Goal: Task Accomplishment & Management: Manage account settings

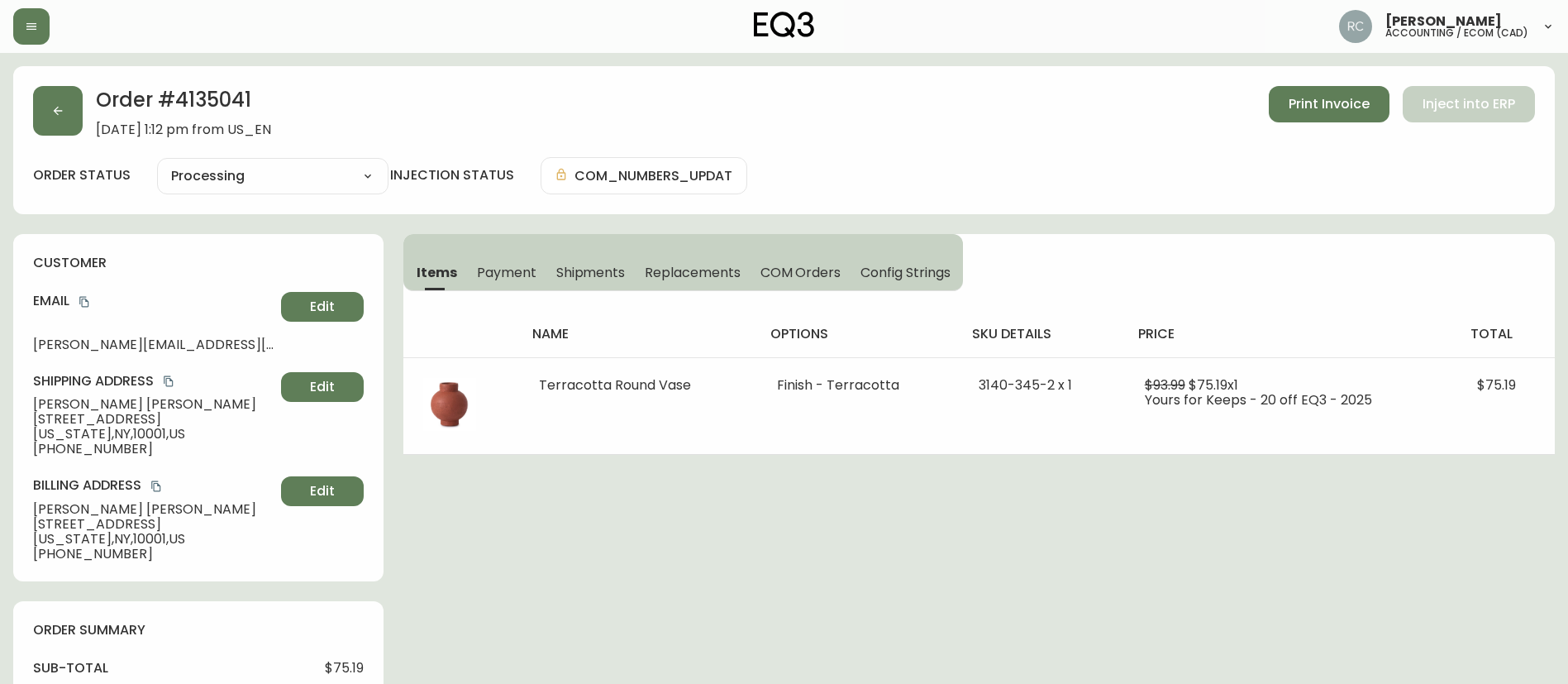
select select "PROCESSING"
drag, startPoint x: 820, startPoint y: 172, endPoint x: 807, endPoint y: 171, distance: 13.0
click at [820, 172] on div "order status Processing Cancelled Fully Shipped Processing Partially Shipped in…" at bounding box center [784, 175] width 1502 height 37
drag, startPoint x: 810, startPoint y: 173, endPoint x: 569, endPoint y: 26, distance: 282.3
click at [810, 172] on div "order status Processing Cancelled Fully Shipped Processing Partially Shipped in…" at bounding box center [784, 175] width 1502 height 37
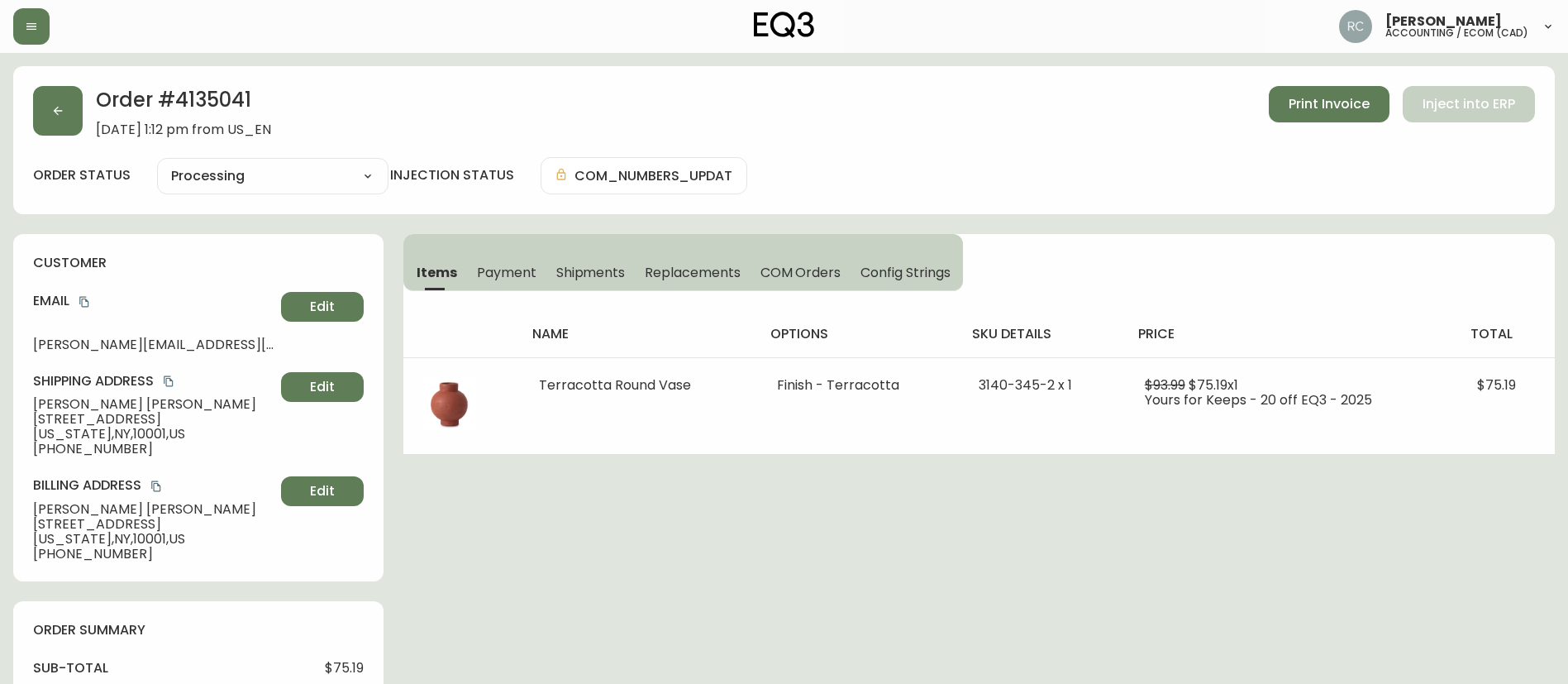
drag, startPoint x: 500, startPoint y: 1, endPoint x: 935, endPoint y: 138, distance: 456.1
click at [935, 138] on div "Order # 4135041 September 2, 2025 at 1:12 pm from US_EN Print Invoice Inject in…" at bounding box center [784, 140] width 1542 height 148
click at [537, 271] on button "Payment" at bounding box center [505, 272] width 79 height 36
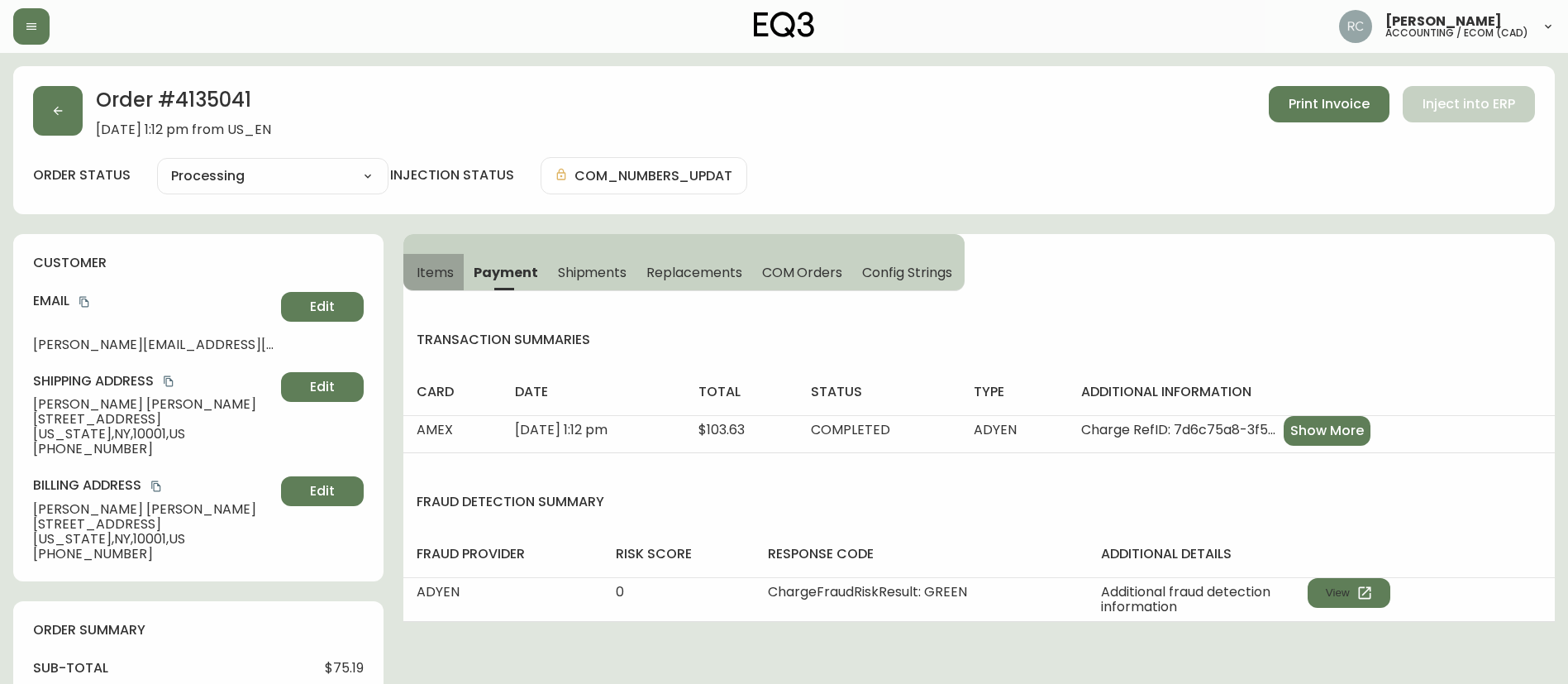
click at [419, 272] on span "Items" at bounding box center [435, 273] width 37 height 18
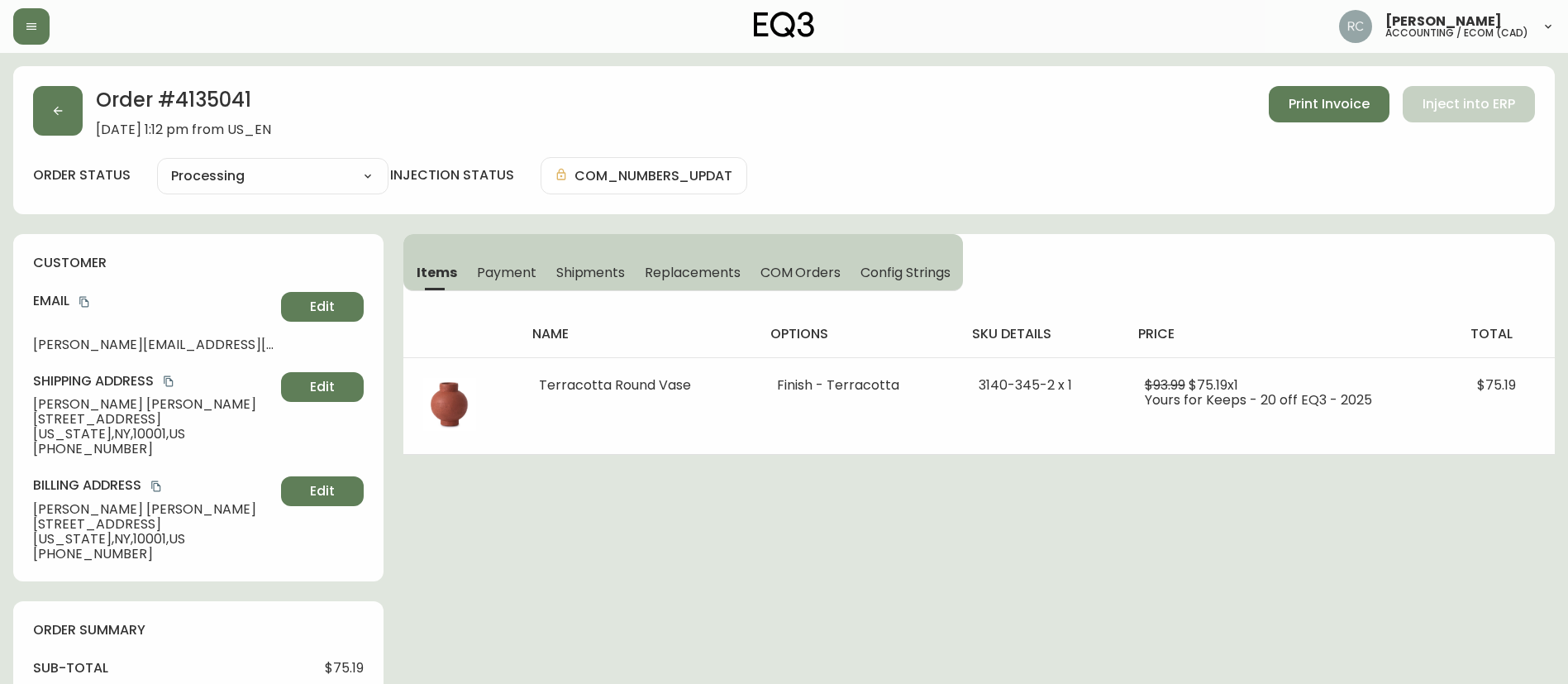
click at [504, 270] on span "Payment" at bounding box center [506, 273] width 59 height 18
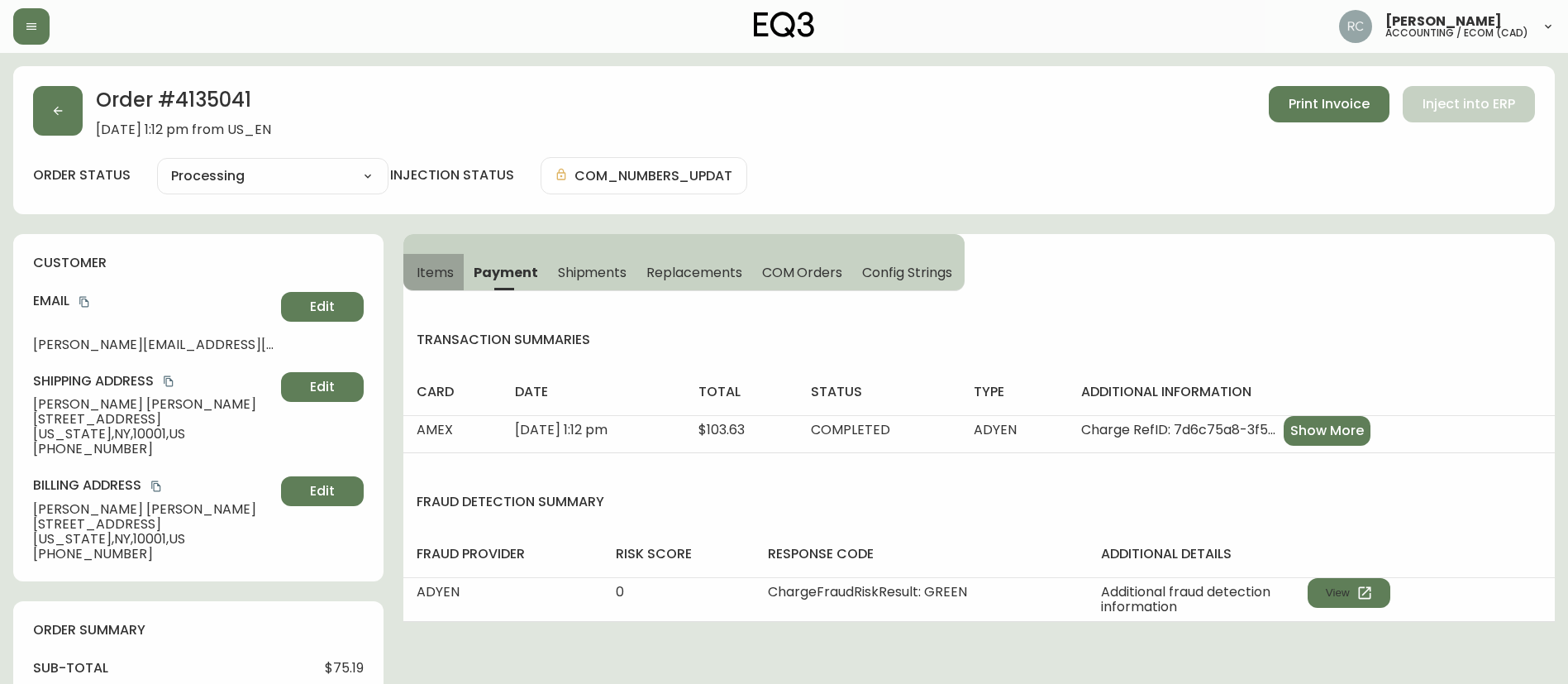
click at [414, 278] on button "Items" at bounding box center [433, 272] width 60 height 36
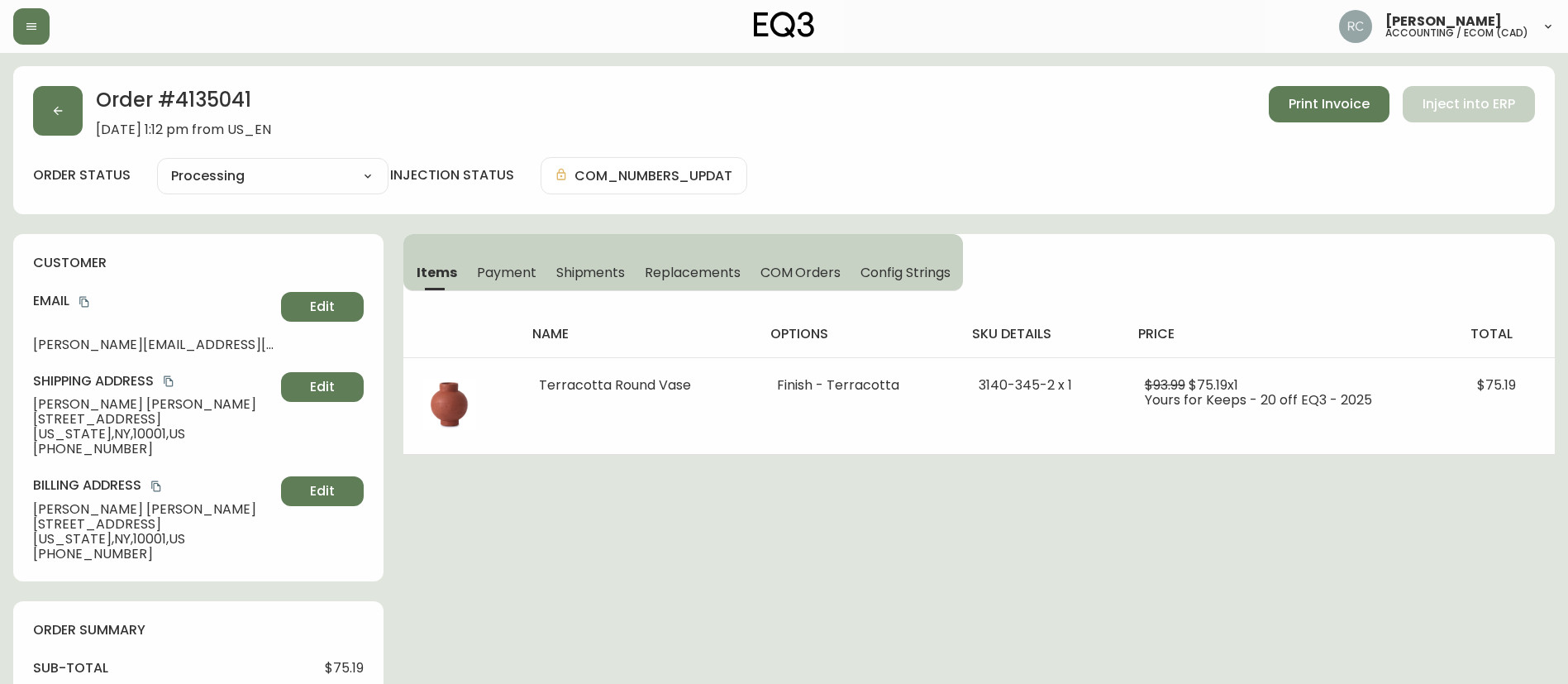
click at [192, 80] on div "Order # 4135041 September 2, 2025 at 1:12 pm from US_EN Print Invoice Inject in…" at bounding box center [784, 140] width 1542 height 148
click at [192, 99] on h2 "Order # 4135041" at bounding box center [183, 103] width 175 height 36
copy h2 "4135041"
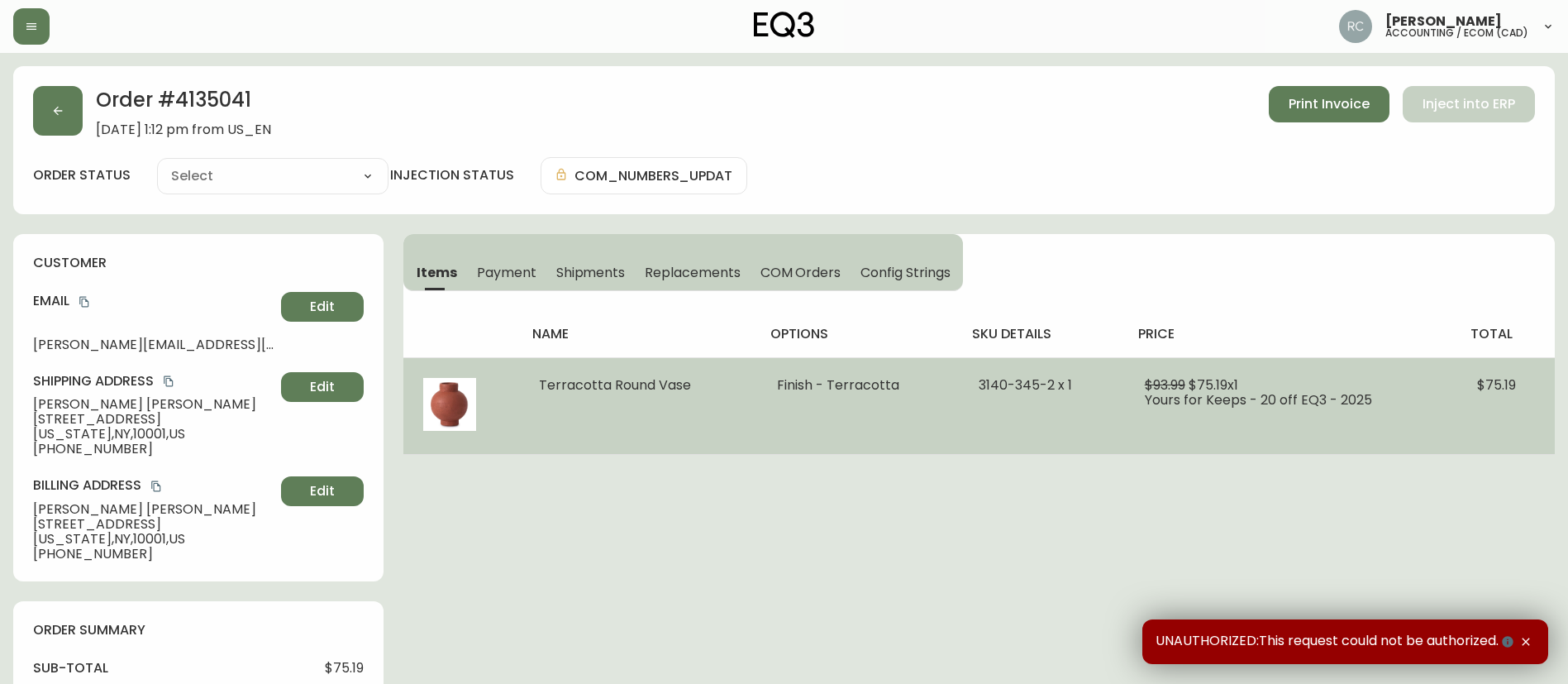
type input "Processing"
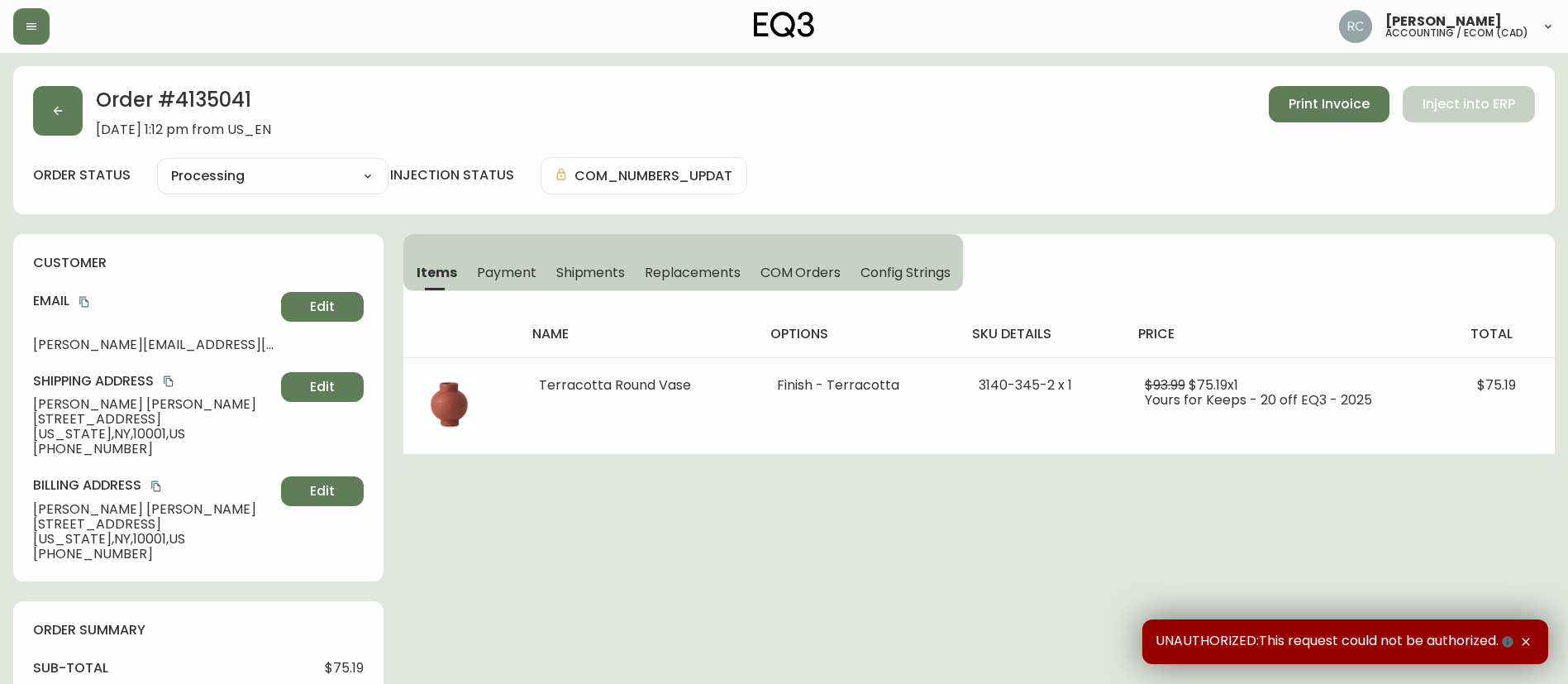
click at [777, 285] on button "COM Orders" at bounding box center [802, 272] width 101 height 36
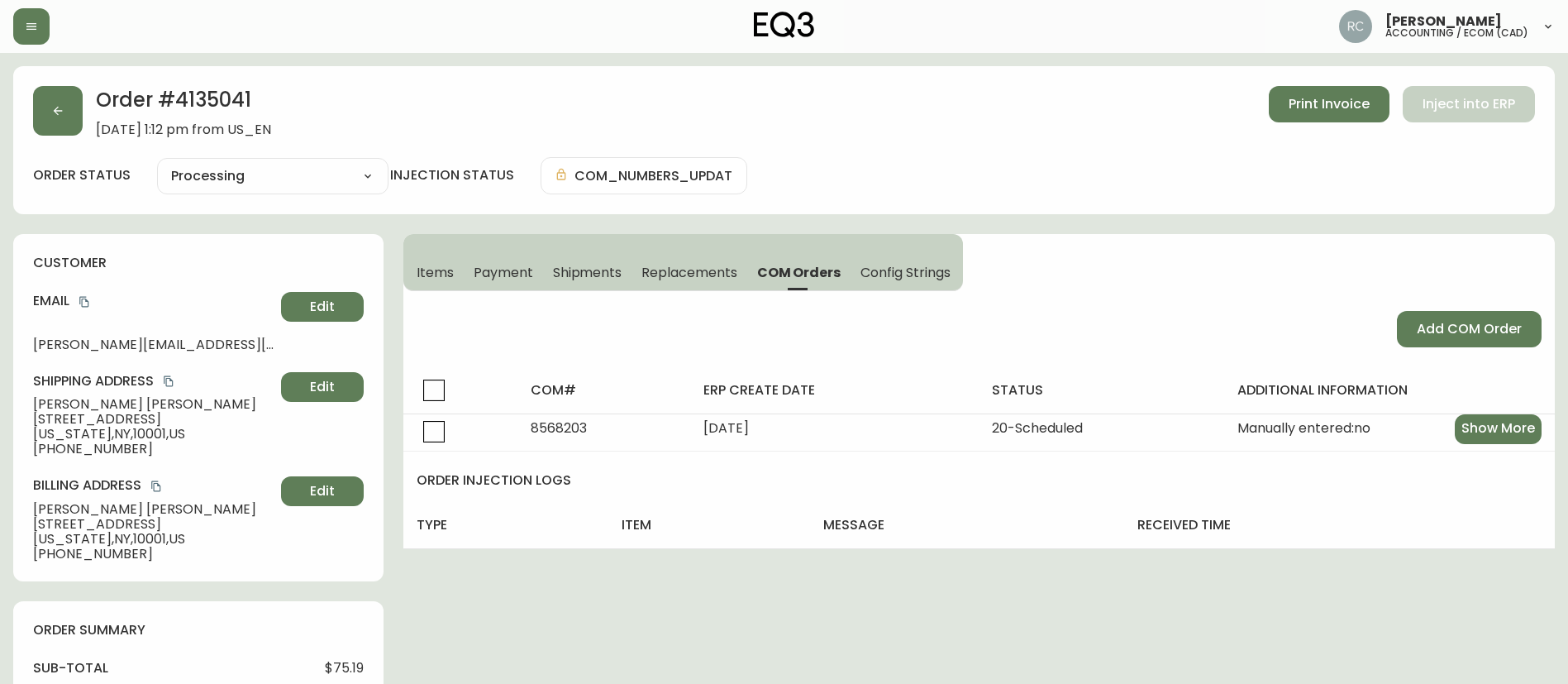
click at [205, 91] on h2 "Order # 4135041" at bounding box center [183, 103] width 175 height 36
drag, startPoint x: 205, startPoint y: 91, endPoint x: 449, endPoint y: 231, distance: 281.3
click at [204, 91] on h2 "Order # 4135041" at bounding box center [183, 103] width 175 height 36
copy h2 "4135041"
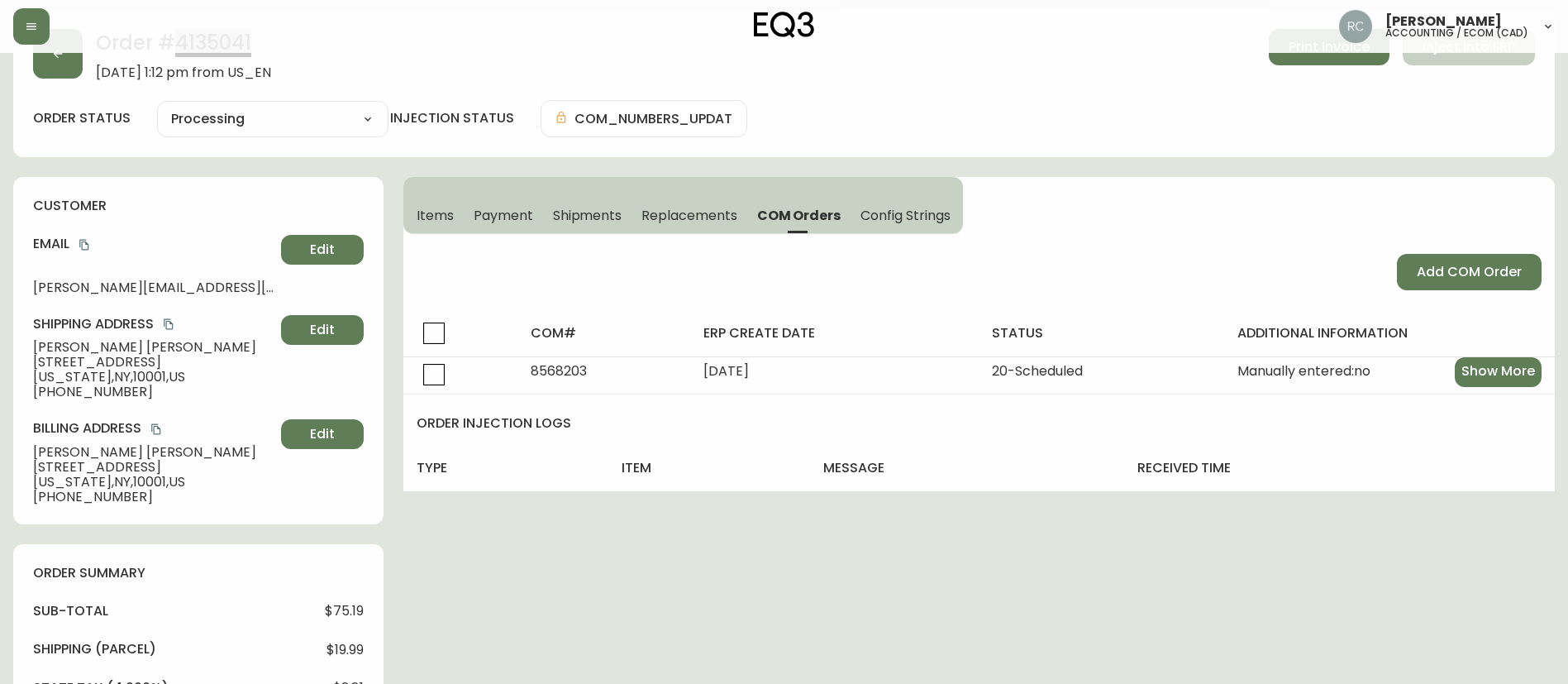
scroll to position [83, 0]
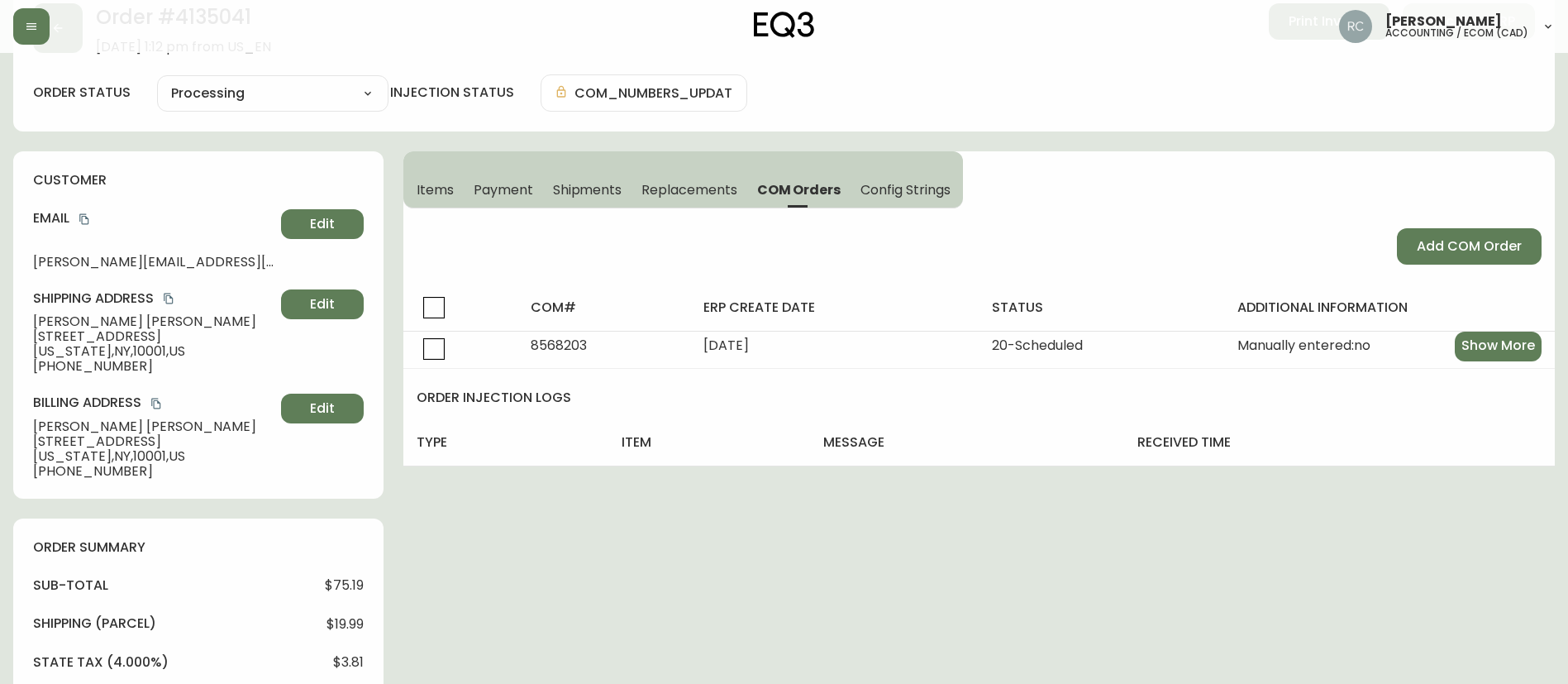
click at [173, 79] on div "Cancelled Fully Shipped Processing Partially Shipped" at bounding box center [273, 93] width 232 height 36
click at [216, 90] on select "Cancelled Fully Shipped Processing Partially Shipped" at bounding box center [273, 93] width 232 height 24
click at [157, 81] on select "Cancelled Fully Shipped Processing Partially Shipped" at bounding box center [273, 93] width 232 height 24
select select "PROCESSING"
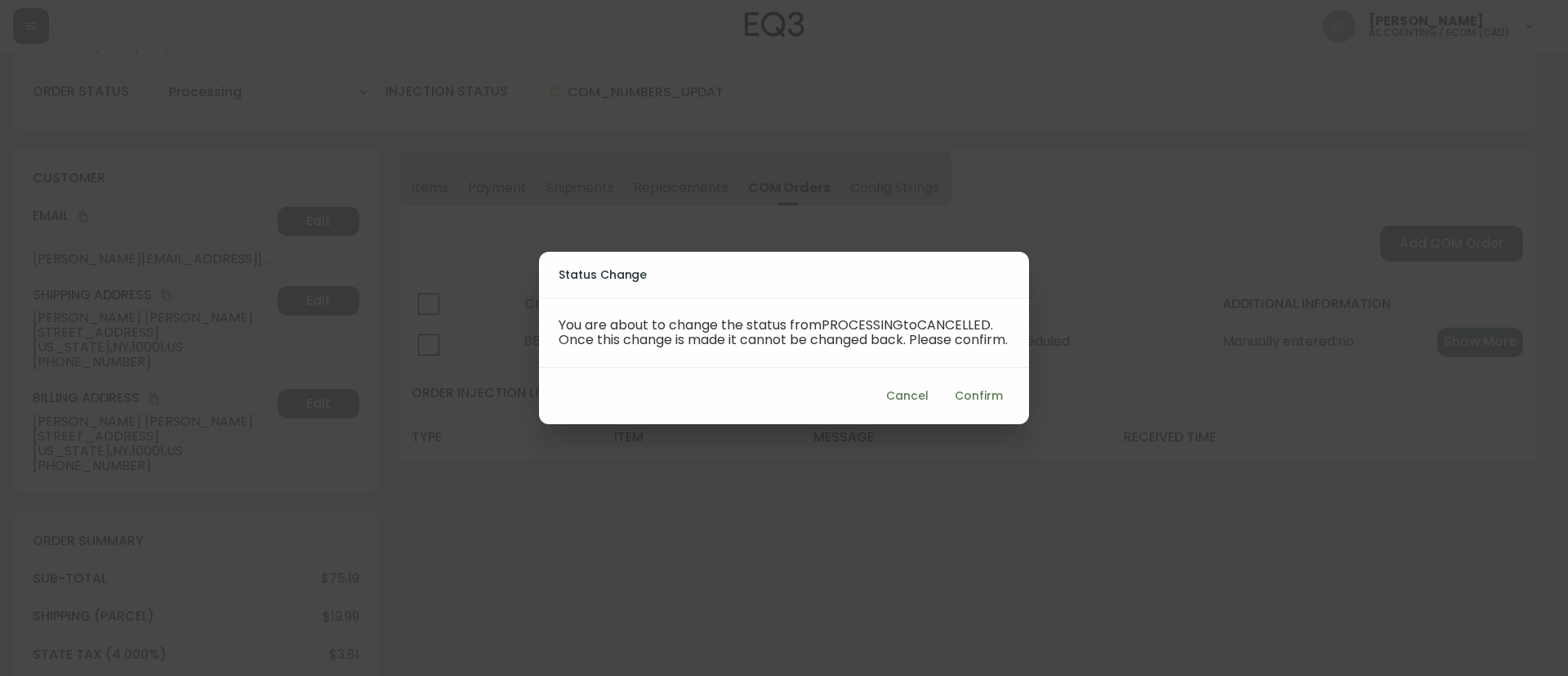
click at [988, 403] on span "Confirm" at bounding box center [979, 396] width 48 height 20
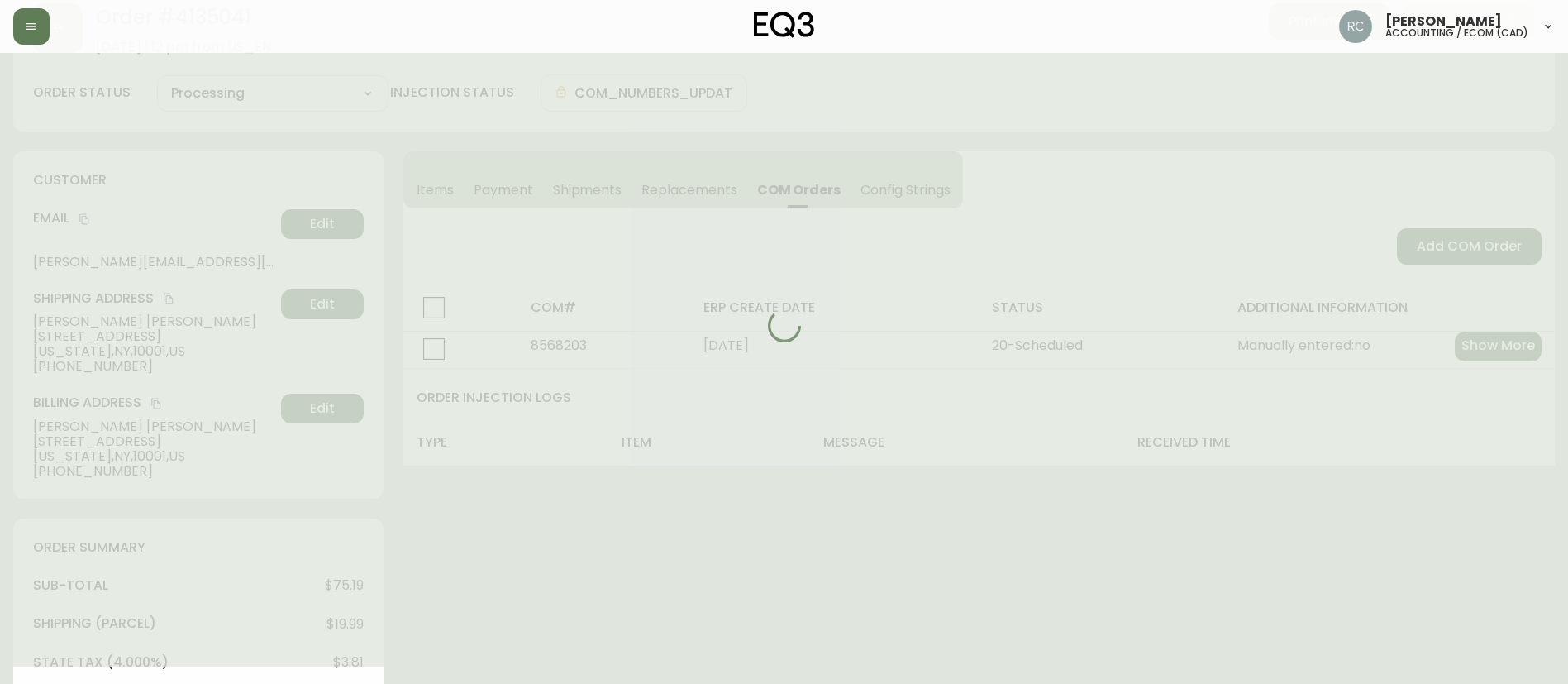
type input "Cancelled"
select select "CANCELLED"
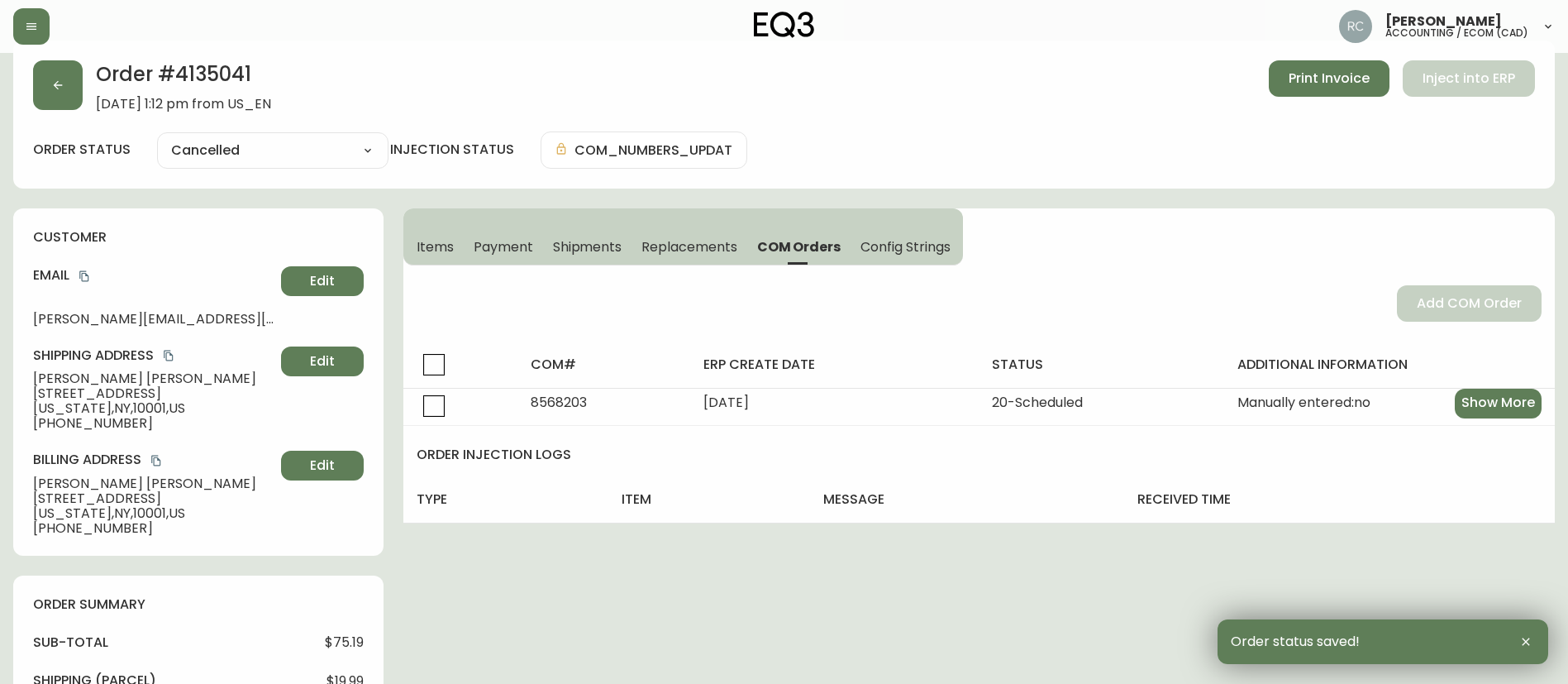
scroll to position [0, 0]
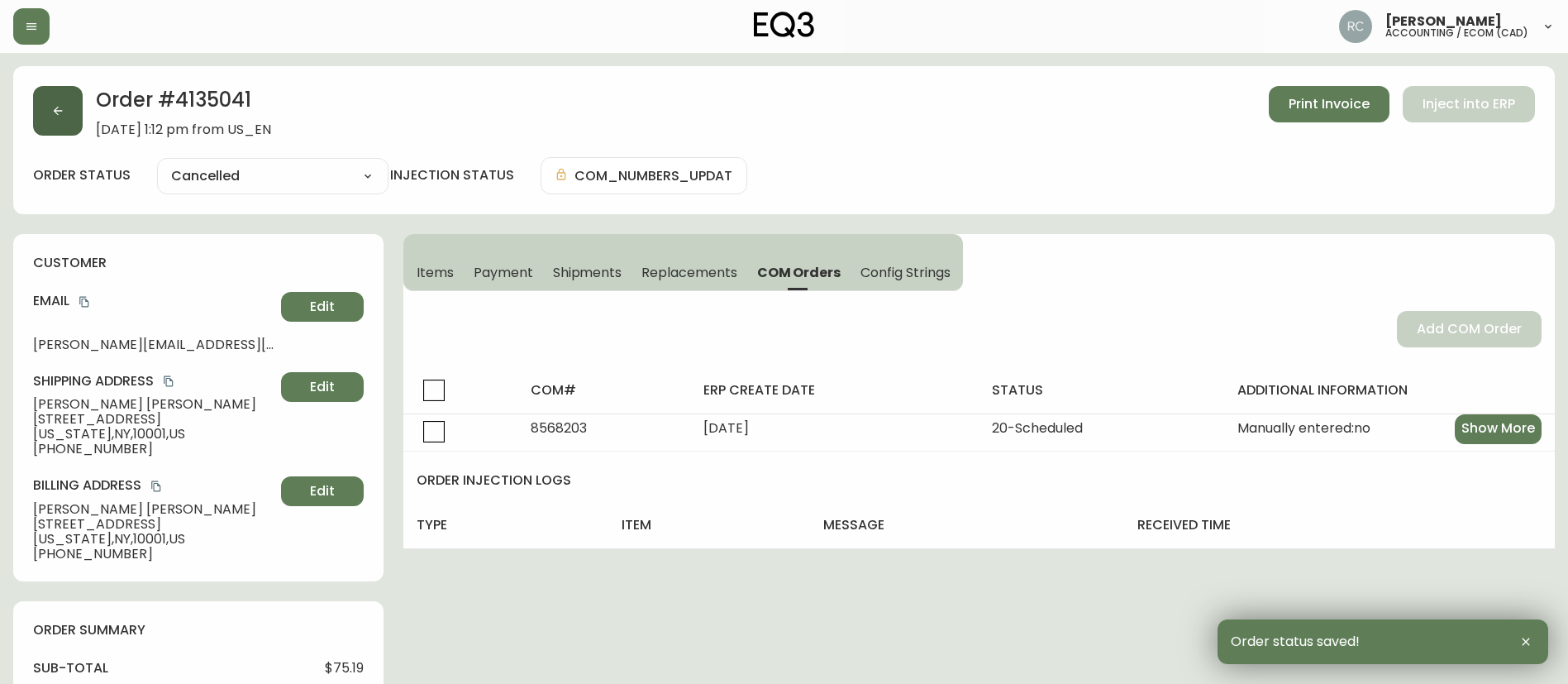
click at [64, 120] on button "button" at bounding box center [57, 110] width 50 height 50
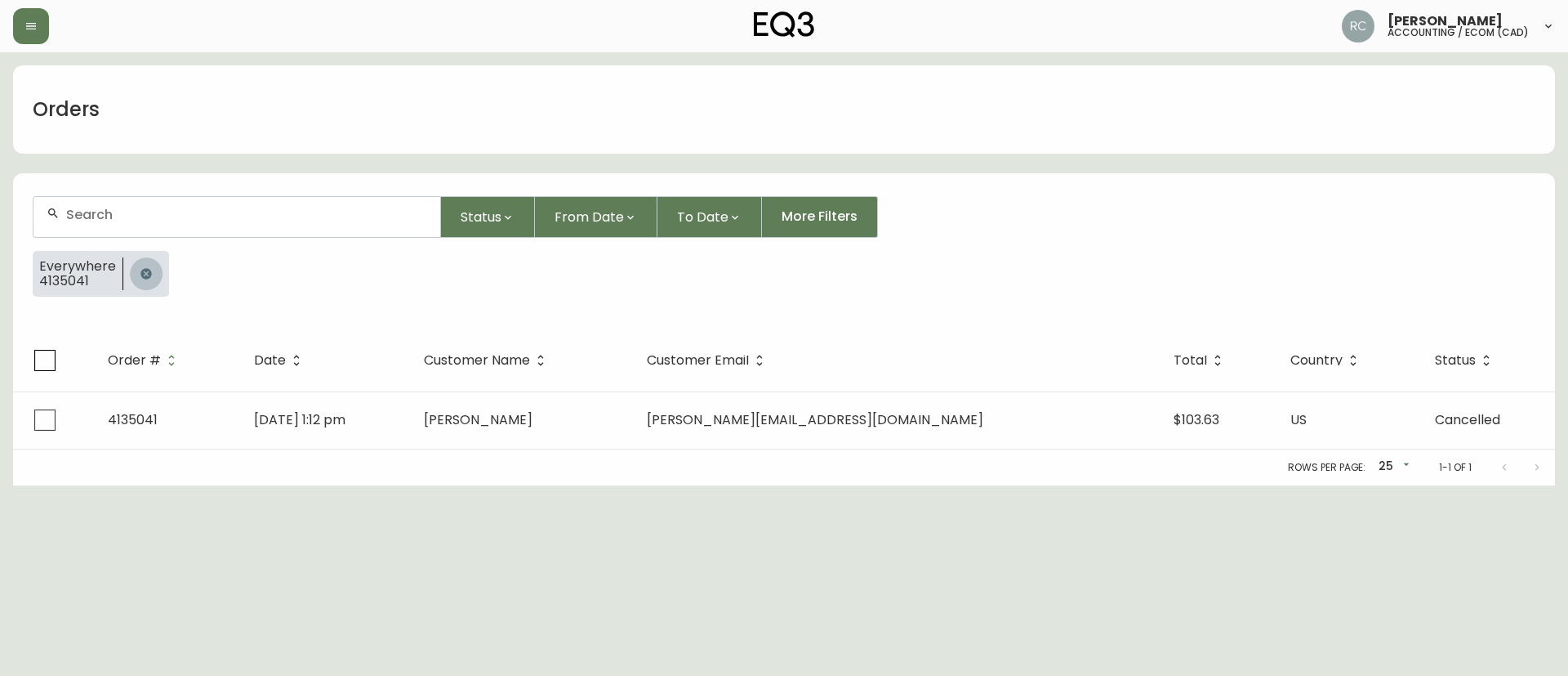
drag, startPoint x: 146, startPoint y: 268, endPoint x: 19, endPoint y: 262, distance: 127.1
click at [146, 269] on icon "button" at bounding box center [146, 273] width 13 height 13
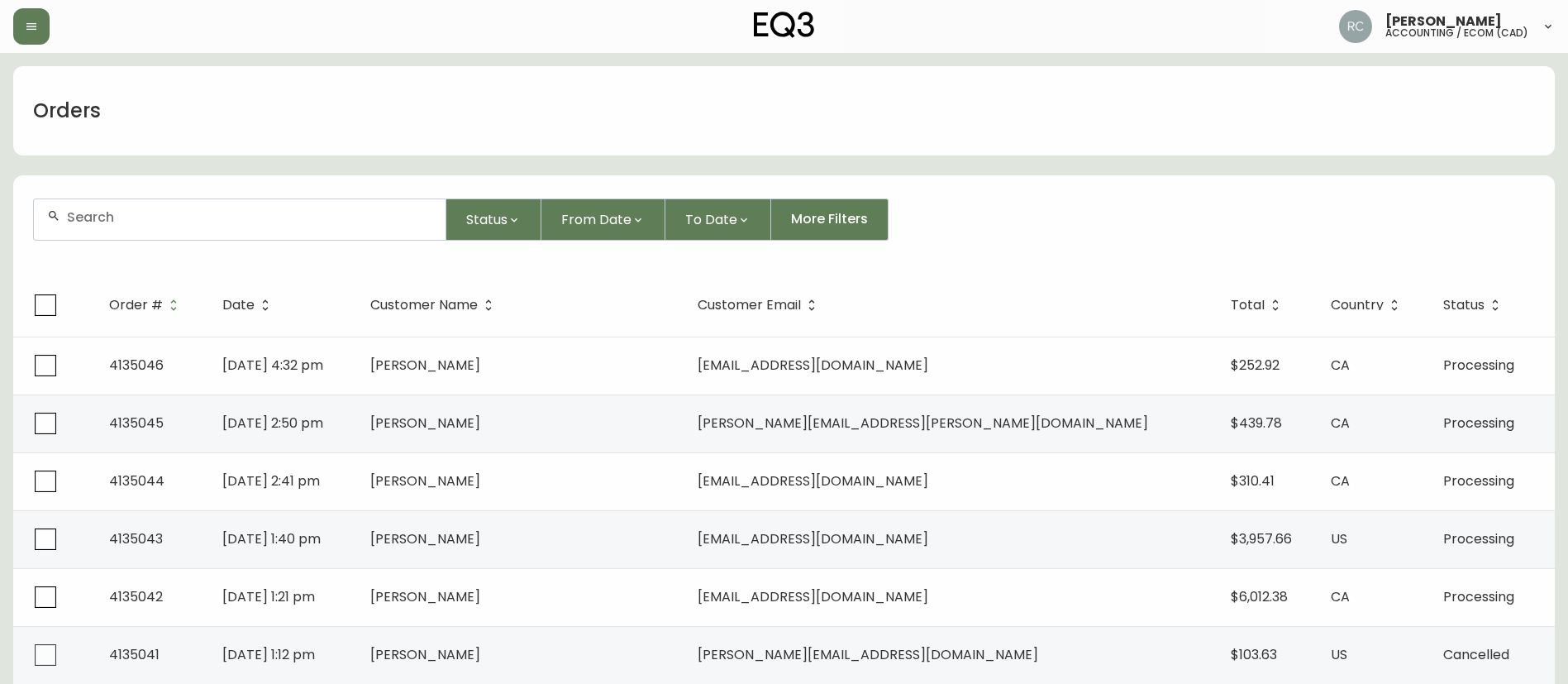
click at [160, 212] on input "text" at bounding box center [249, 217] width 365 height 16
paste input "8568207"
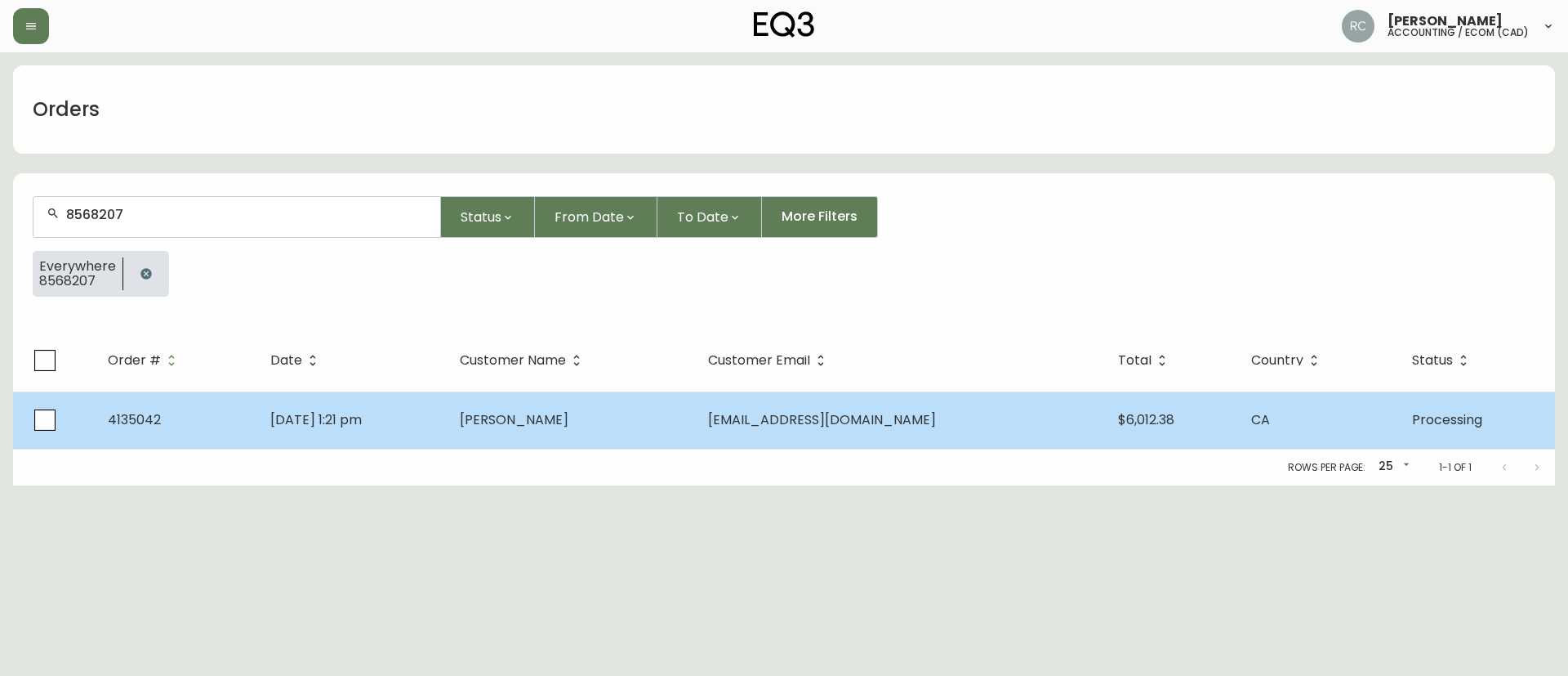
type input "8568207"
click at [659, 429] on td "[PERSON_NAME]" at bounding box center [571, 419] width 248 height 57
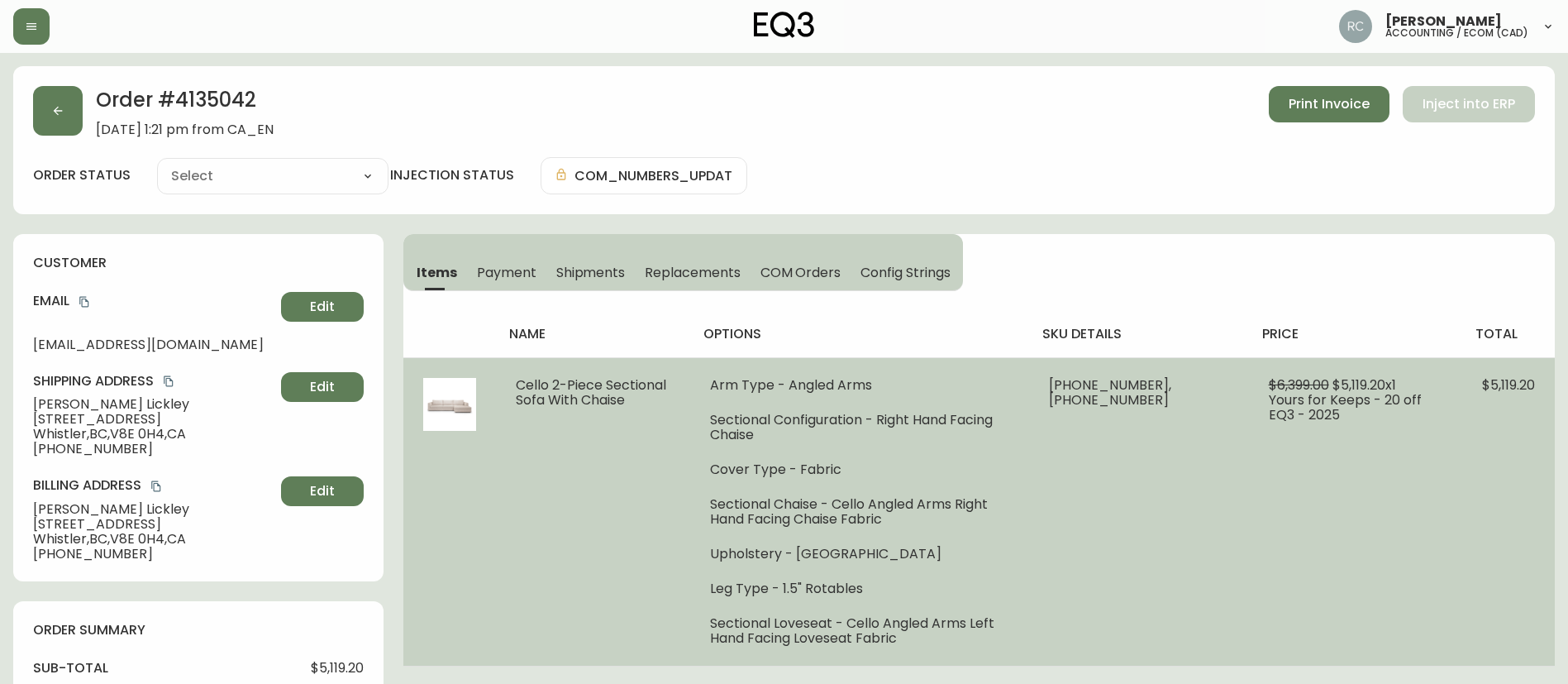
type input "Processing"
select select "PROCESSING"
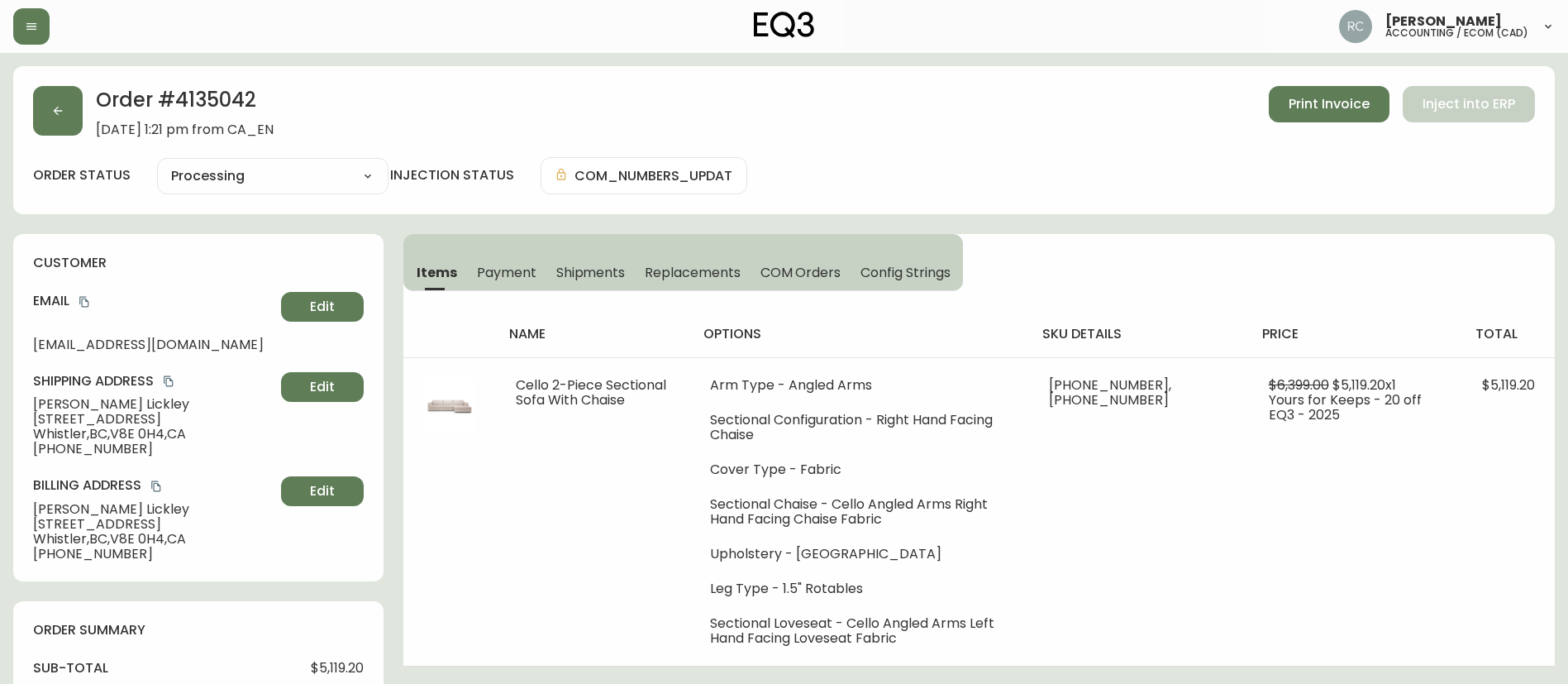
click at [518, 266] on span "Payment" at bounding box center [506, 273] width 59 height 18
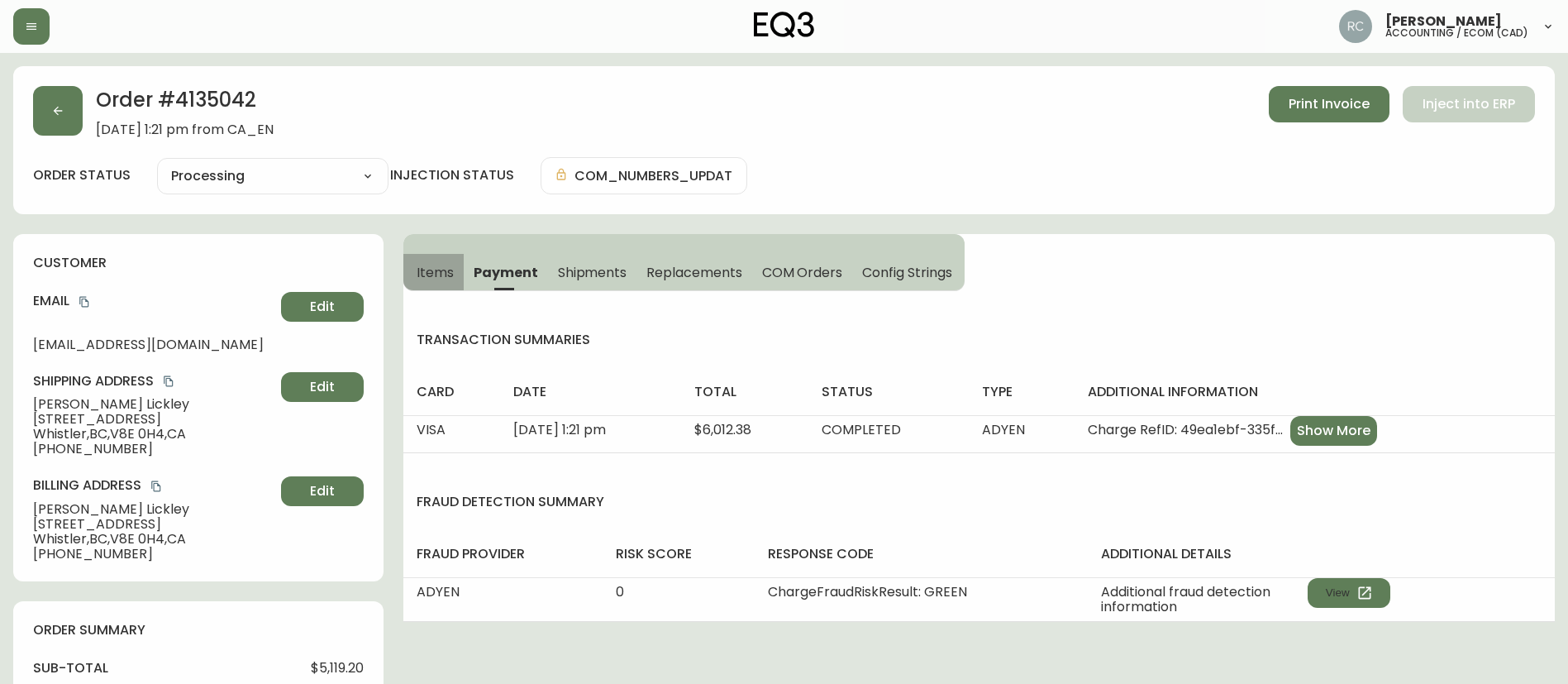
click at [447, 274] on span "Items" at bounding box center [435, 273] width 37 height 18
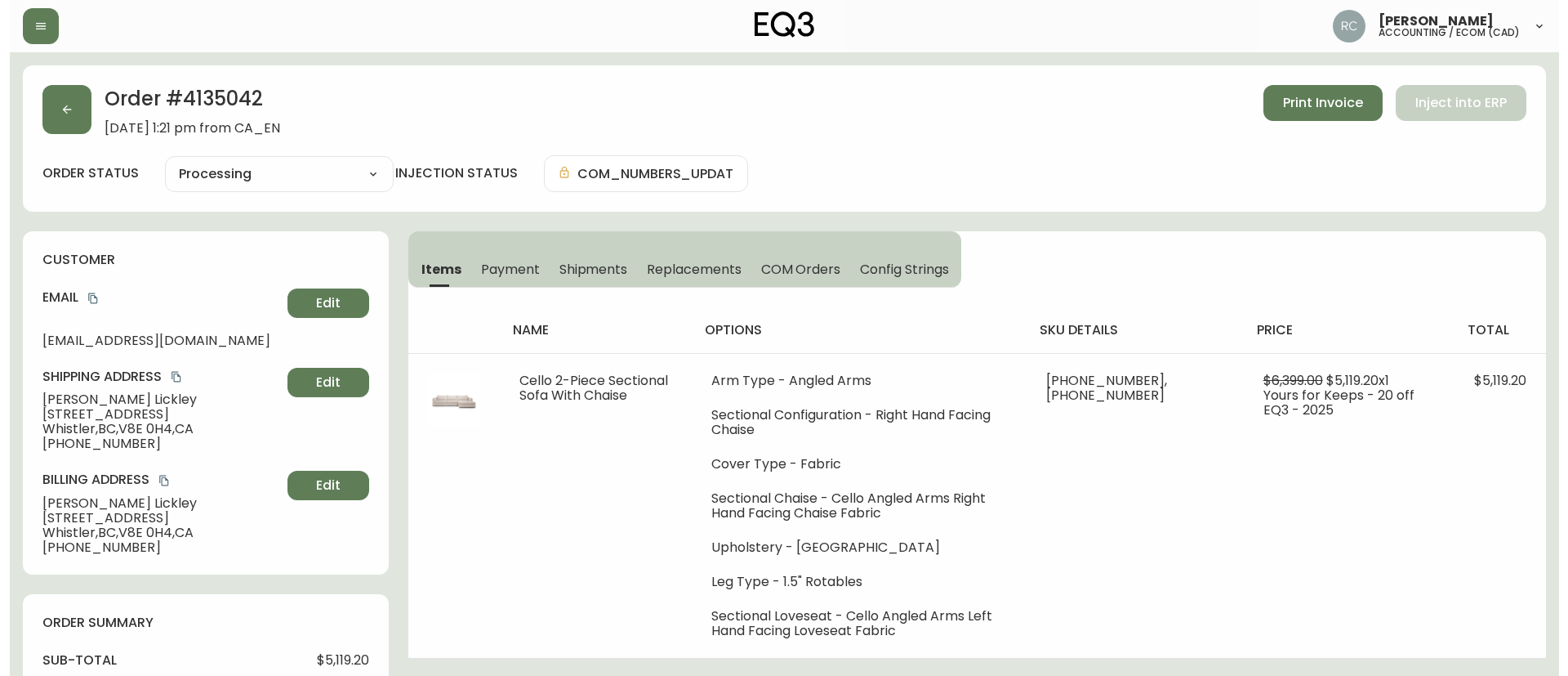
scroll to position [605, 0]
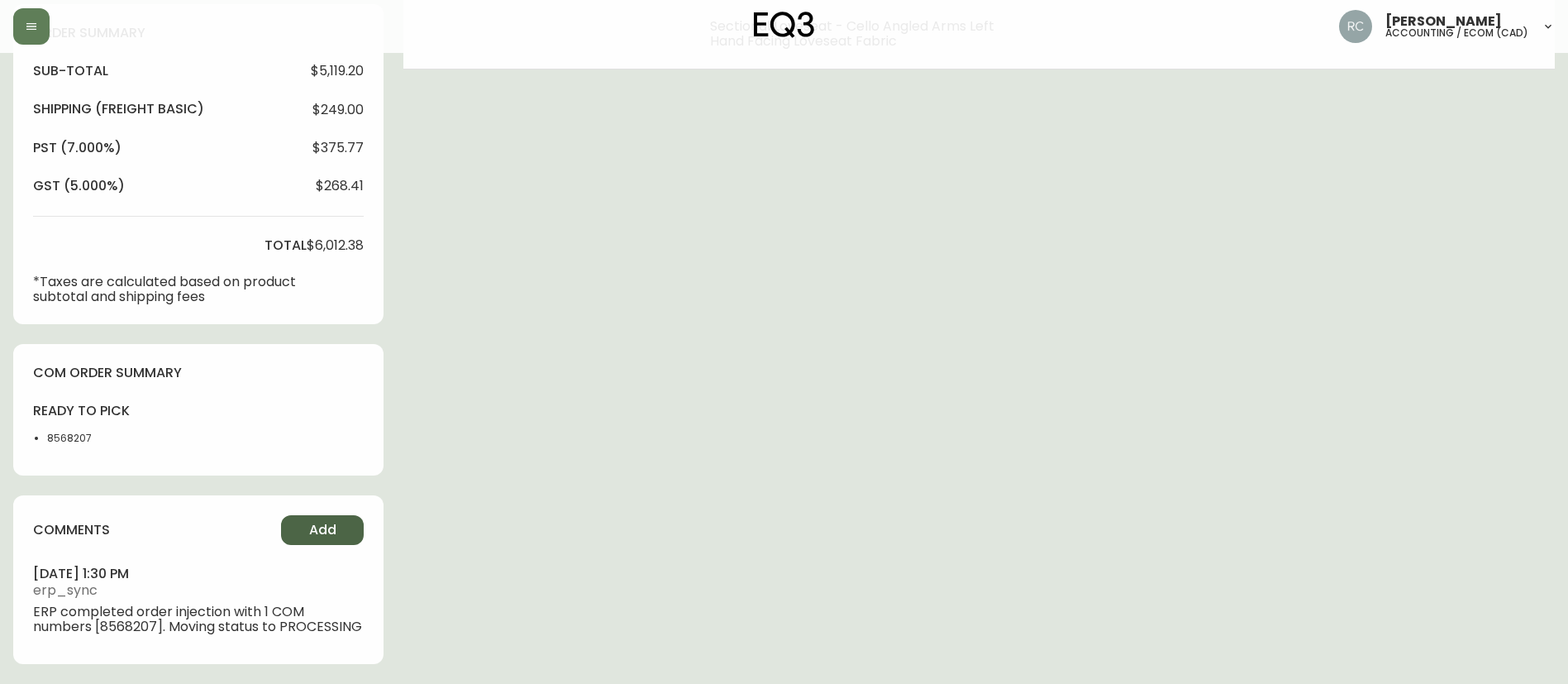
click at [320, 521] on span "Add" at bounding box center [322, 530] width 27 height 19
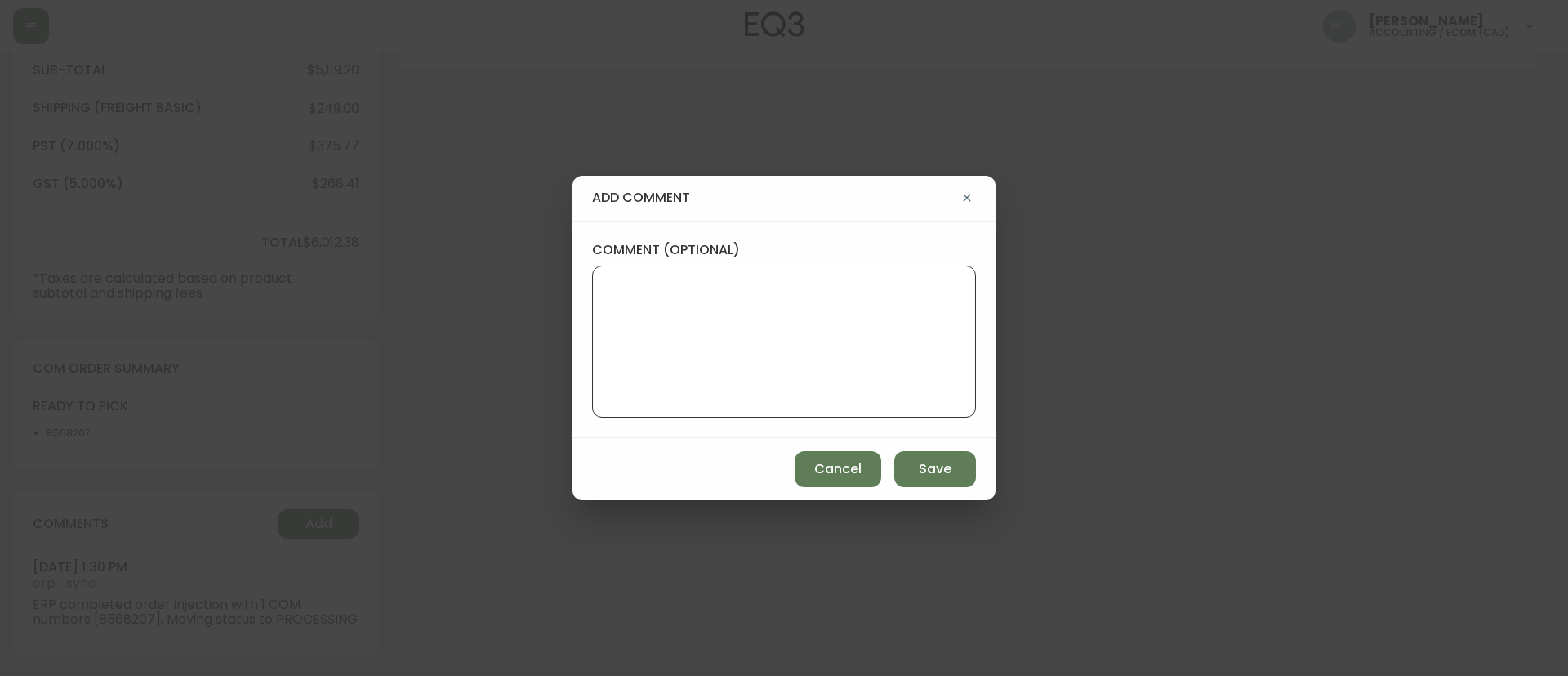
click at [774, 350] on textarea "comment (optional)" at bounding box center [784, 342] width 356 height 131
paste textarea "*automatic message sent to ldc to pull from stock*"
type textarea "*automatic message sent to ldc to pull from stock*"
drag, startPoint x: 918, startPoint y: 461, endPoint x: 896, endPoint y: 456, distance: 22.6
click at [915, 461] on button "Save" at bounding box center [935, 468] width 82 height 36
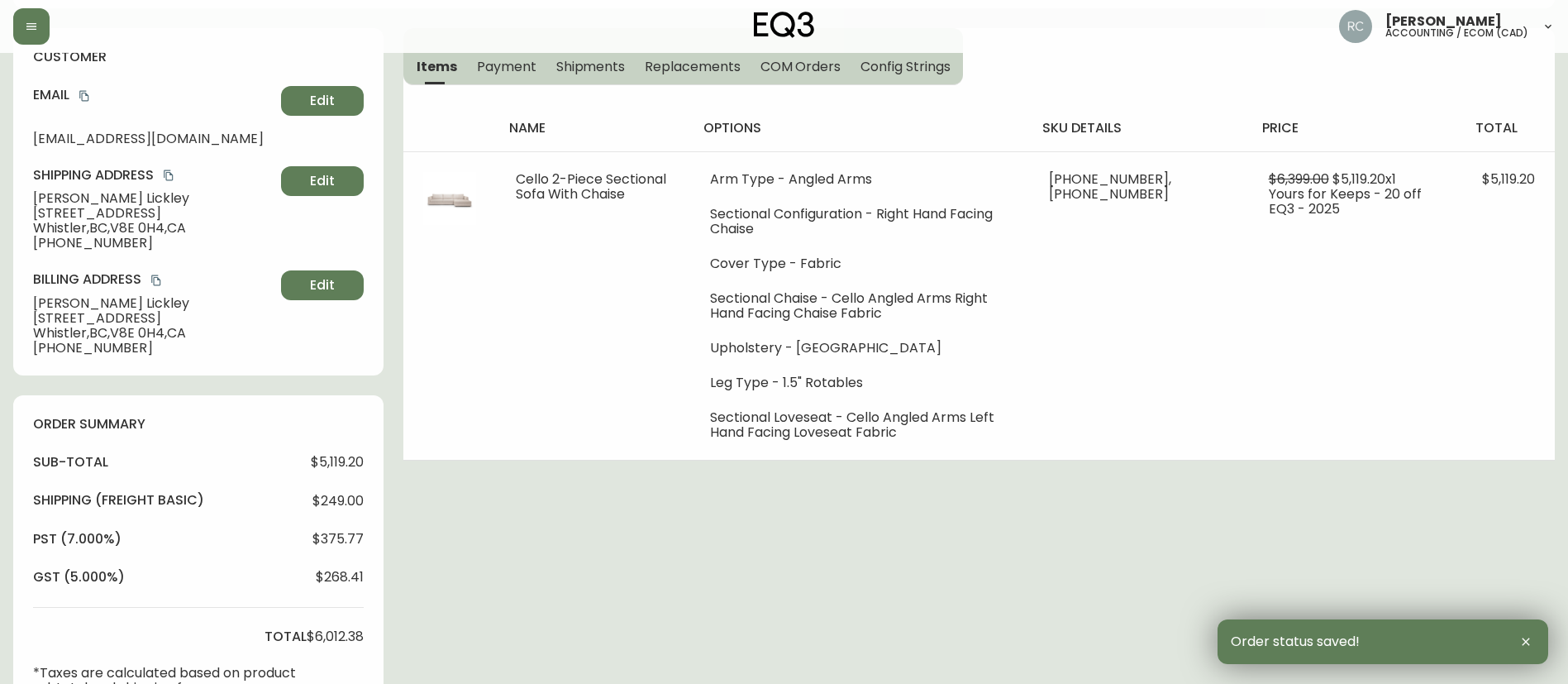
scroll to position [0, 0]
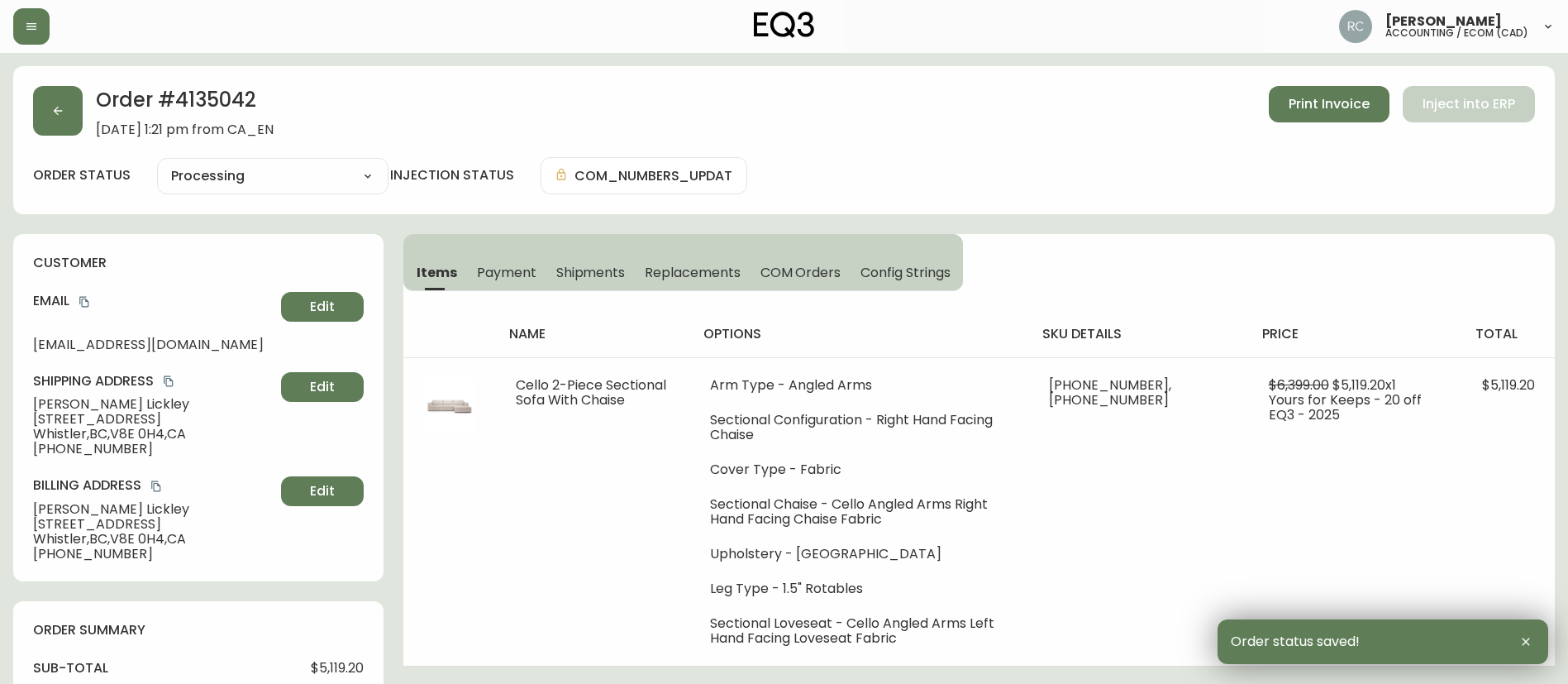
click at [492, 271] on span "Payment" at bounding box center [506, 273] width 59 height 18
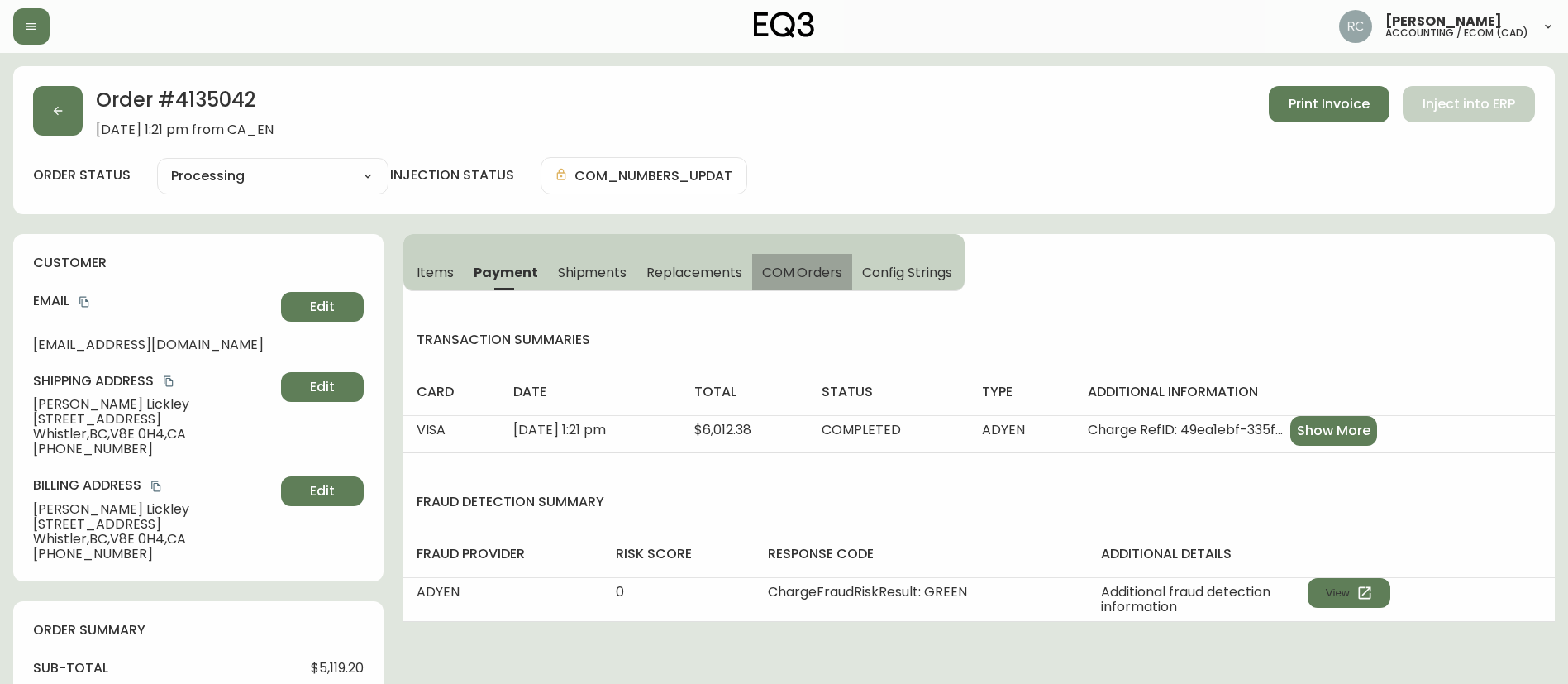
click at [810, 276] on span "COM Orders" at bounding box center [802, 273] width 81 height 18
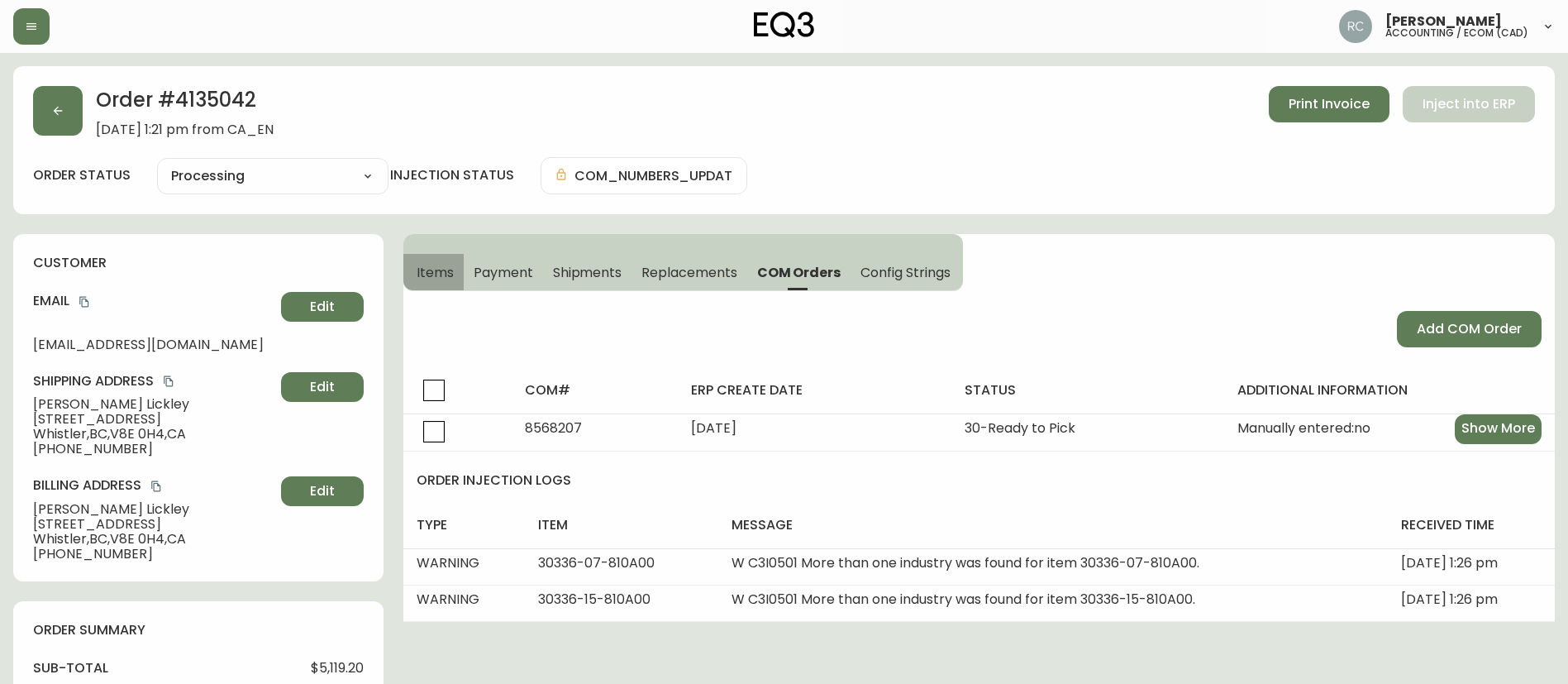
click at [416, 270] on button "Items" at bounding box center [433, 272] width 60 height 36
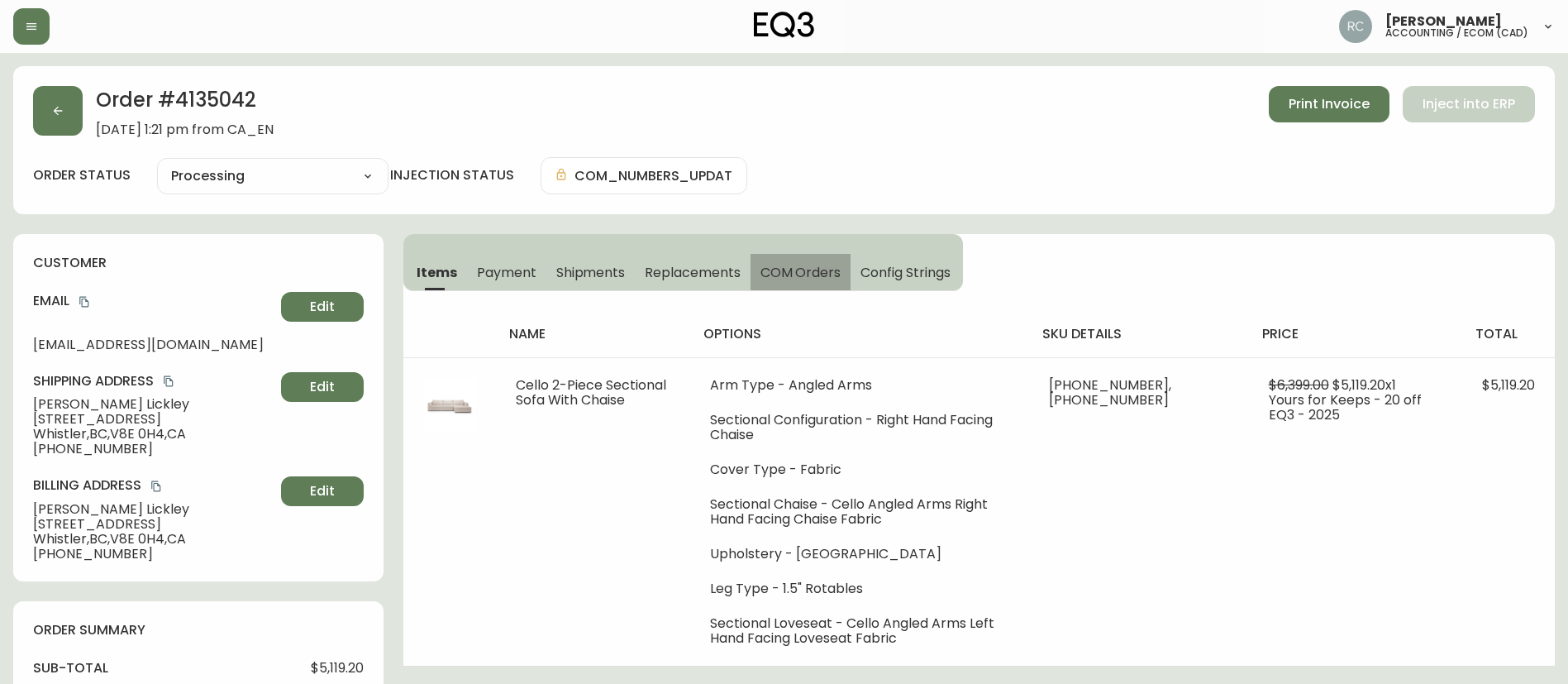
click at [785, 274] on span "COM Orders" at bounding box center [801, 273] width 81 height 18
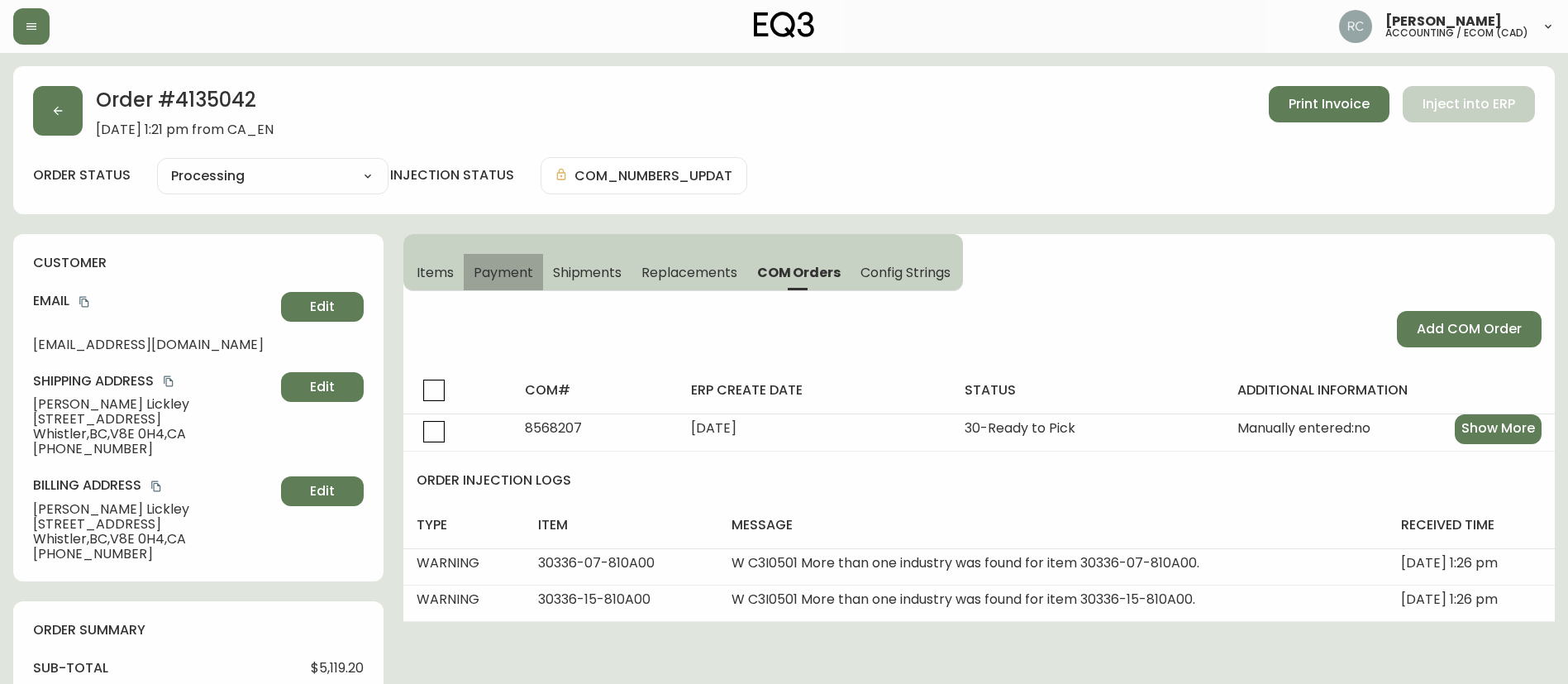
click at [481, 281] on span "Payment" at bounding box center [503, 273] width 59 height 18
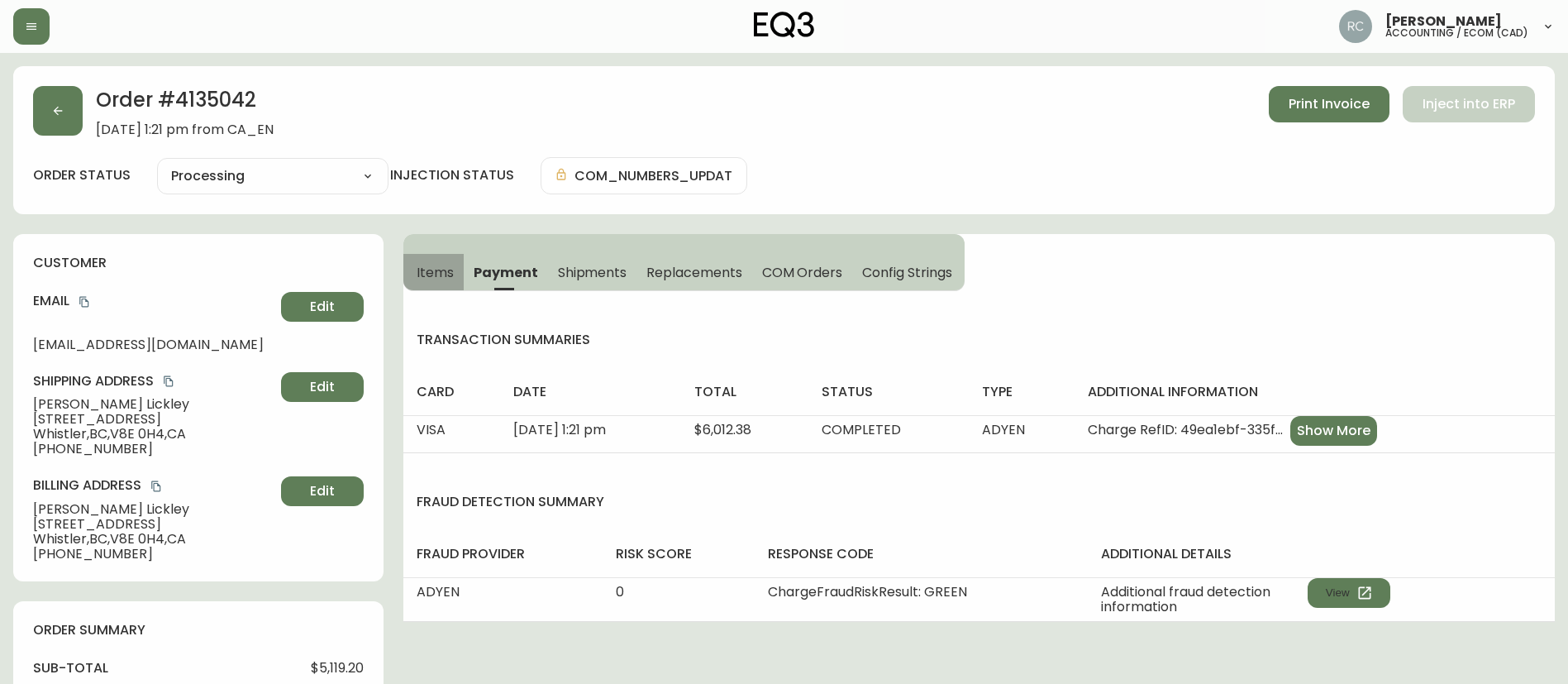
click at [437, 281] on span "Items" at bounding box center [435, 273] width 37 height 18
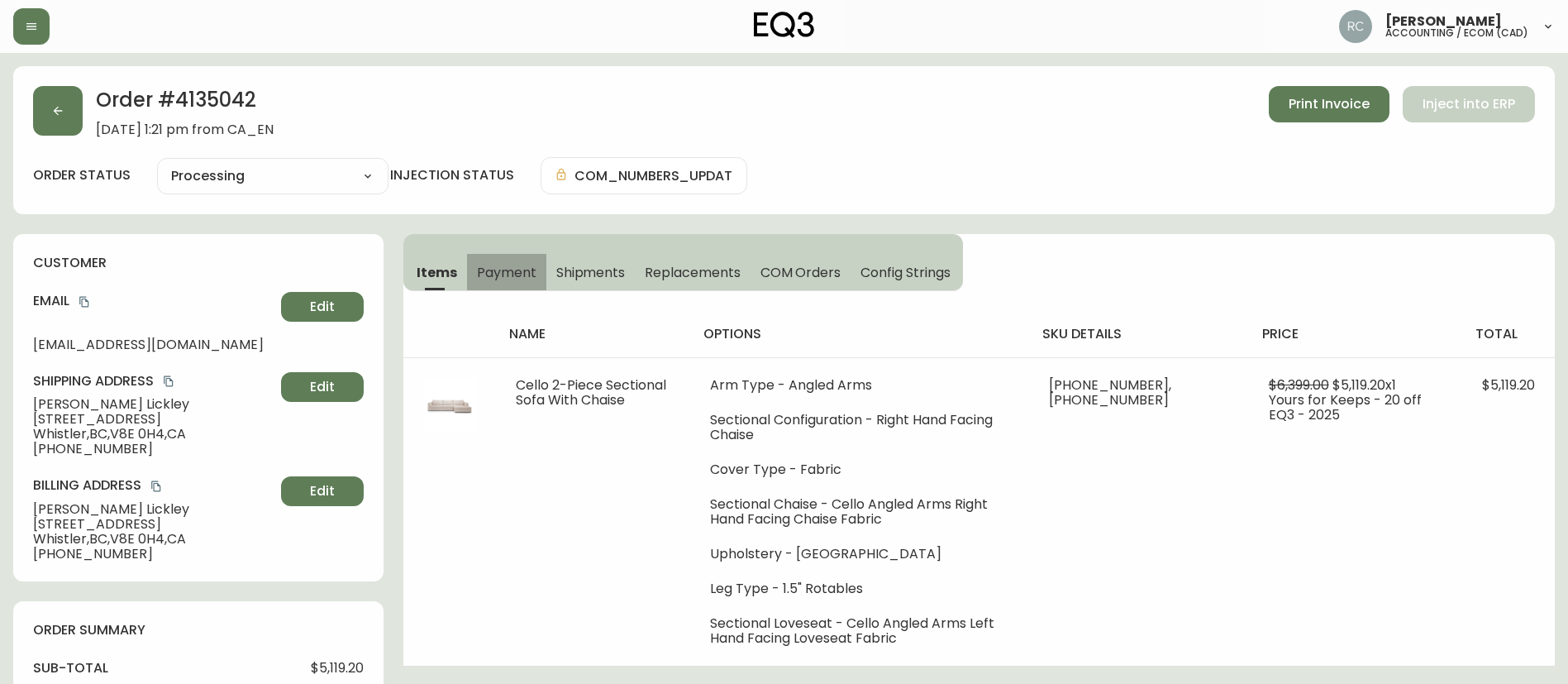
click at [485, 278] on span "Payment" at bounding box center [506, 273] width 59 height 18
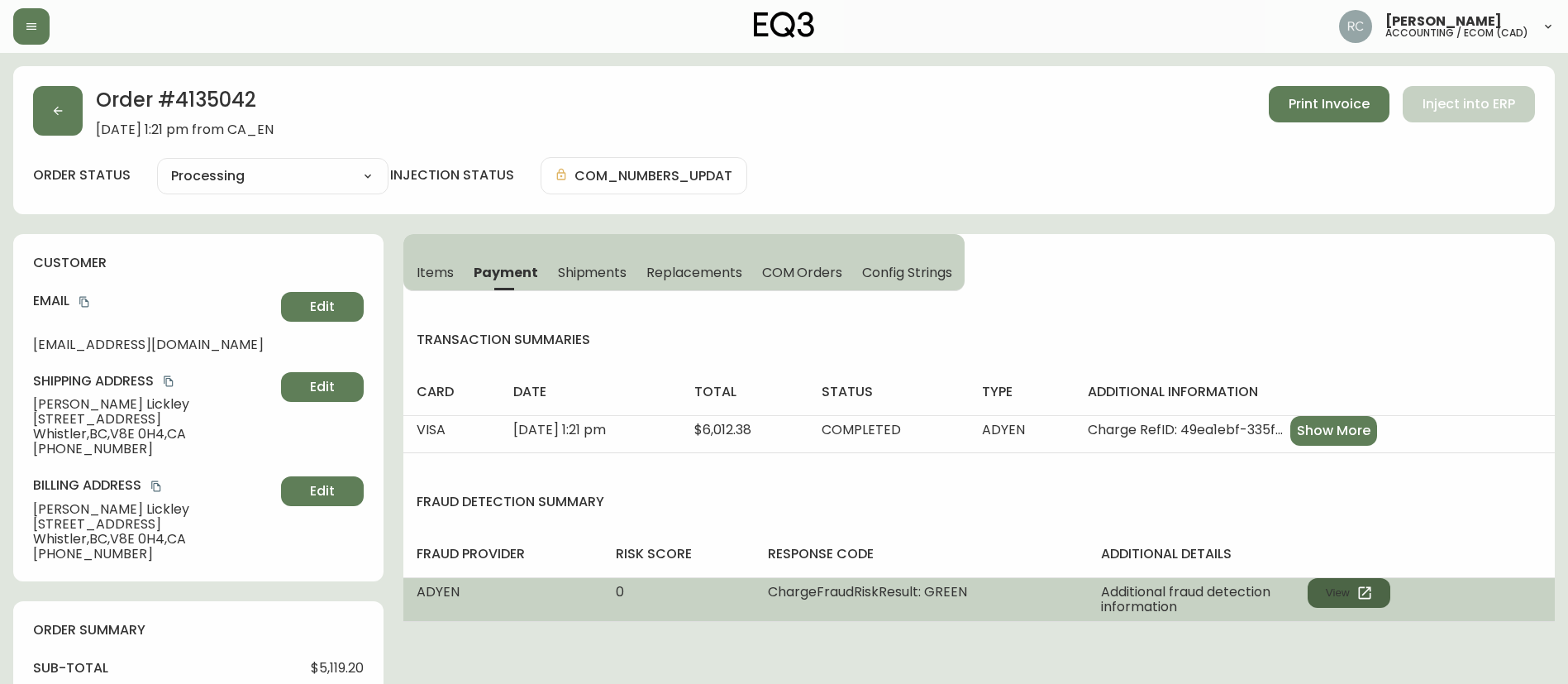
click at [1378, 589] on button "View" at bounding box center [1348, 592] width 83 height 30
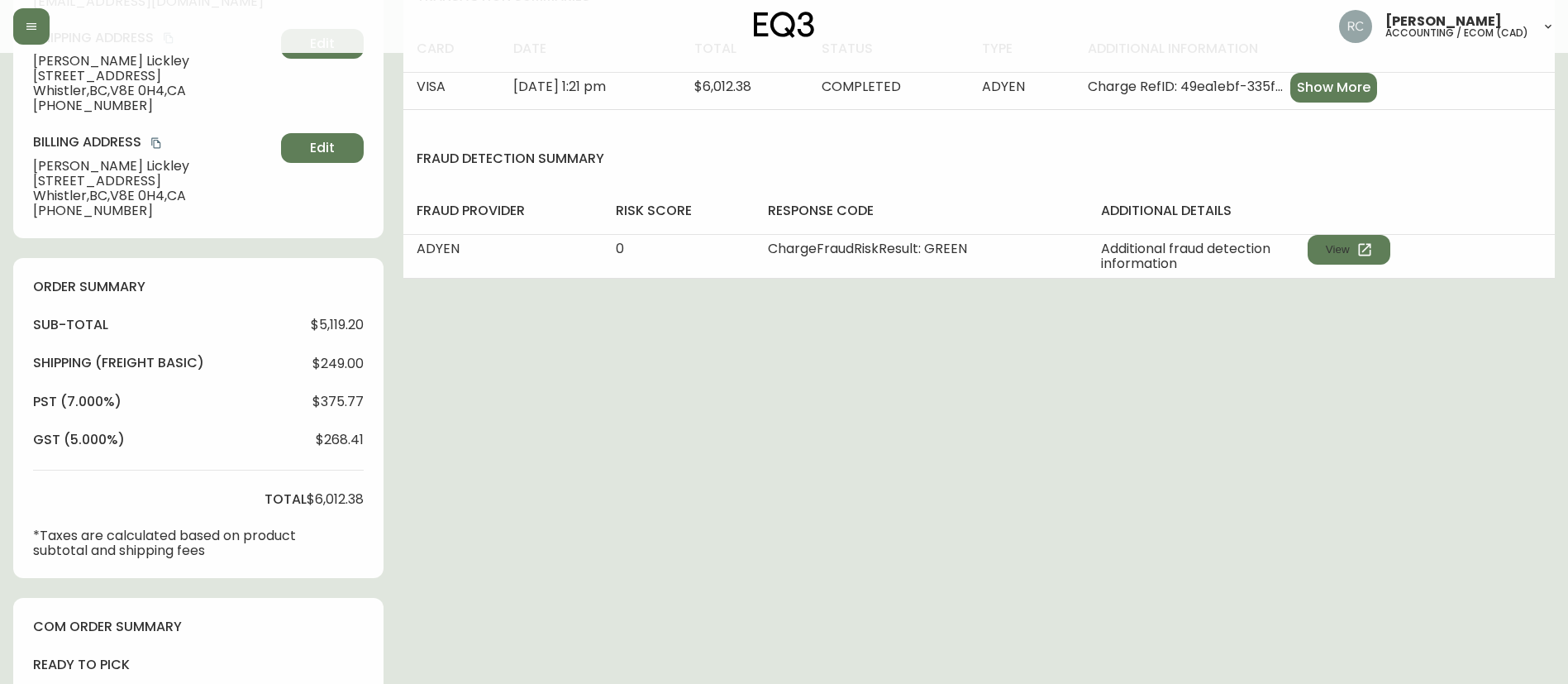
scroll to position [702, 0]
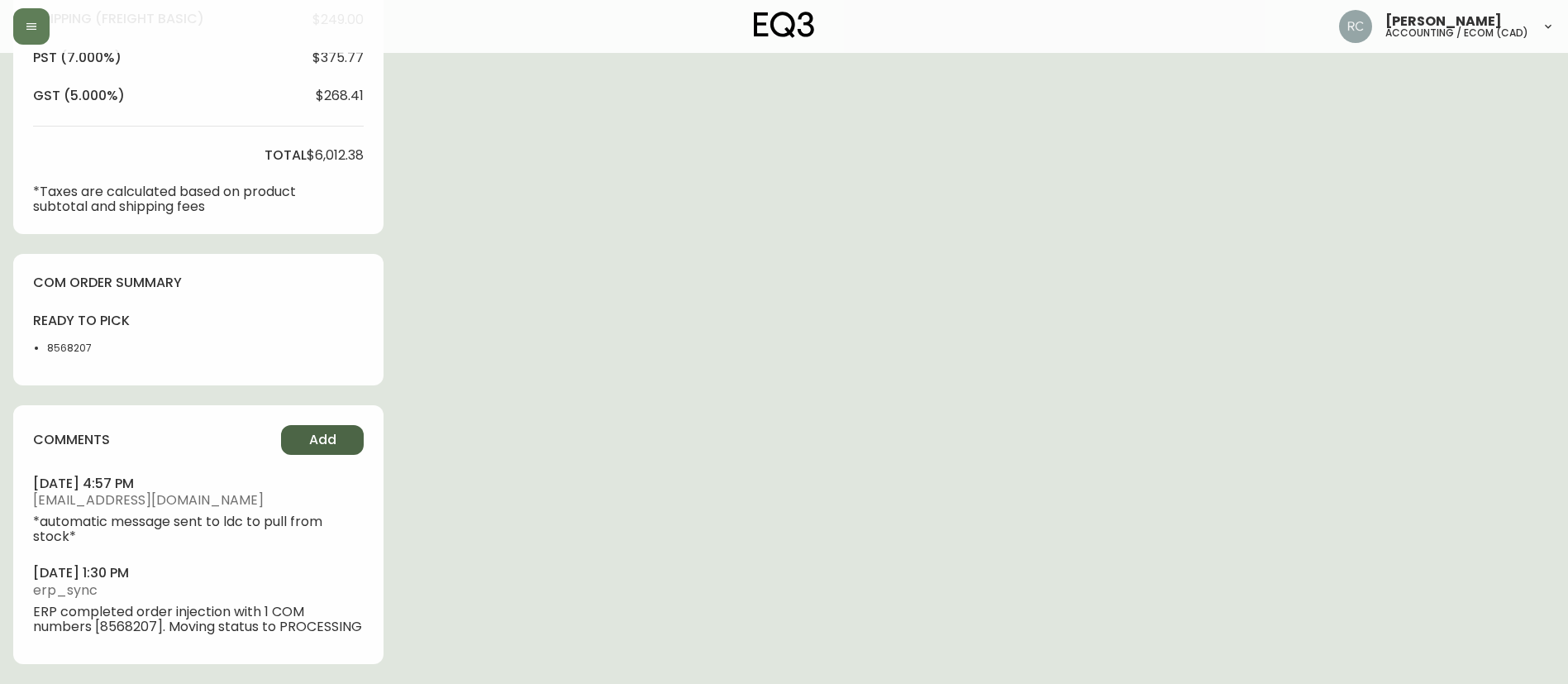
click at [330, 431] on span "Add" at bounding box center [322, 439] width 27 height 19
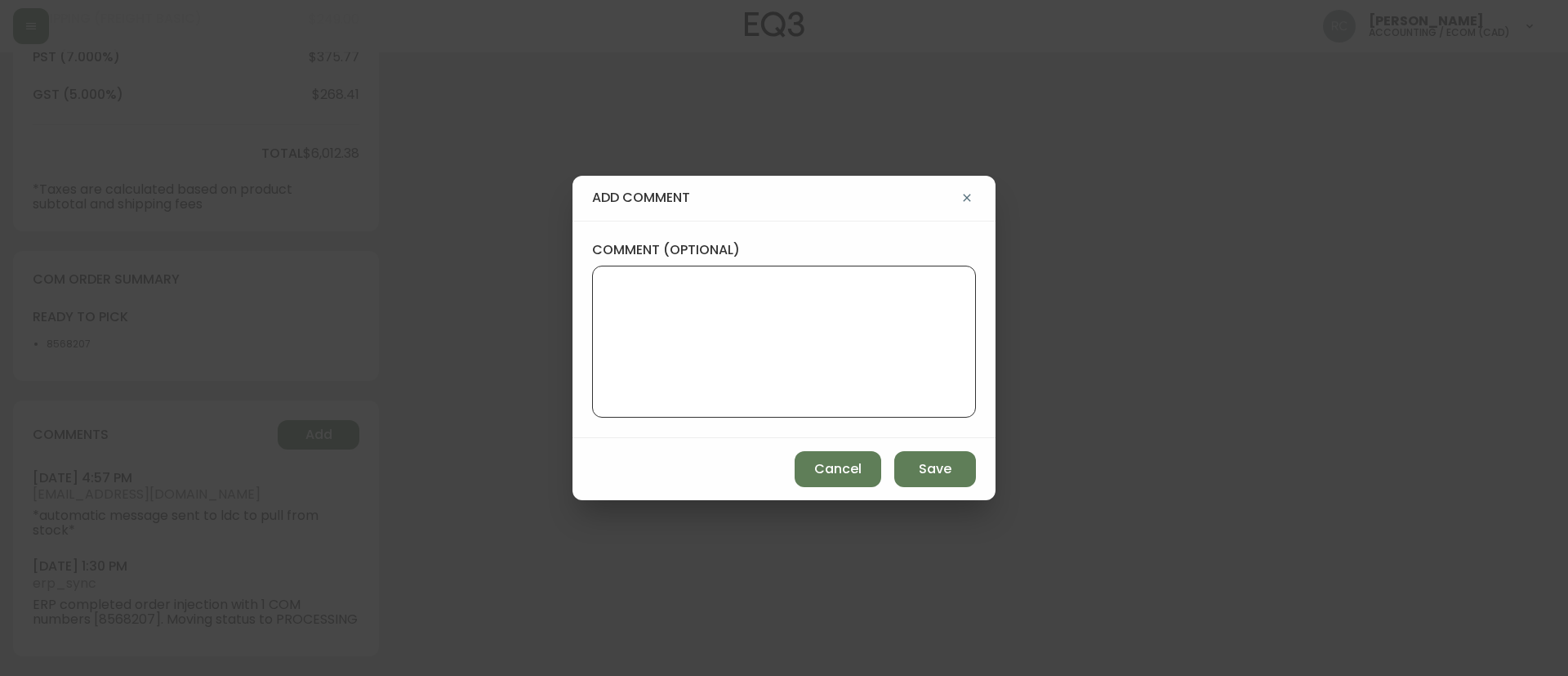
click at [753, 335] on textarea "comment (optional)" at bounding box center [784, 342] width 356 height 131
paste textarea "Machine learning: fraud risk level signals Very low Blocking threshold was set …"
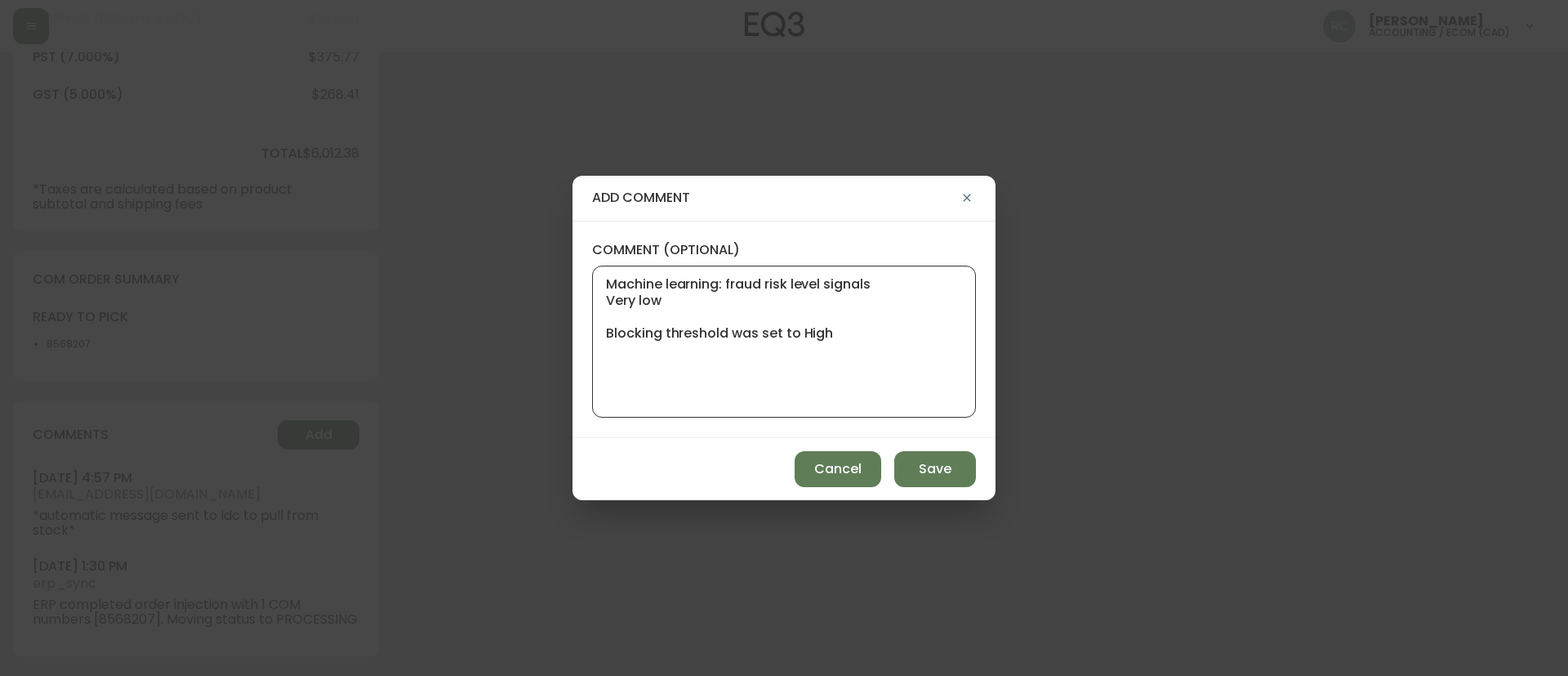
click at [748, 320] on textarea "Machine learning: fraud risk level signals Very low Blocking threshold was set …" at bounding box center [784, 342] width 356 height 131
paste textarea "MANUAL FRAUD REVIEW - APPROVED - same shipping and billing address -"
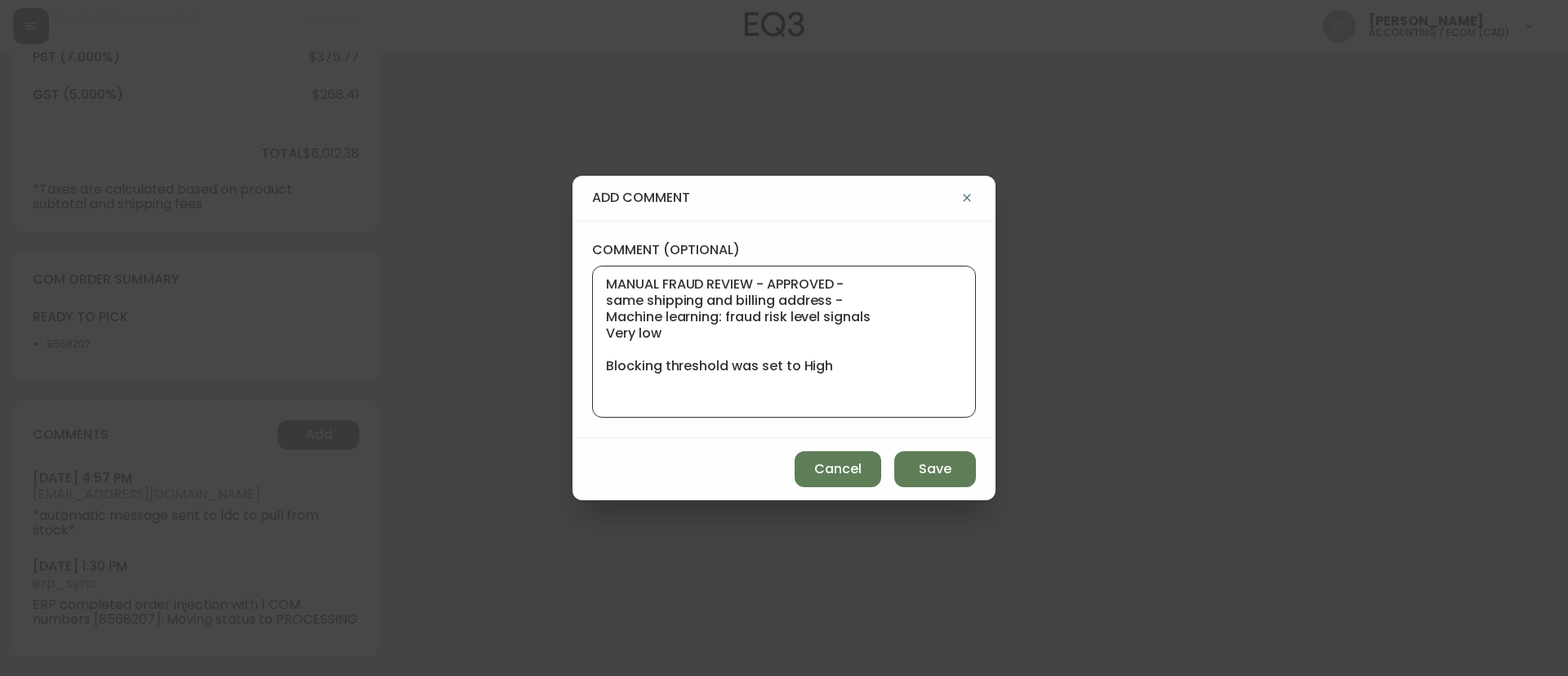
type textarea "MANUAL FRAUD REVIEW - APPROVED - same shipping and billing address - Machine le…"
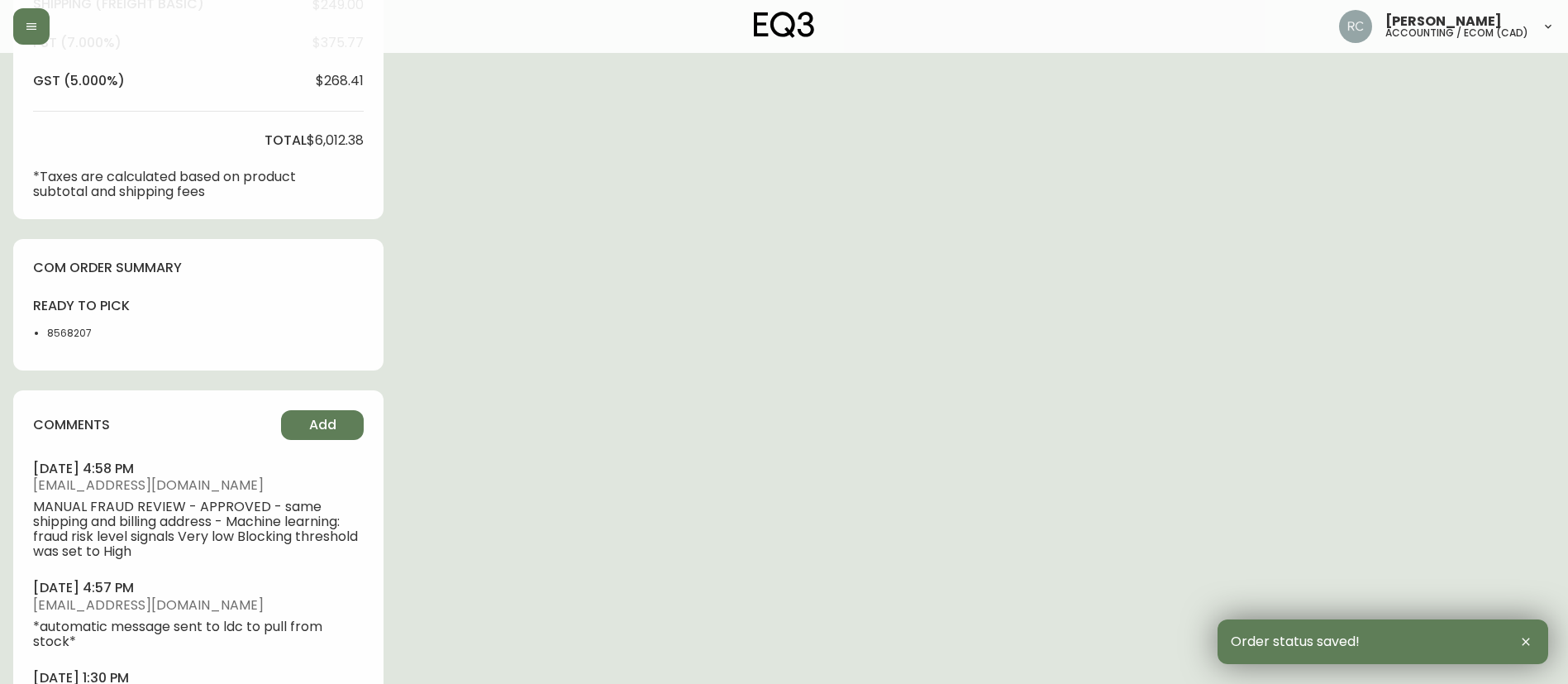
click at [328, 400] on div "comments Add september 02, 2025 at 4:58 pm rcustodio@eq3.ca MANUAL FRAUD REVIEW…" at bounding box center [199, 580] width 370 height 378
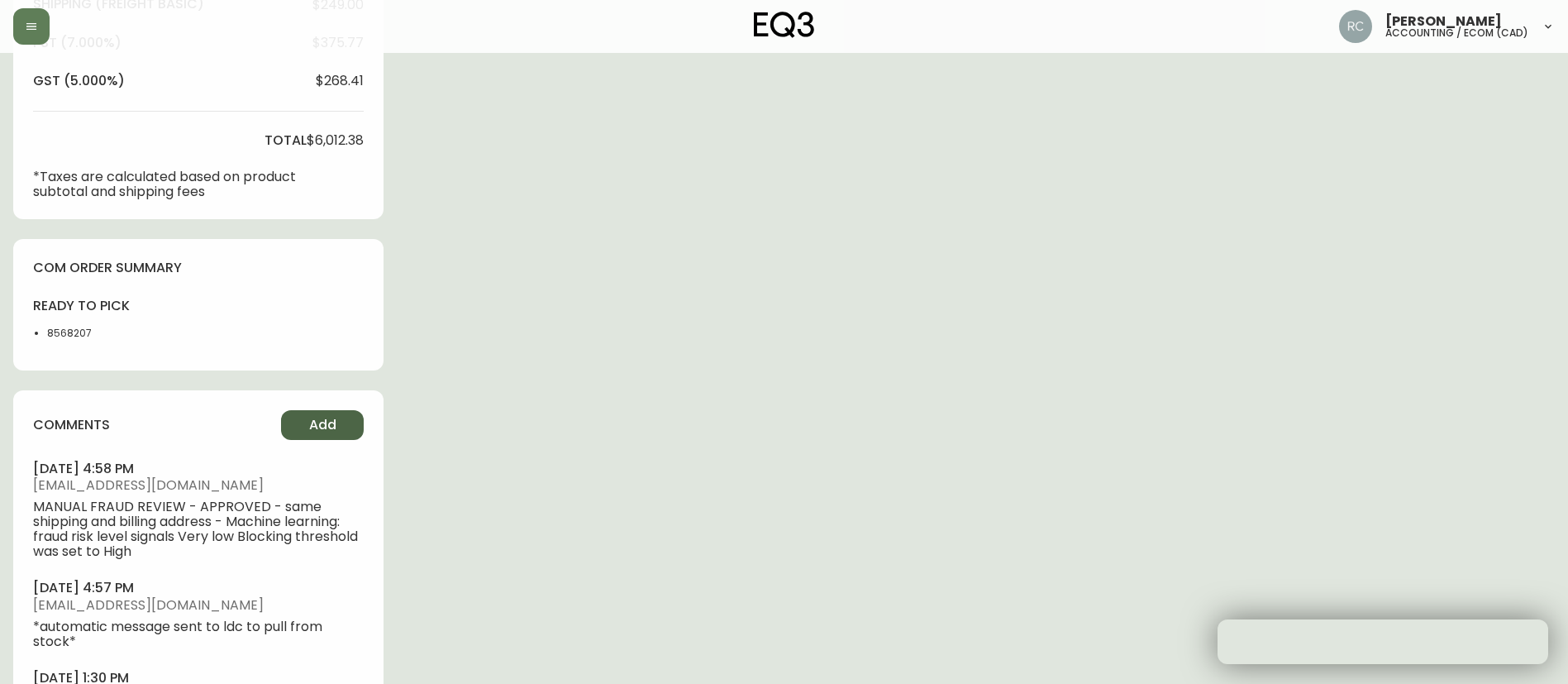
click at [325, 422] on span "Add" at bounding box center [322, 425] width 27 height 19
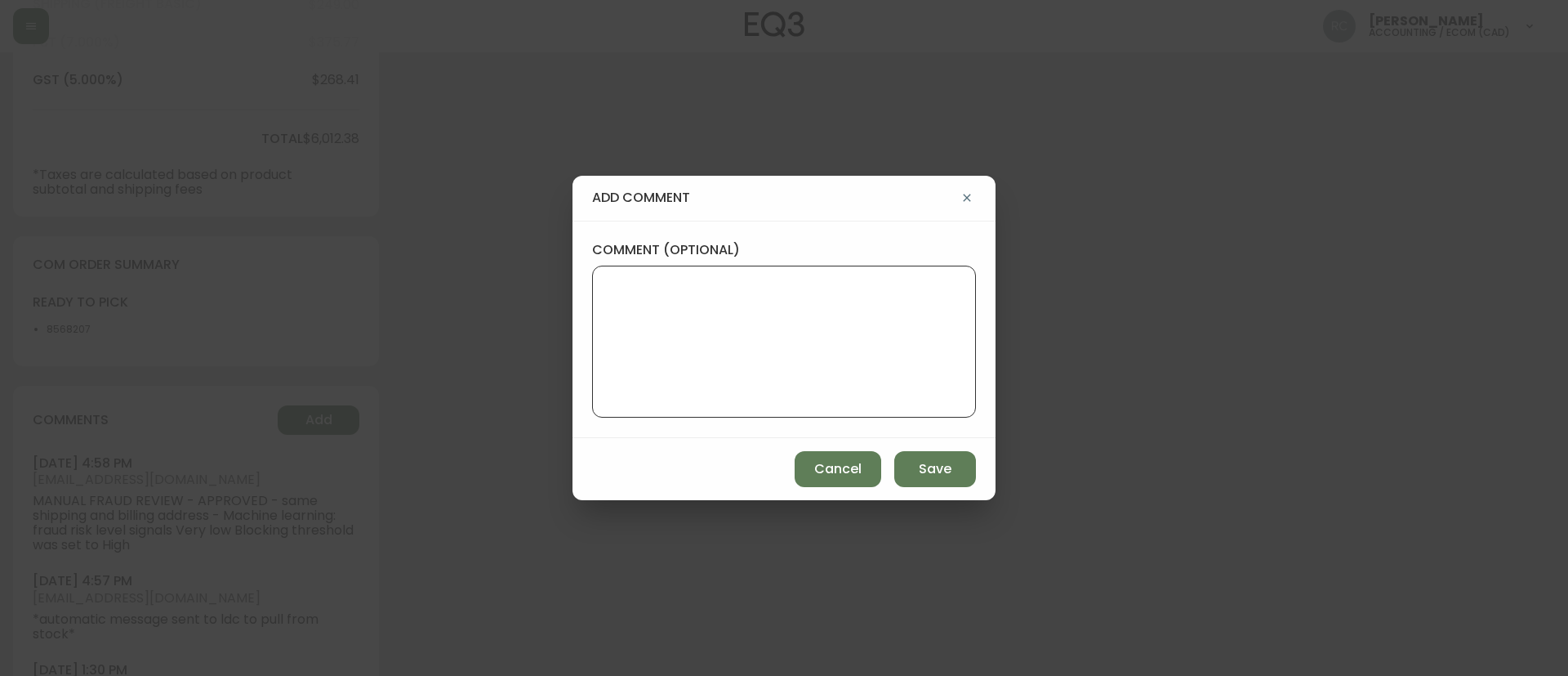
click at [761, 368] on textarea "comment (optional)" at bounding box center [784, 342] width 356 height 131
paste textarea "CVC/CVV Supplied, Matches (M) AVS Postal code matches, address doesn''t match (…"
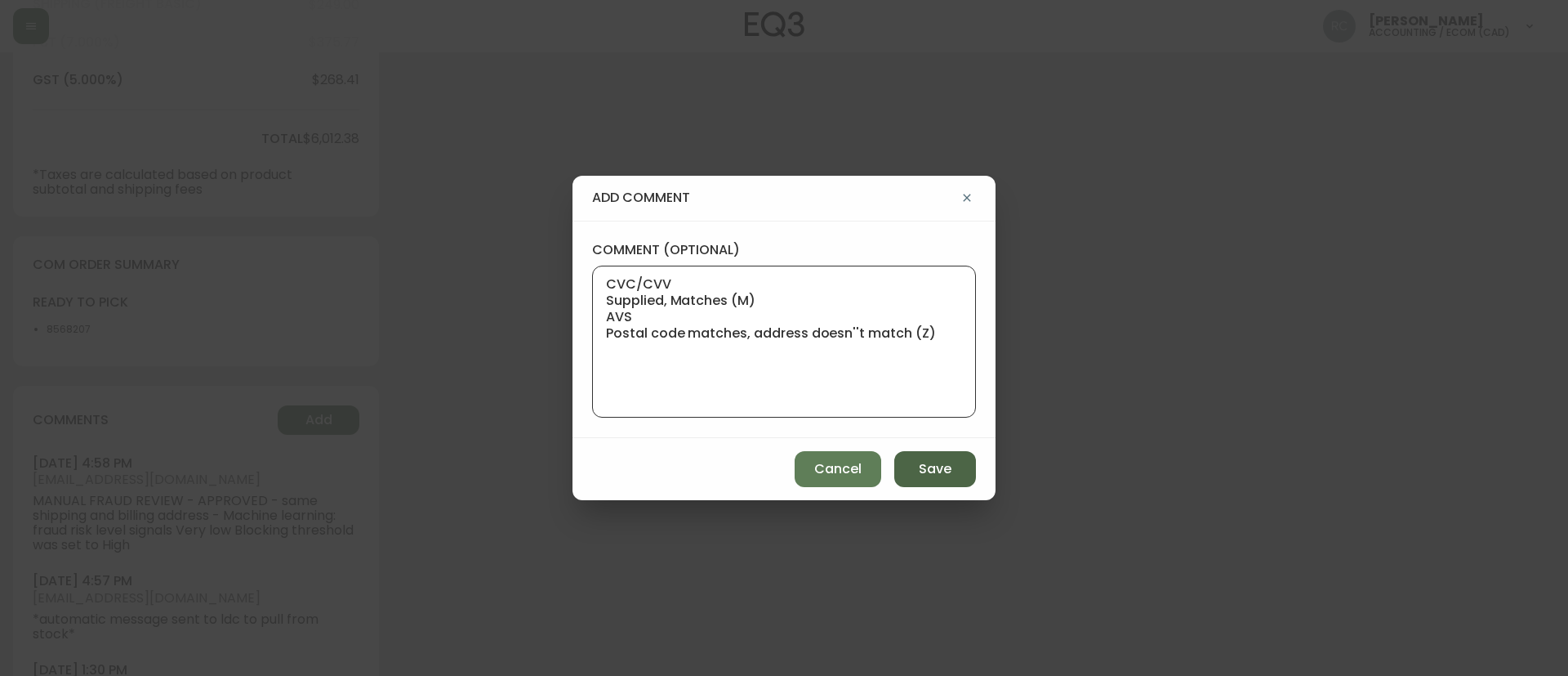
type textarea "CVC/CVV Supplied, Matches (M) AVS Postal code matches, address doesn''t match (…"
click at [894, 479] on button "Save" at bounding box center [935, 468] width 82 height 36
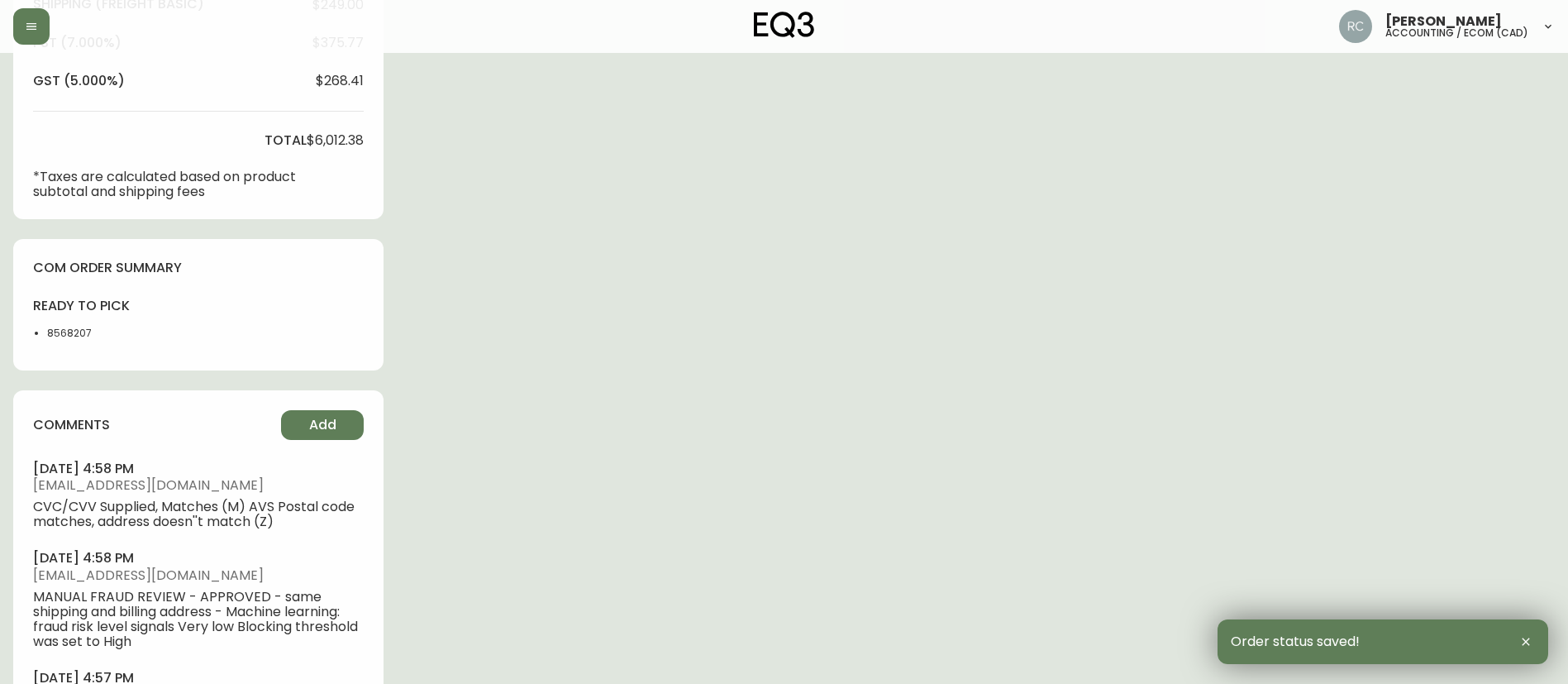
scroll to position [0, 0]
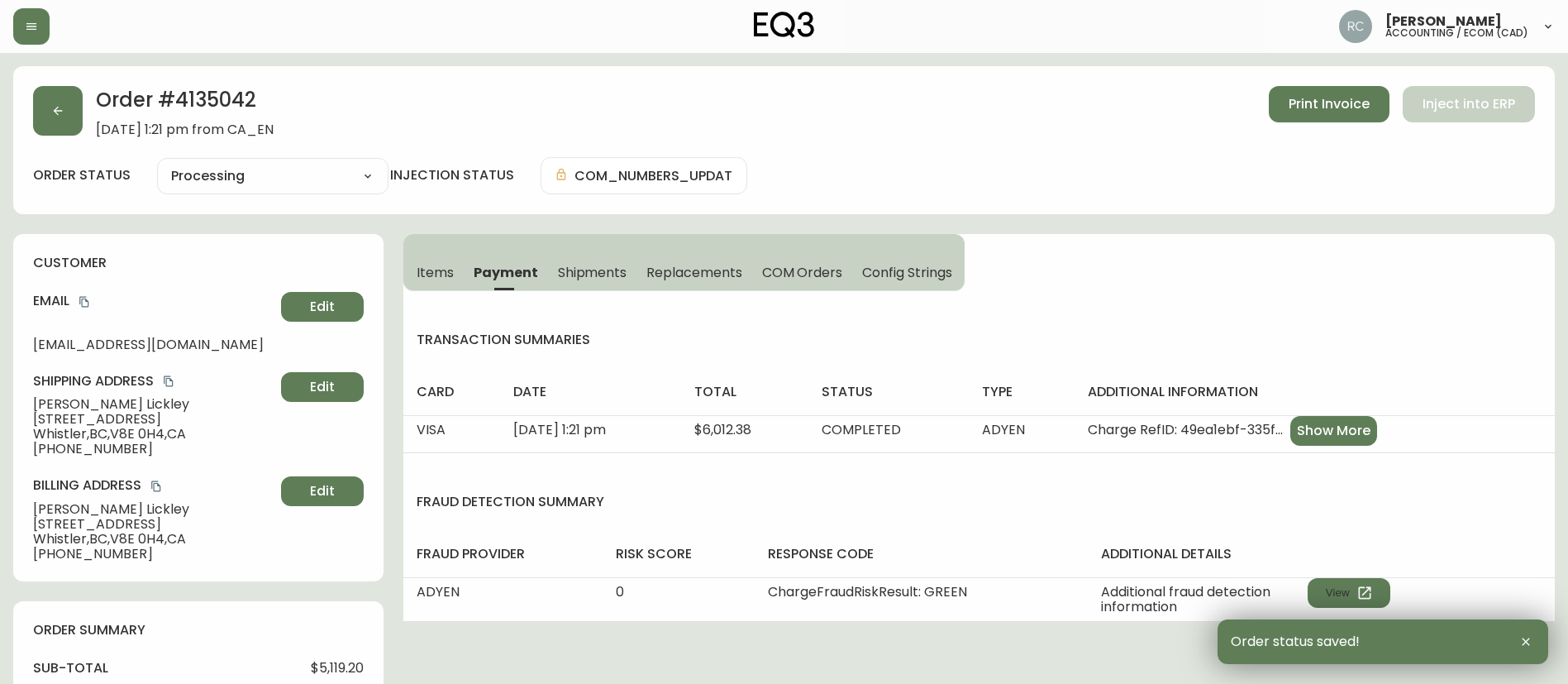
drag, startPoint x: 45, startPoint y: 98, endPoint x: 88, endPoint y: 476, distance: 380.4
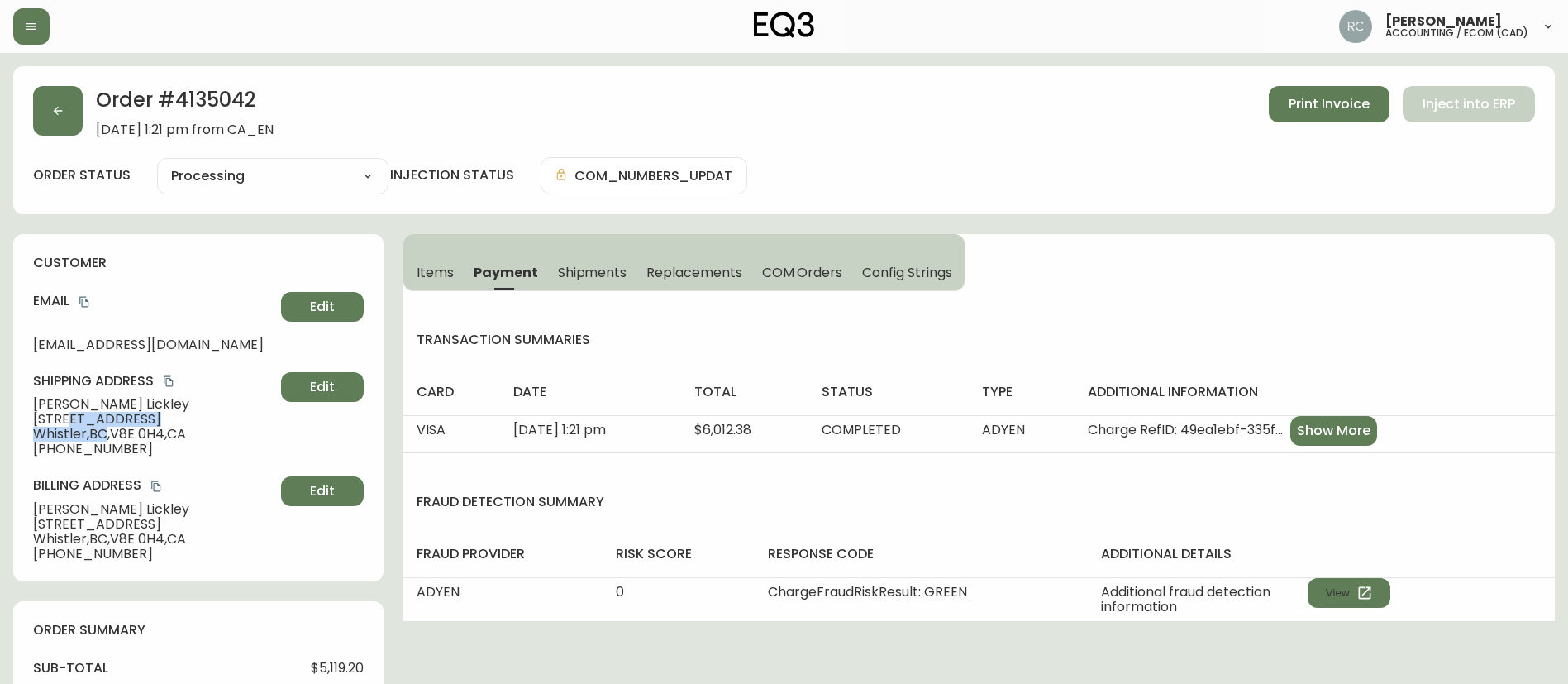
drag, startPoint x: 108, startPoint y: 430, endPoint x: 67, endPoint y: 420, distance: 42.2
click at [67, 420] on div "Shipping Address Allison Lickley 144-1200 Alta Lake Road Whistler , BC , V8E 0H…" at bounding box center [198, 414] width 330 height 85
copy div "200 Alta Lake Road Whistler , BC"
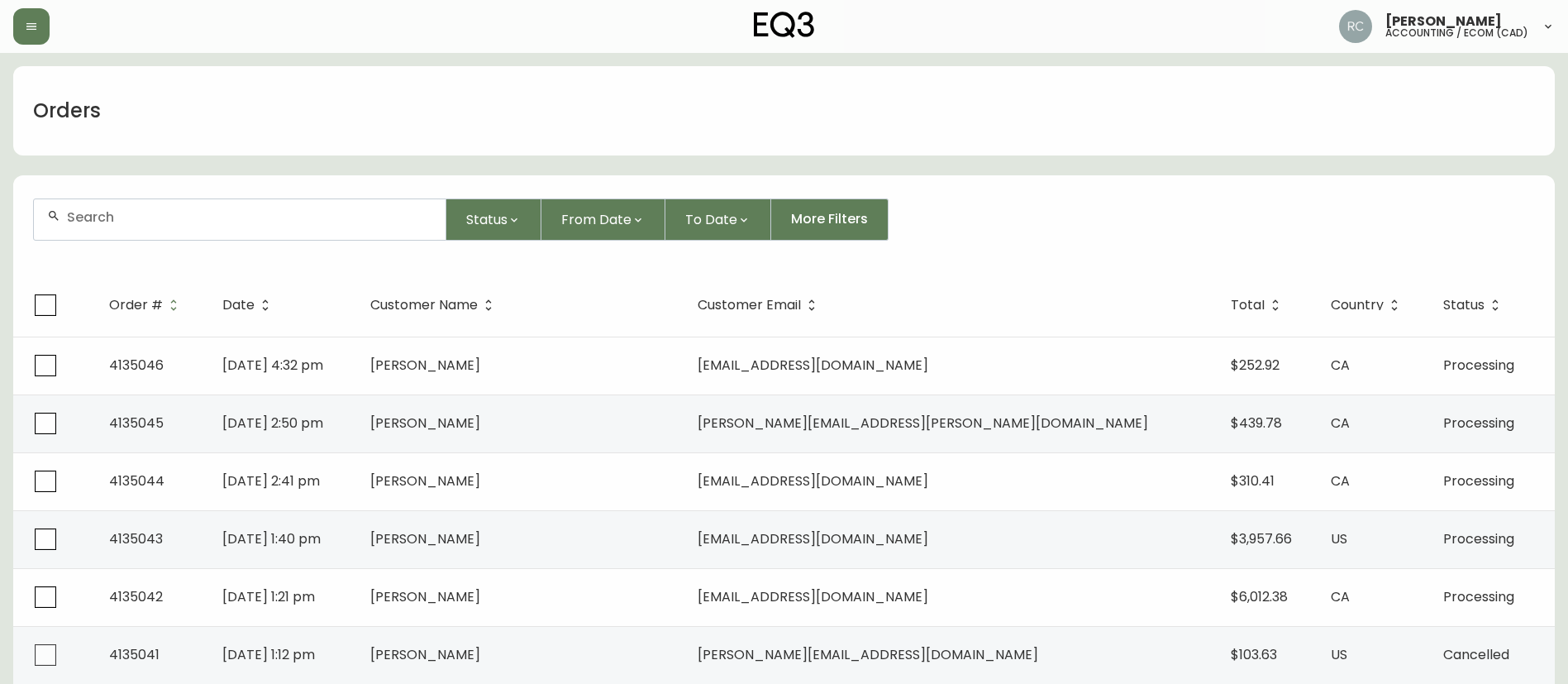
click at [241, 239] on div at bounding box center [240, 220] width 412 height 41
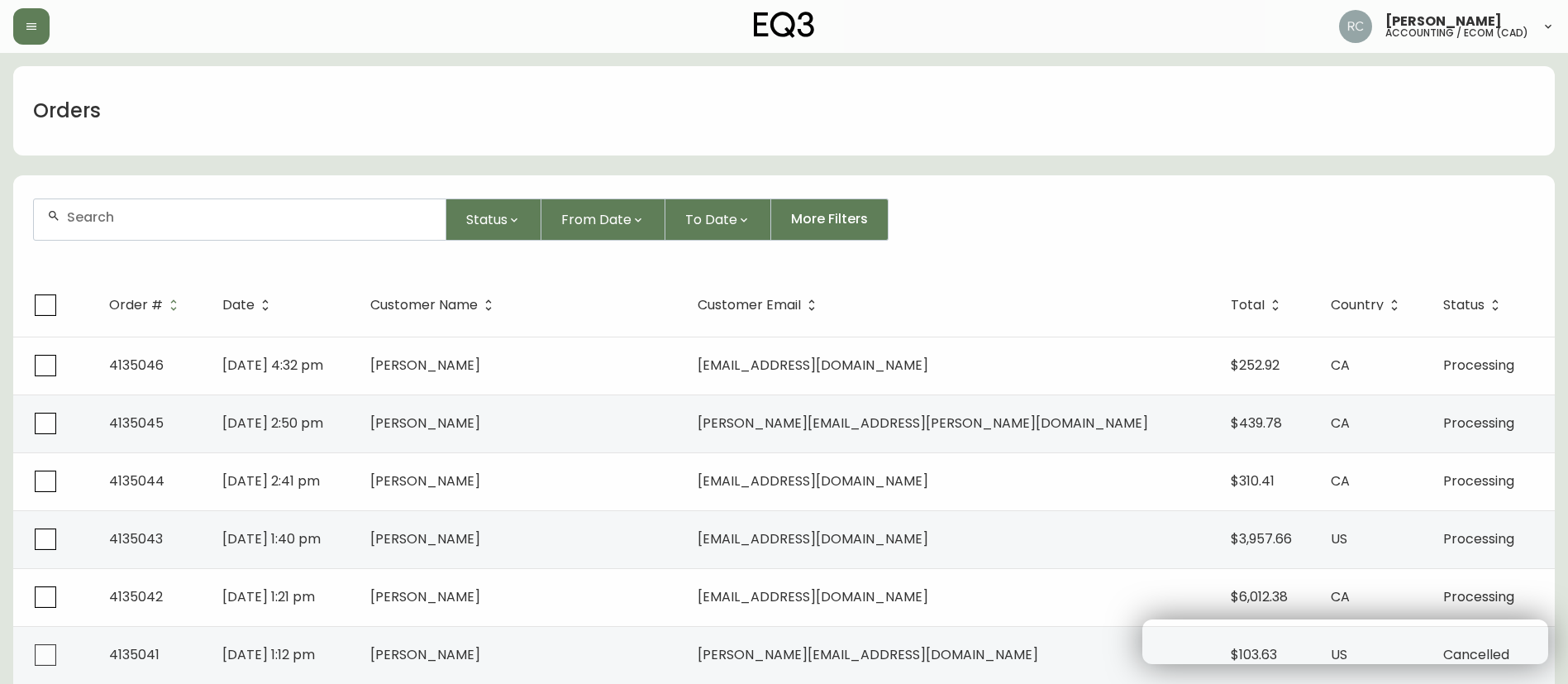
paste input "4134939"
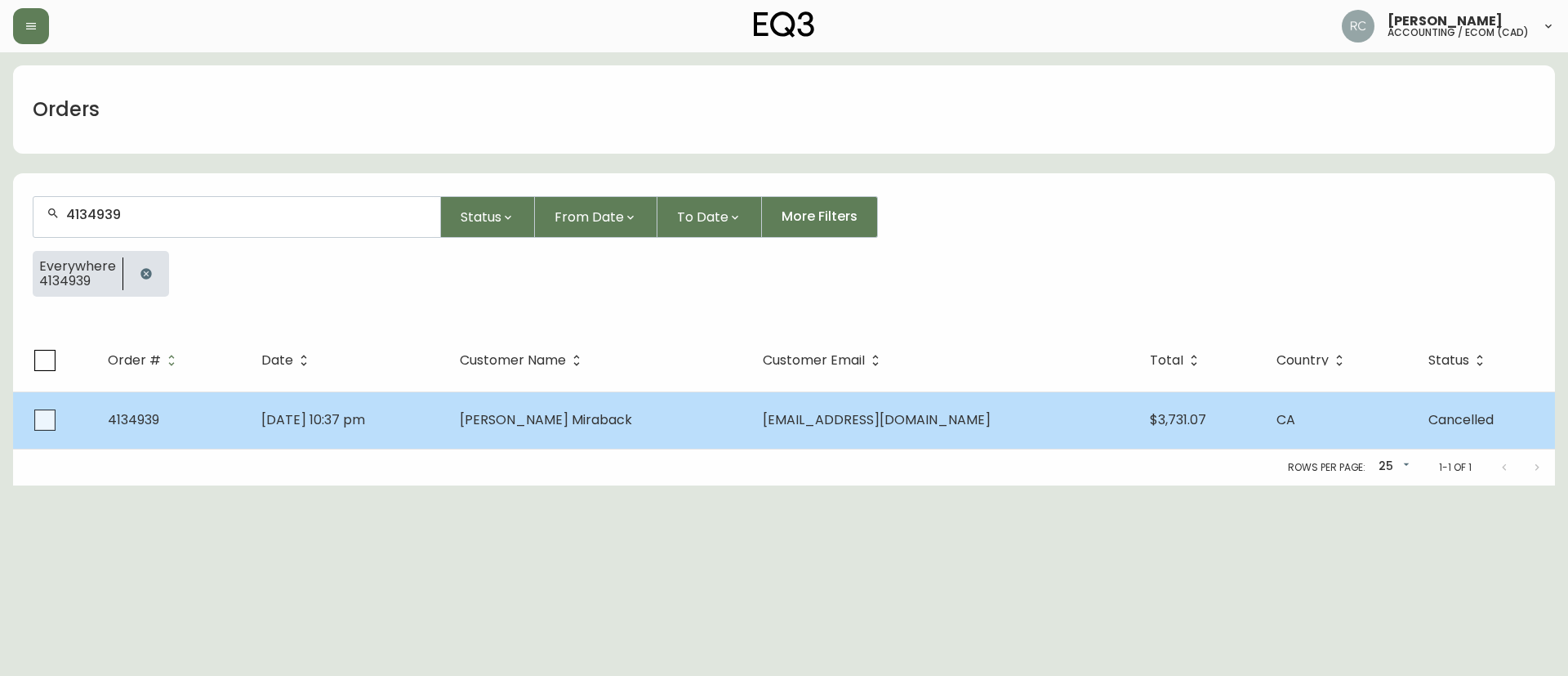
type input "4134939"
click at [783, 399] on td "[EMAIL_ADDRESS][DOMAIN_NAME]" at bounding box center [943, 419] width 388 height 57
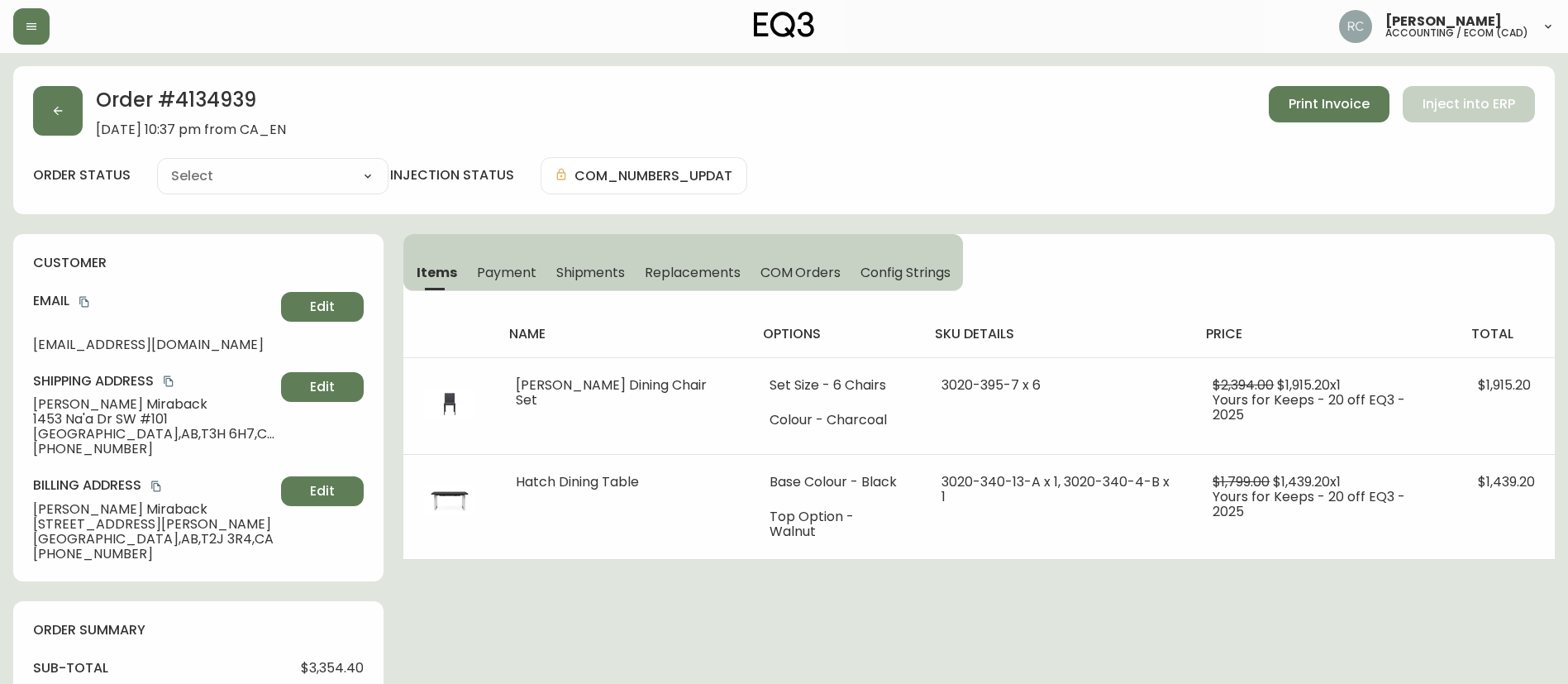
type input "Cancelled"
select select "CANCELLED"
click at [763, 283] on button "COM Orders" at bounding box center [802, 272] width 101 height 36
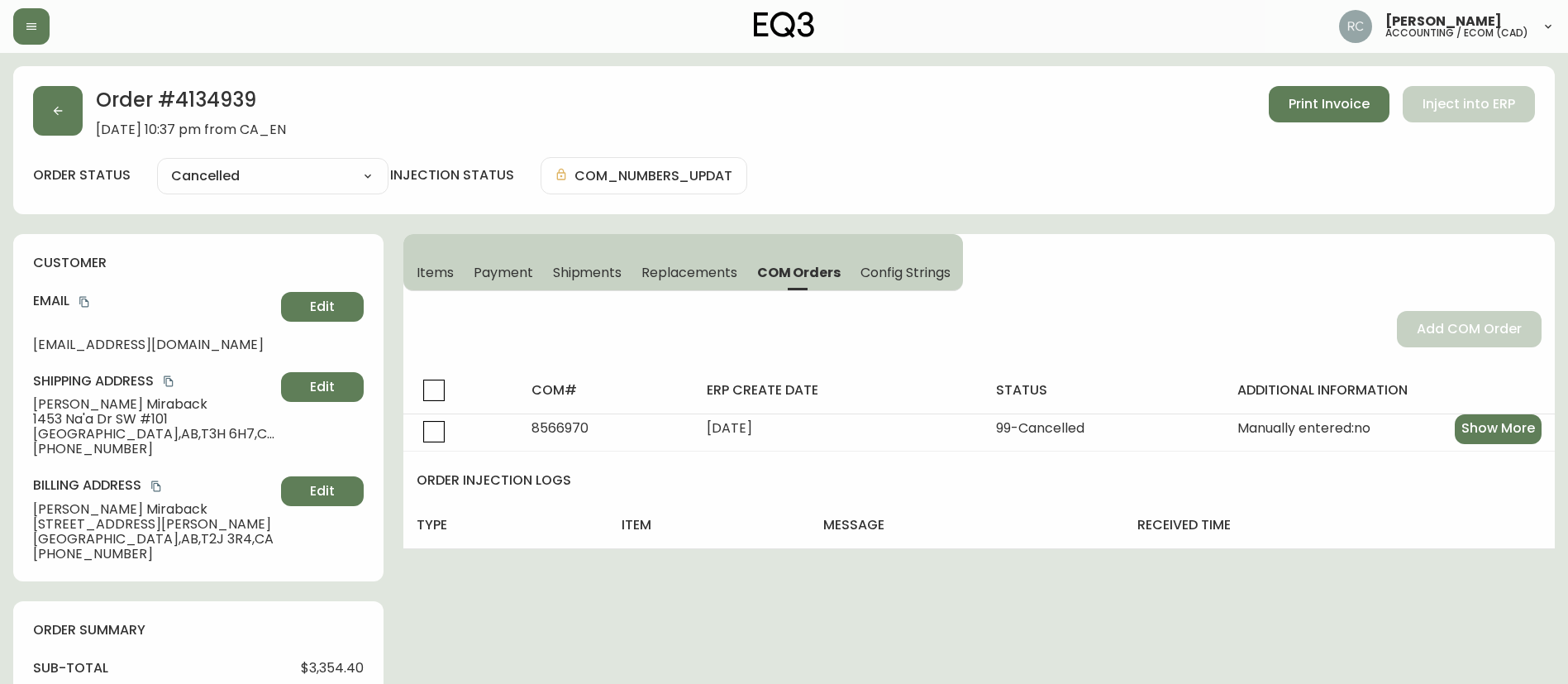
click at [419, 267] on span "Items" at bounding box center [435, 273] width 37 height 18
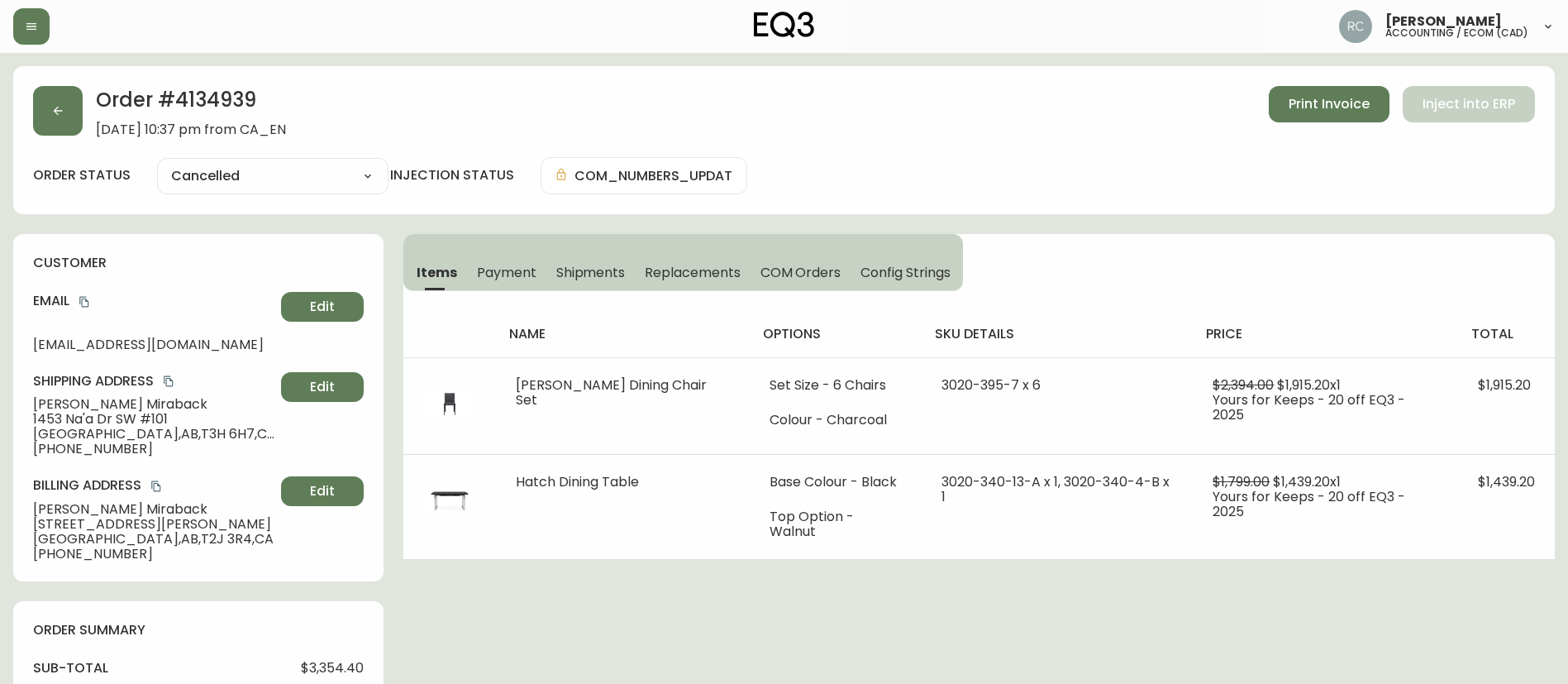
drag, startPoint x: 503, startPoint y: 277, endPoint x: 789, endPoint y: 316, distance: 288.6
click at [503, 277] on span "Payment" at bounding box center [506, 273] width 59 height 18
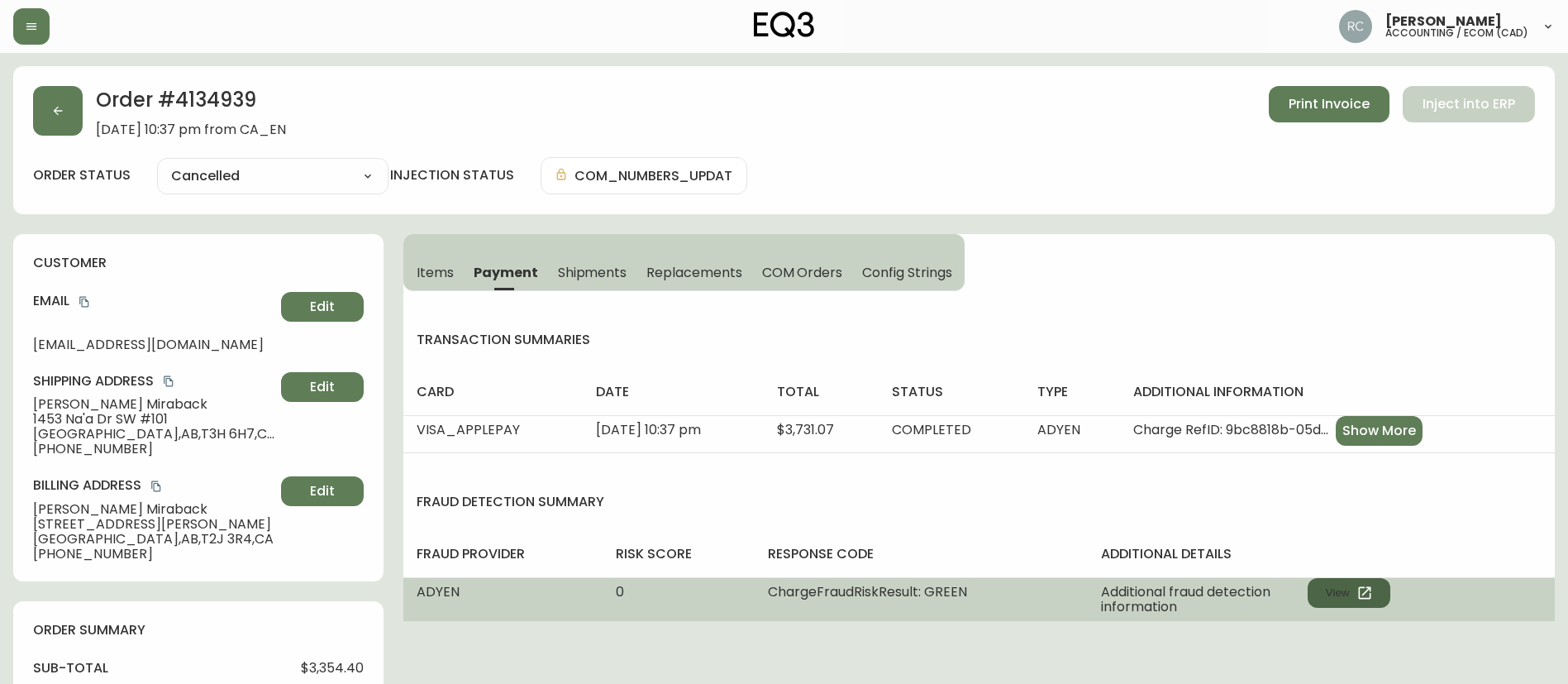
click at [1365, 583] on button "View" at bounding box center [1348, 592] width 83 height 30
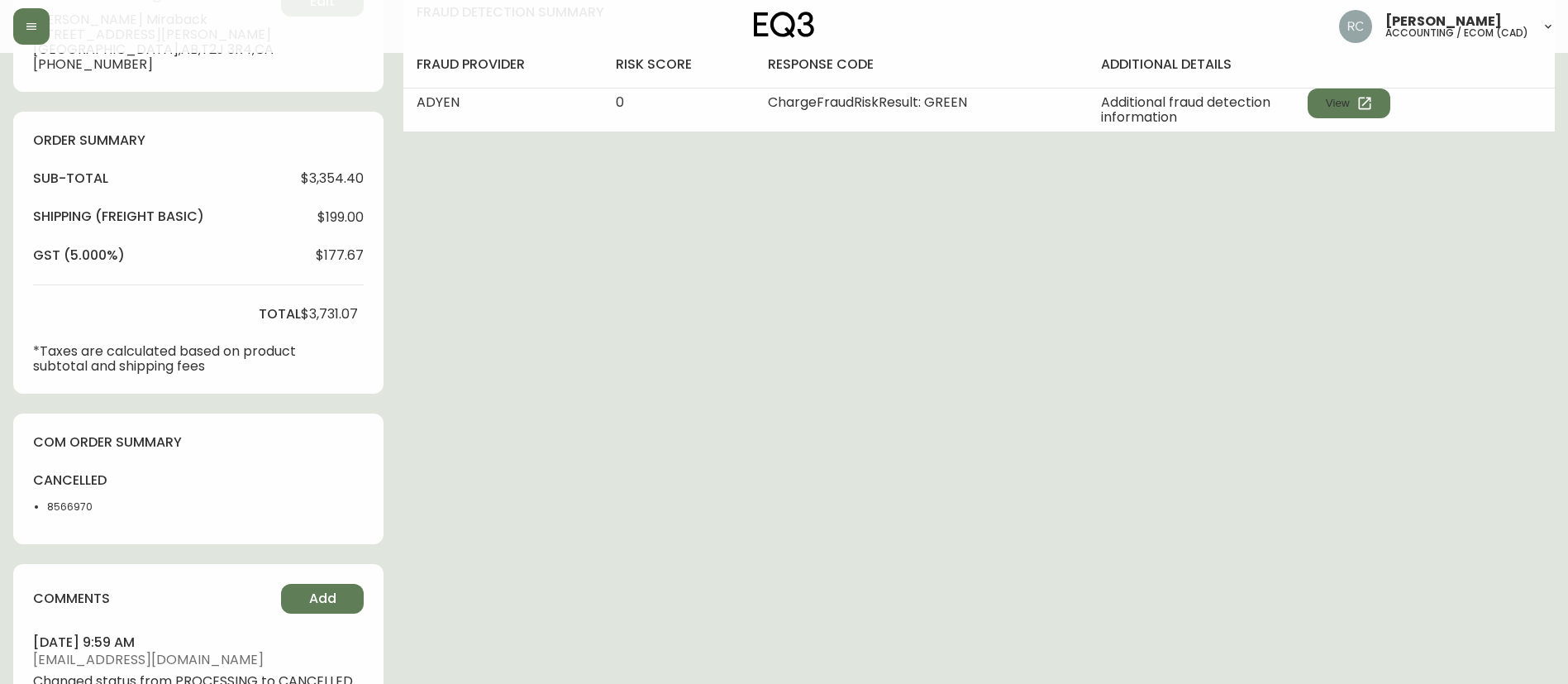
scroll to position [496, 0]
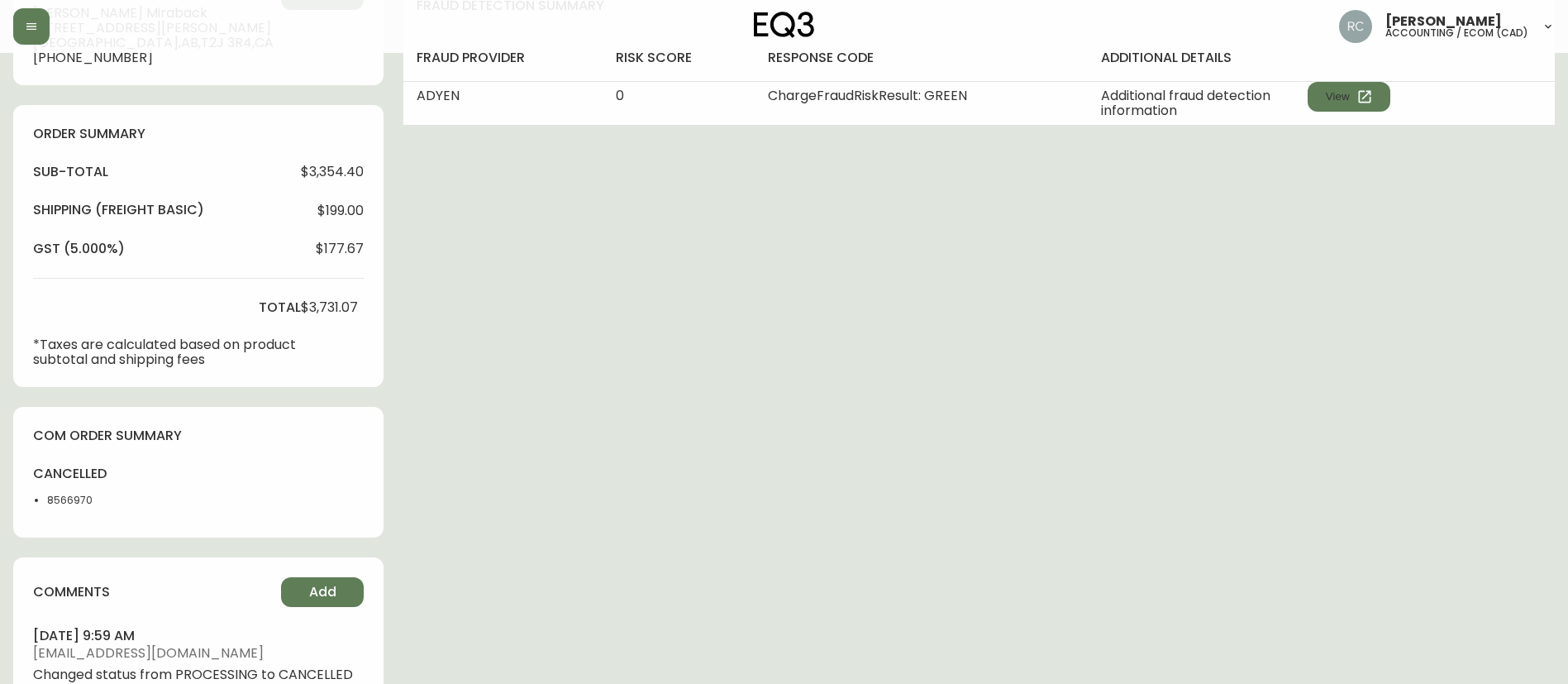
click at [340, 165] on span "$3,354.40" at bounding box center [332, 171] width 62 height 15
copy span "3,354.40"
click at [331, 312] on span "$3,731.07" at bounding box center [329, 307] width 57 height 15
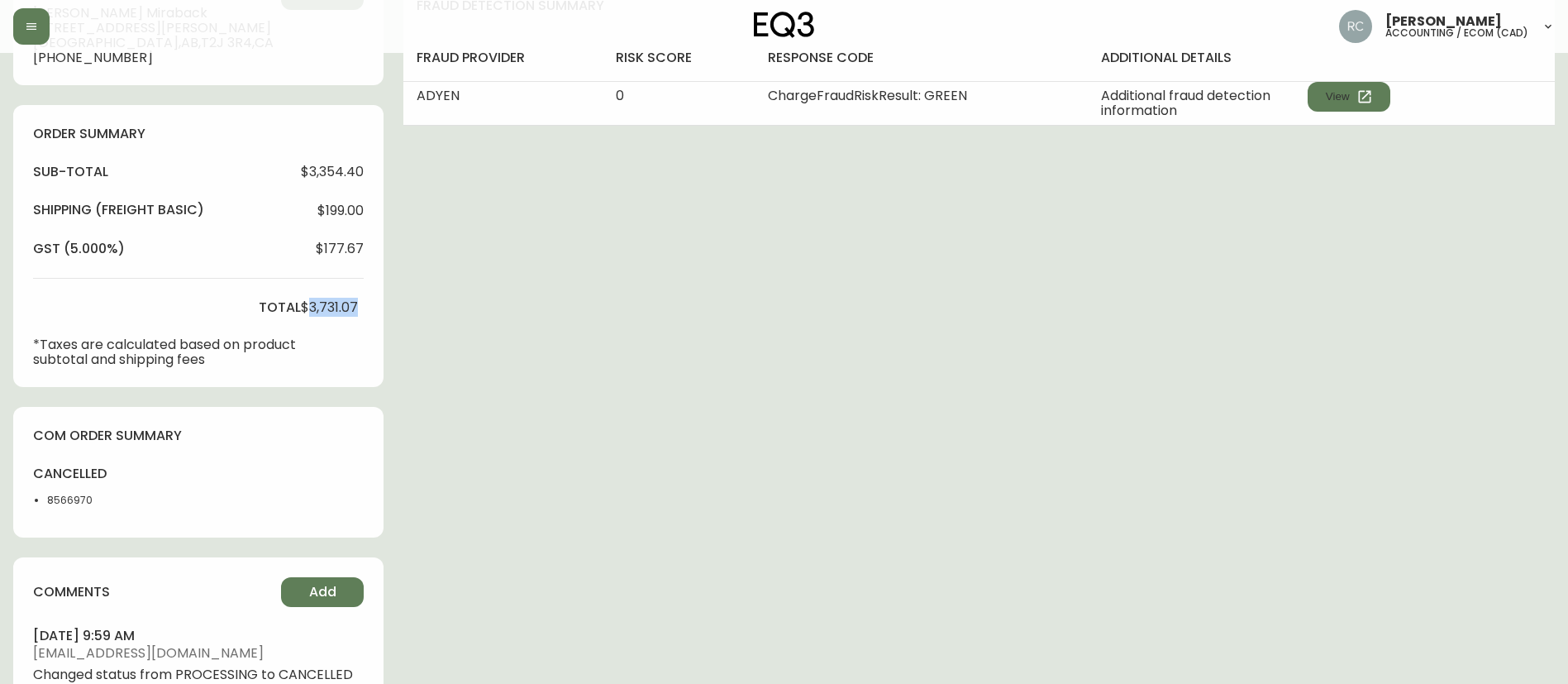
copy span "3,731.07"
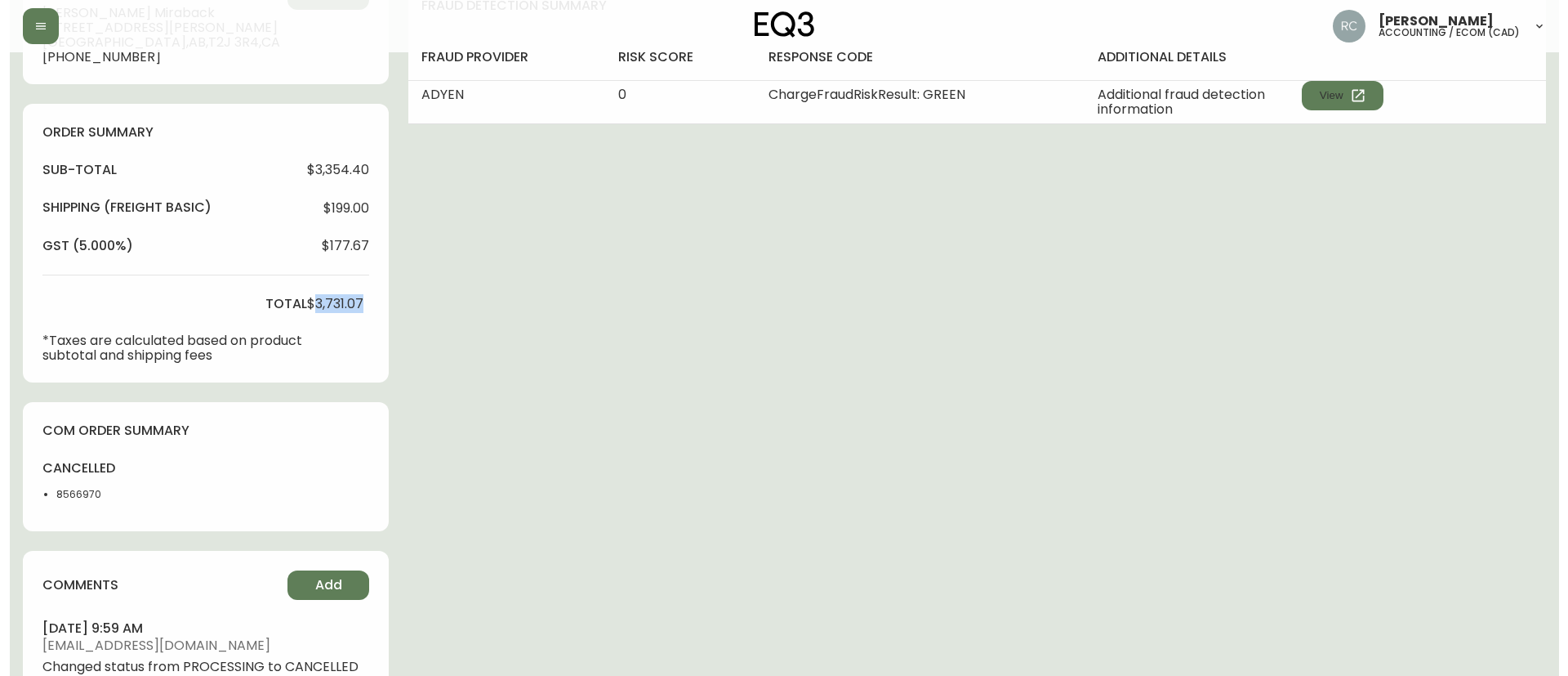
scroll to position [640, 0]
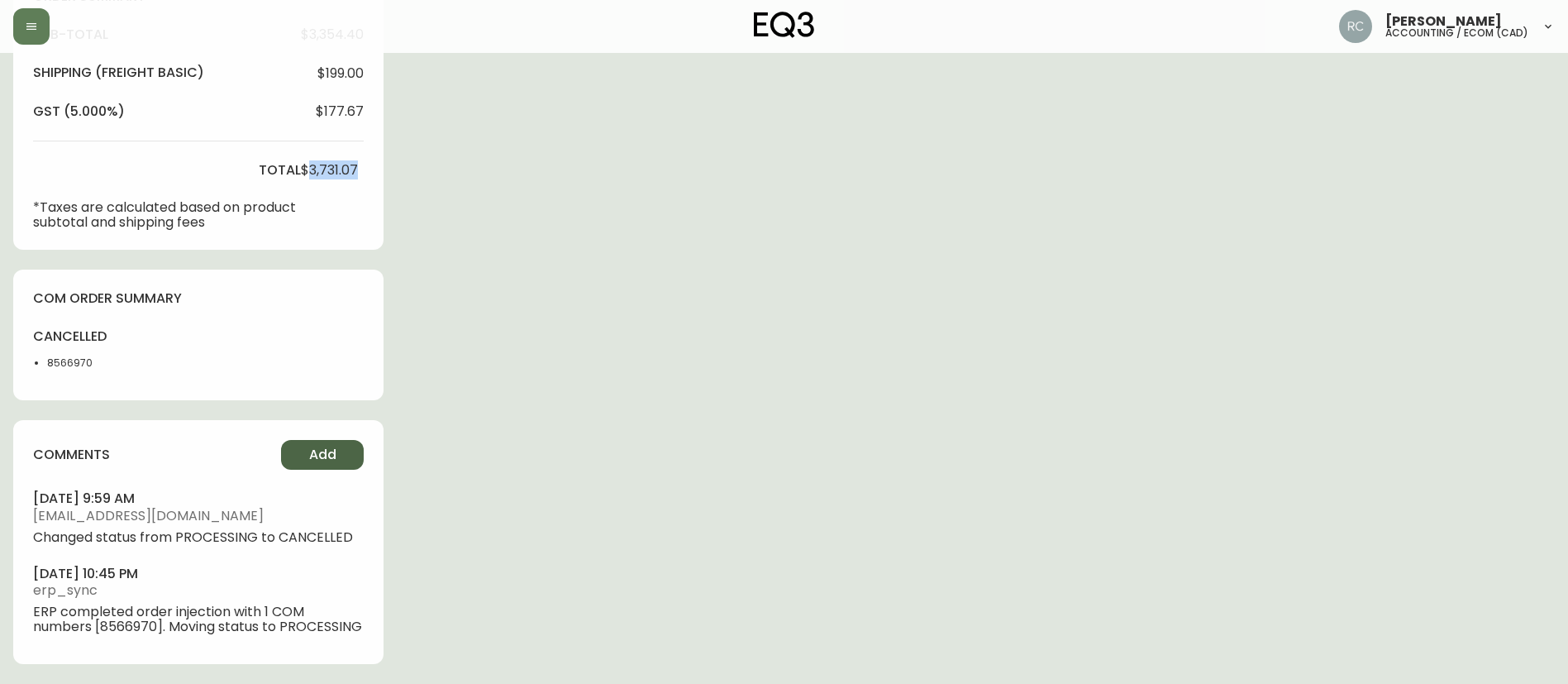
click at [319, 445] on span "Add" at bounding box center [322, 454] width 27 height 19
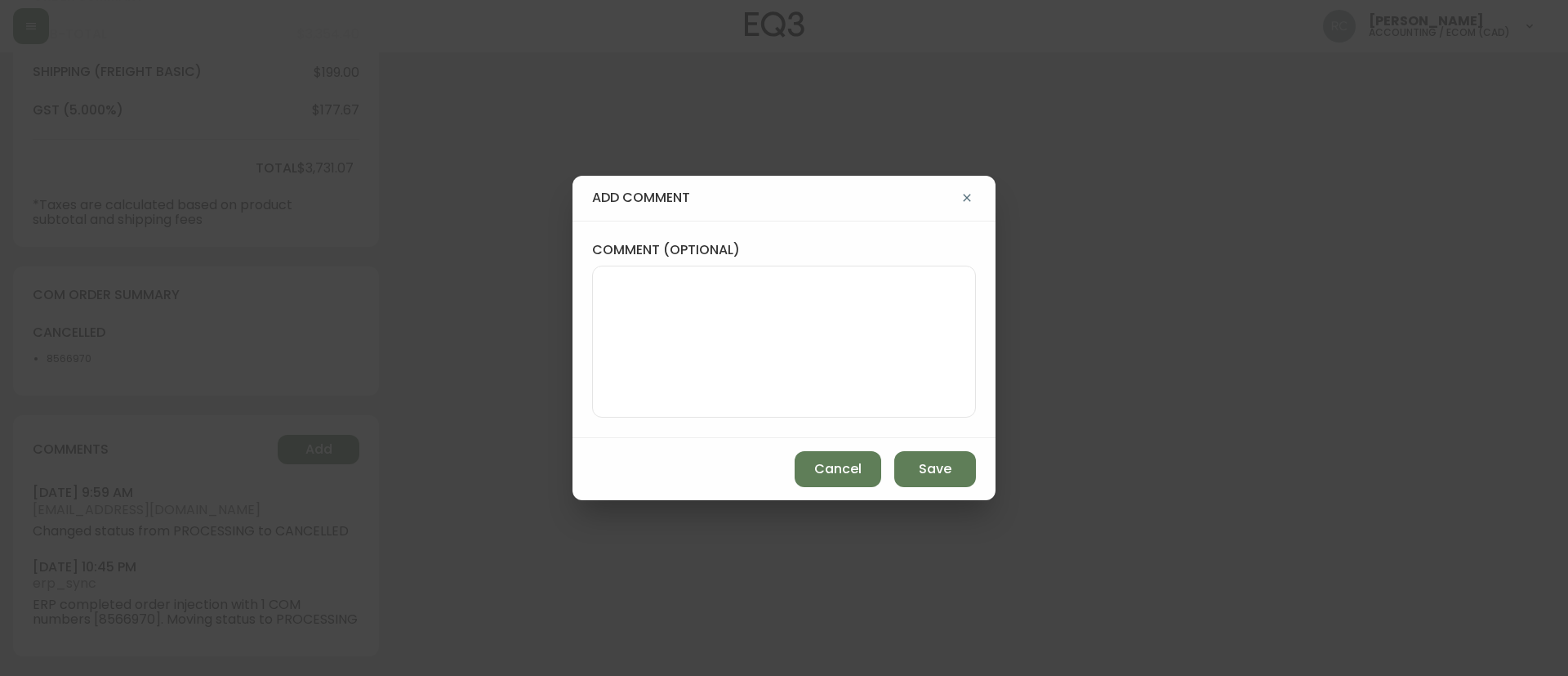
click at [693, 362] on textarea "comment (optional)" at bounding box center [784, 342] width 356 height 131
paste textarea "CANCELLATION - CHANGE OF MIND TICKET# 825426 ORD# 4134939 - status in AS400: 30…"
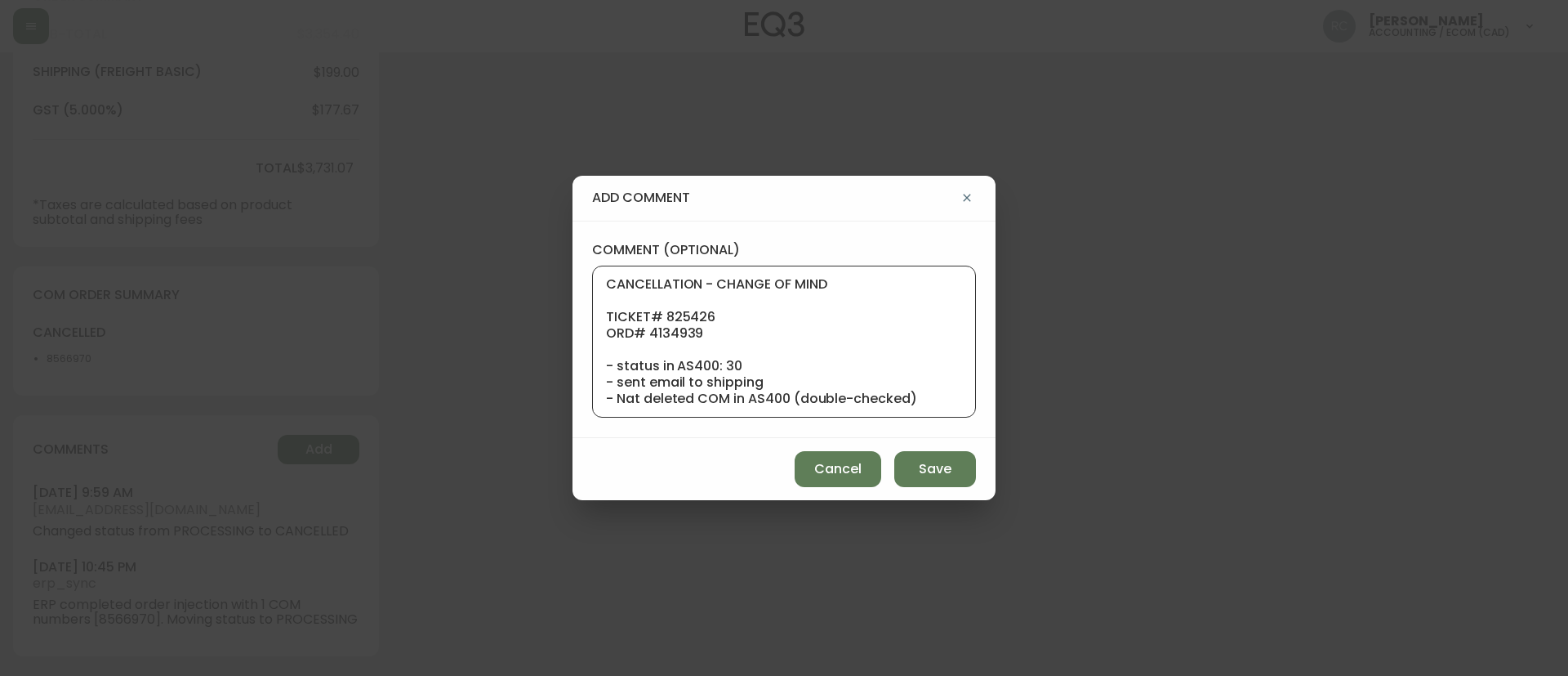
scroll to position [180, 0]
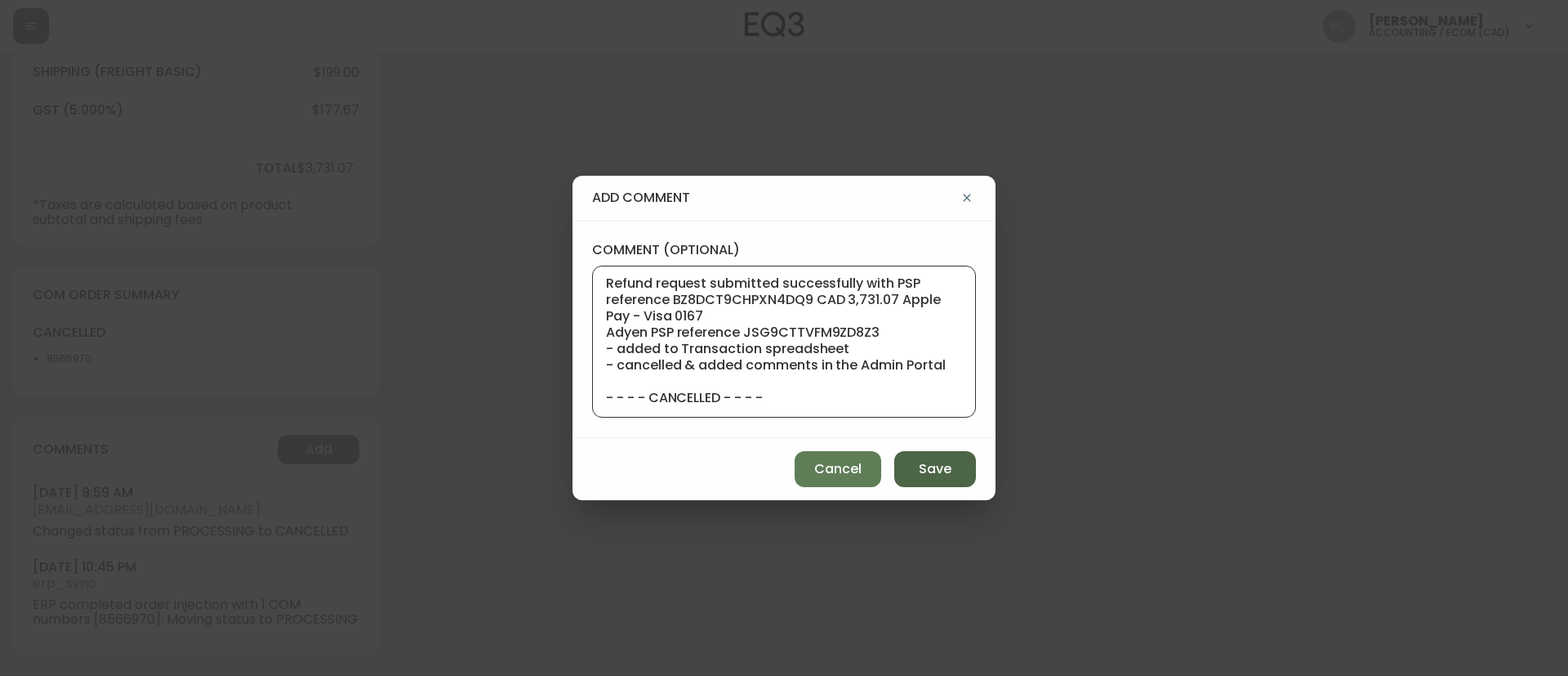
type textarea "CANCELLATION - CHANGE OF MIND TICKET# 825426 ORD# 4134939 - status in AS400: 30…"
click at [909, 468] on button "Save" at bounding box center [935, 468] width 82 height 36
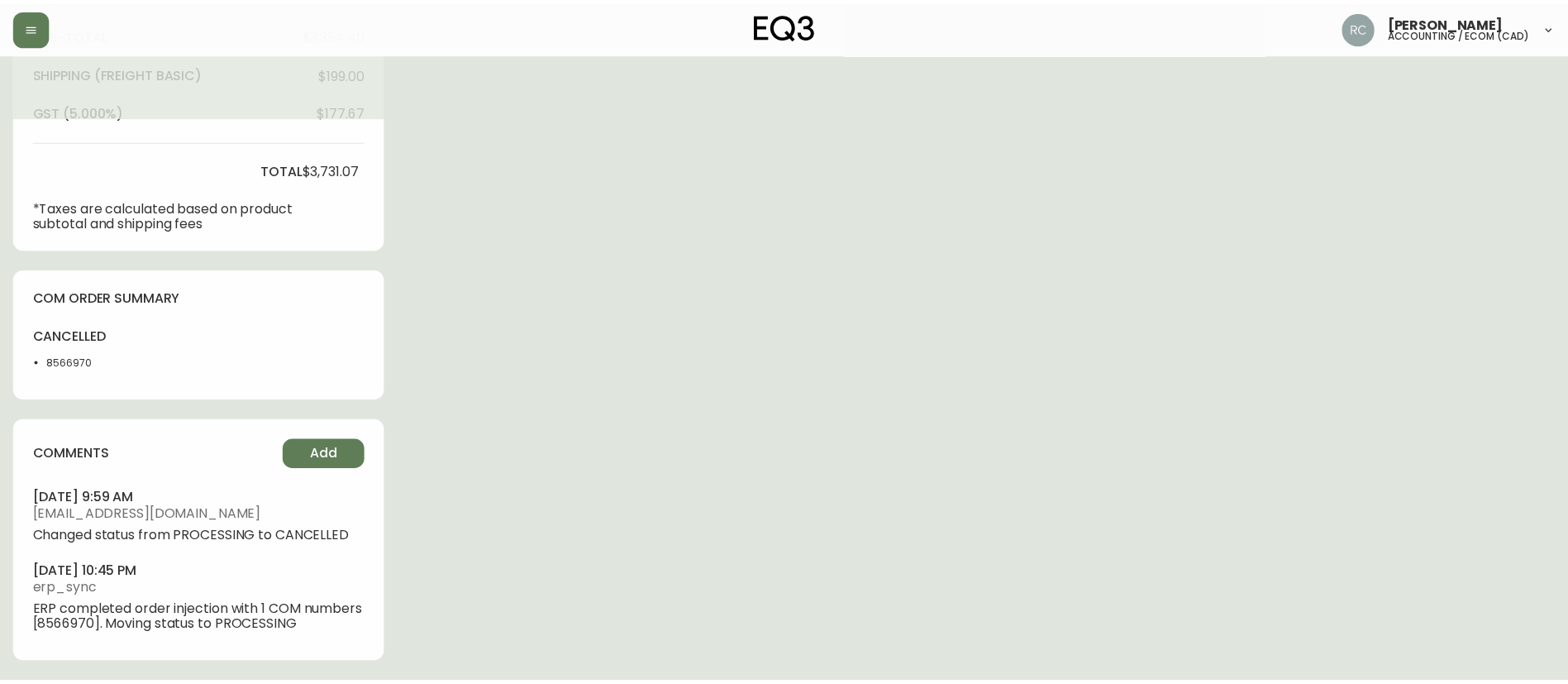
scroll to position [633, 0]
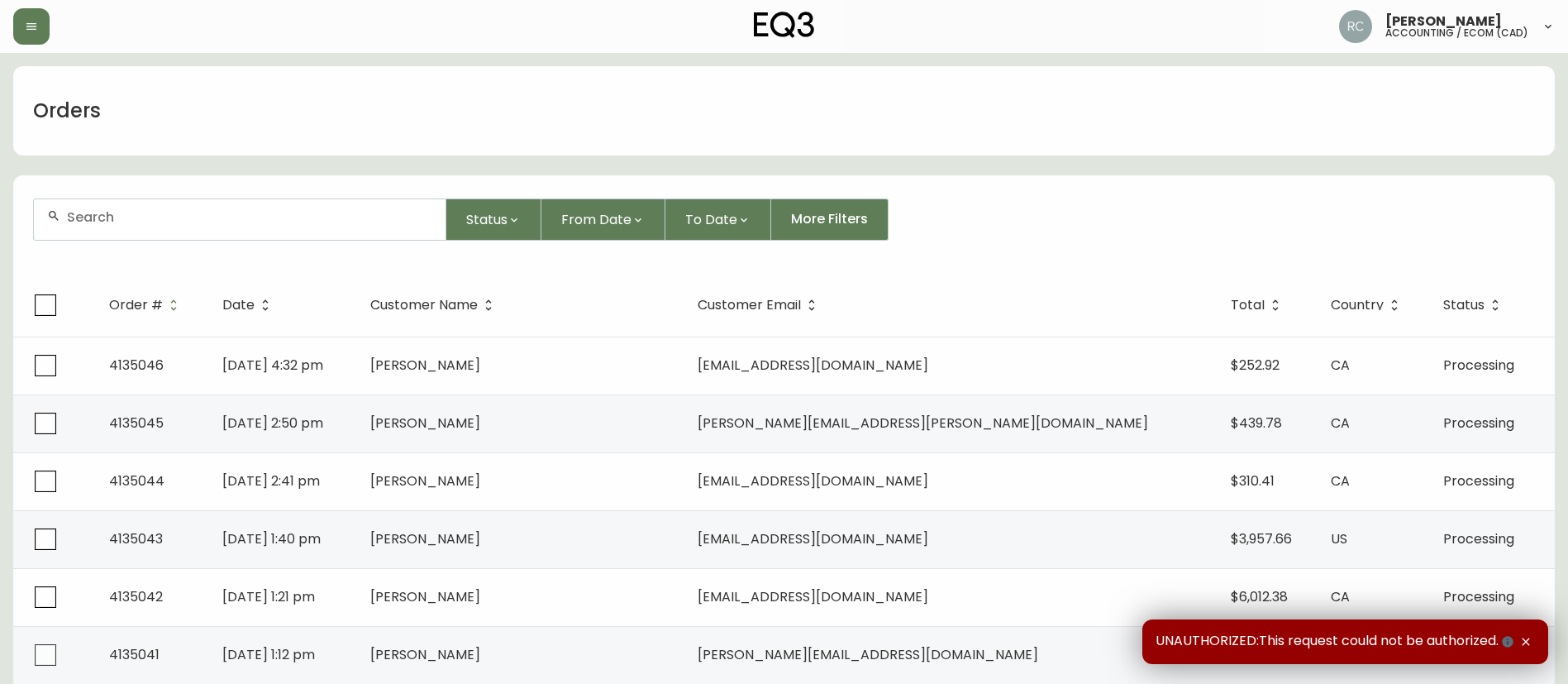
click at [270, 206] on div at bounding box center [240, 220] width 412 height 41
paste input "4134976"
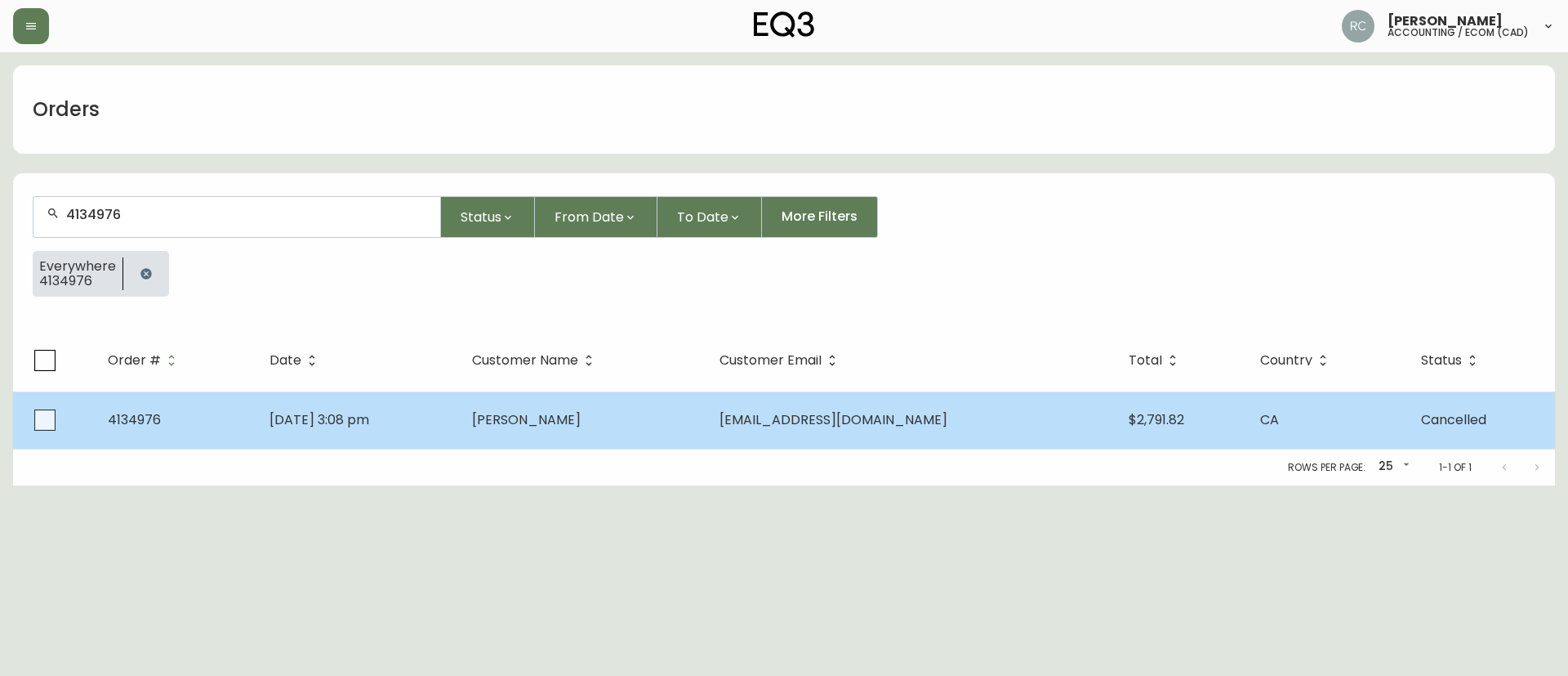
type input "4134976"
click at [459, 417] on td "[DATE] 3:08 pm" at bounding box center [357, 419] width 202 height 57
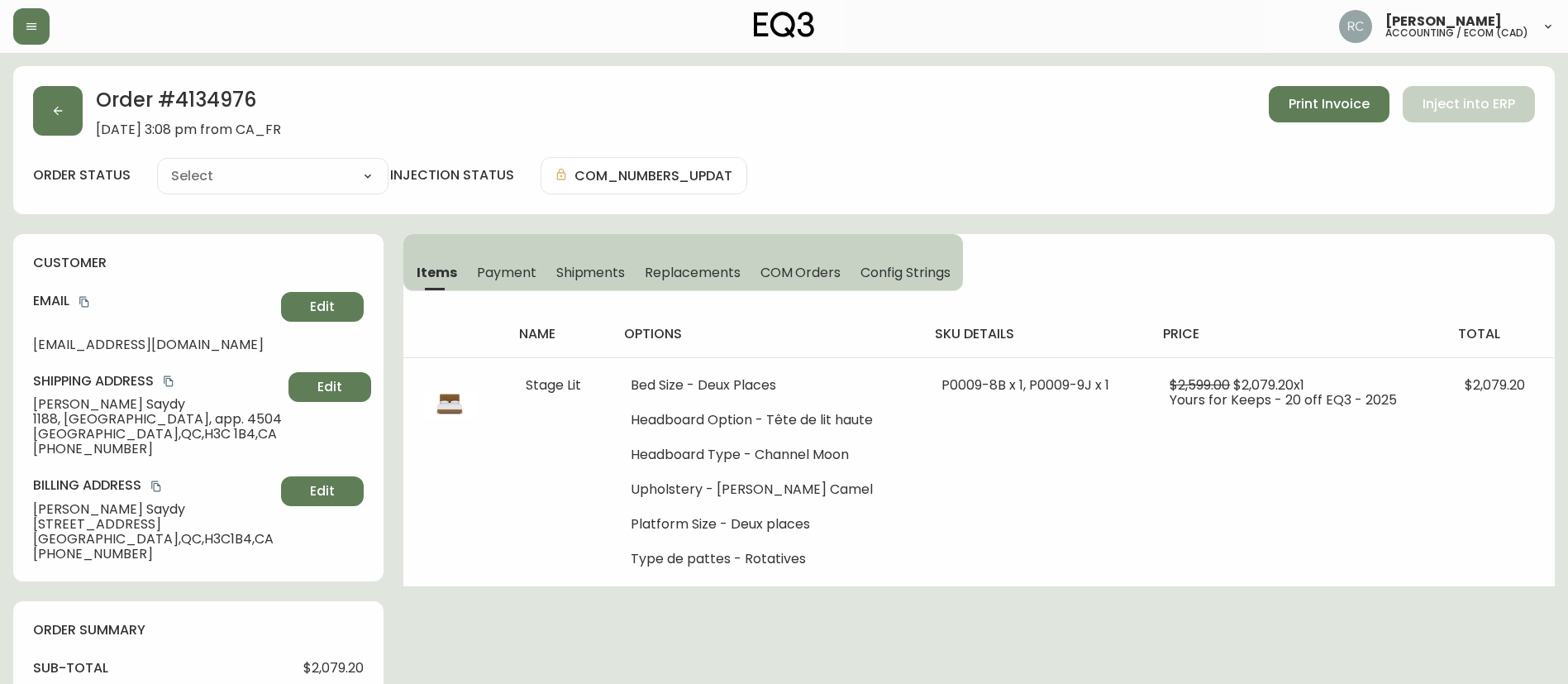
type input "Cancelled"
select select "CANCELLED"
click at [795, 268] on span "COM Orders" at bounding box center [801, 273] width 81 height 18
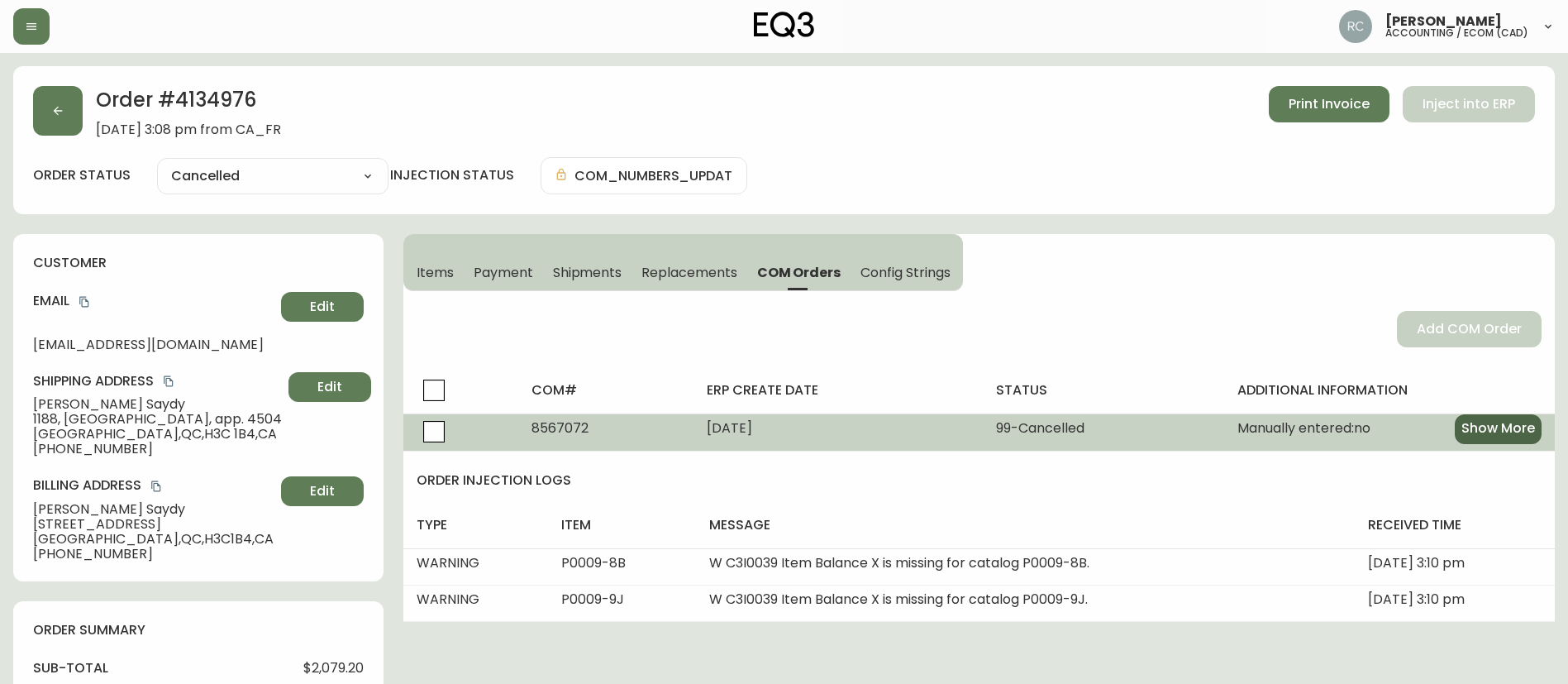
click at [1502, 420] on span "Show More" at bounding box center [1498, 428] width 74 height 19
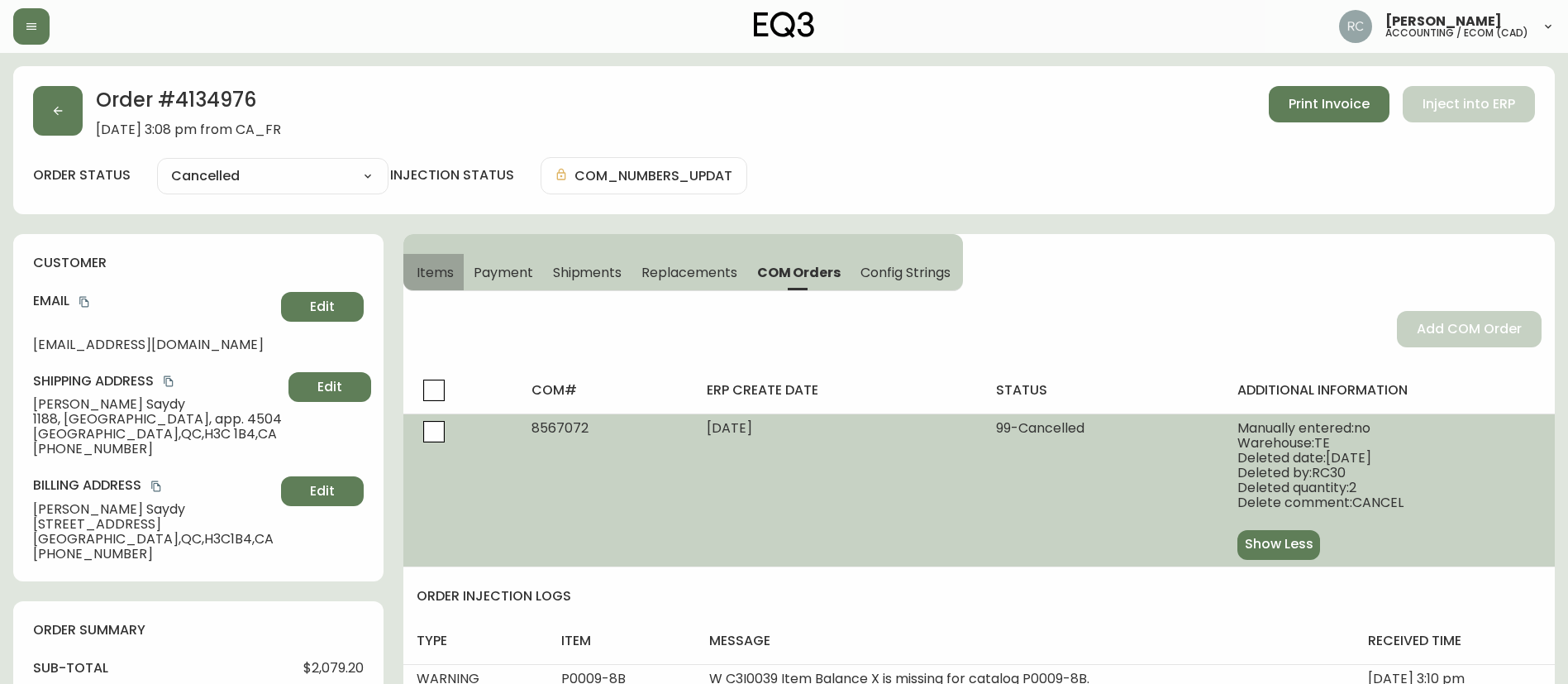
click at [420, 265] on span "Items" at bounding box center [435, 273] width 37 height 18
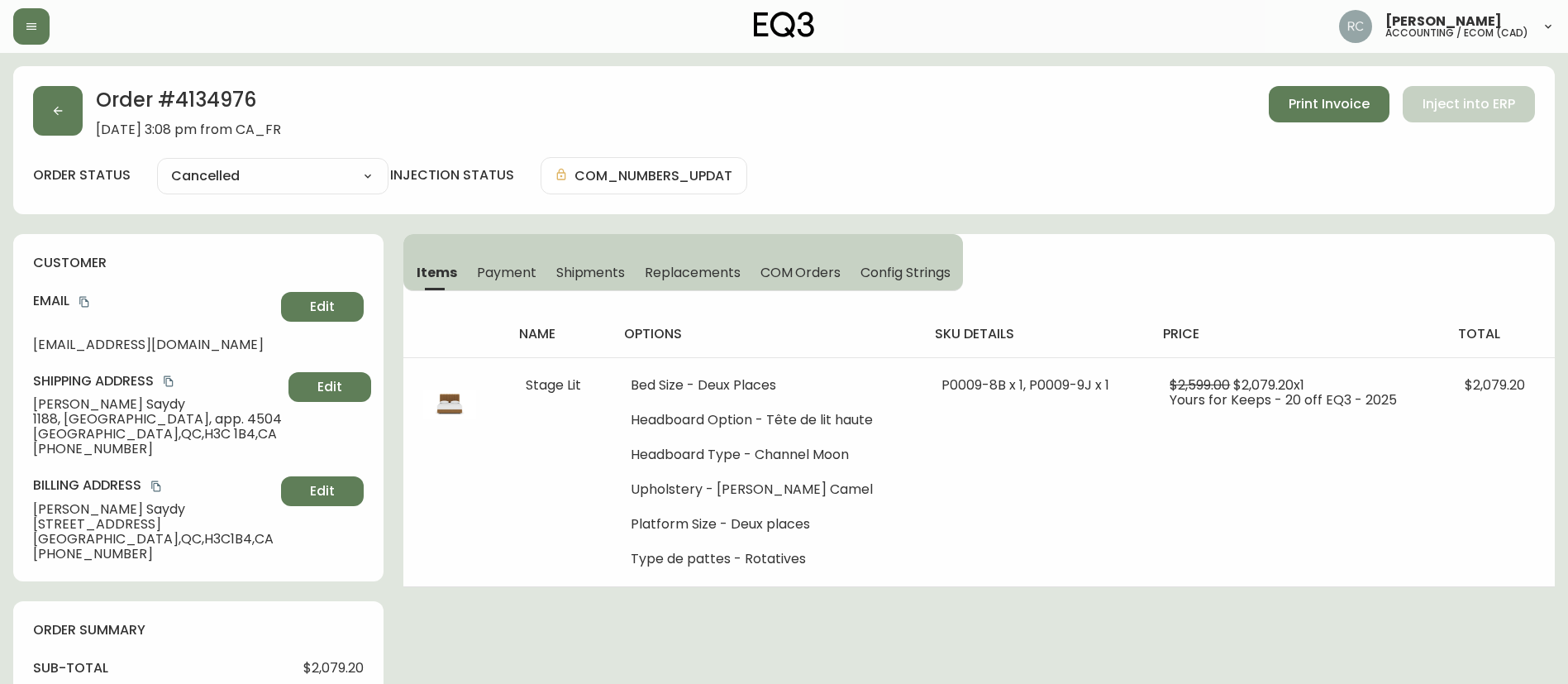
click at [515, 270] on span "Payment" at bounding box center [506, 273] width 59 height 18
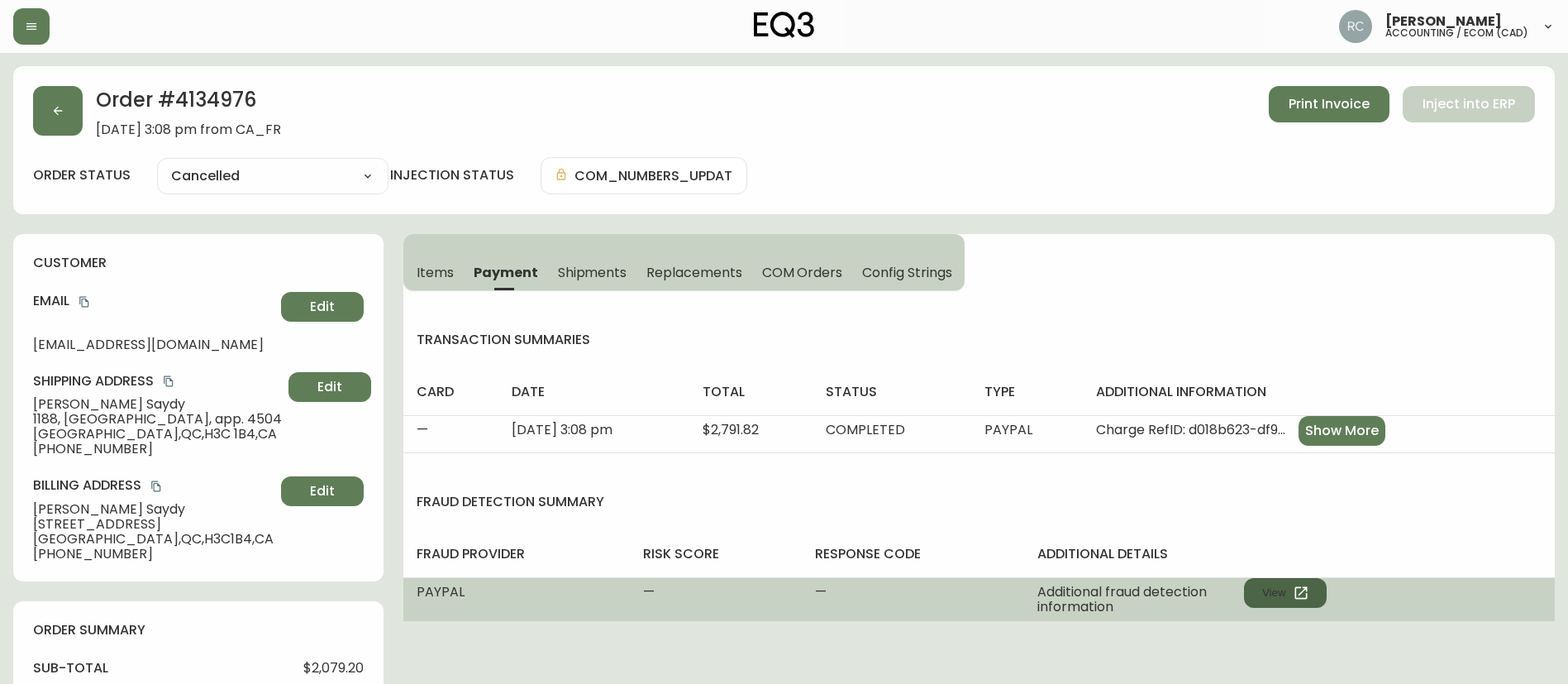
click at [1301, 605] on button "View" at bounding box center [1285, 592] width 83 height 30
click at [1293, 587] on icon "button" at bounding box center [1300, 592] width 17 height 17
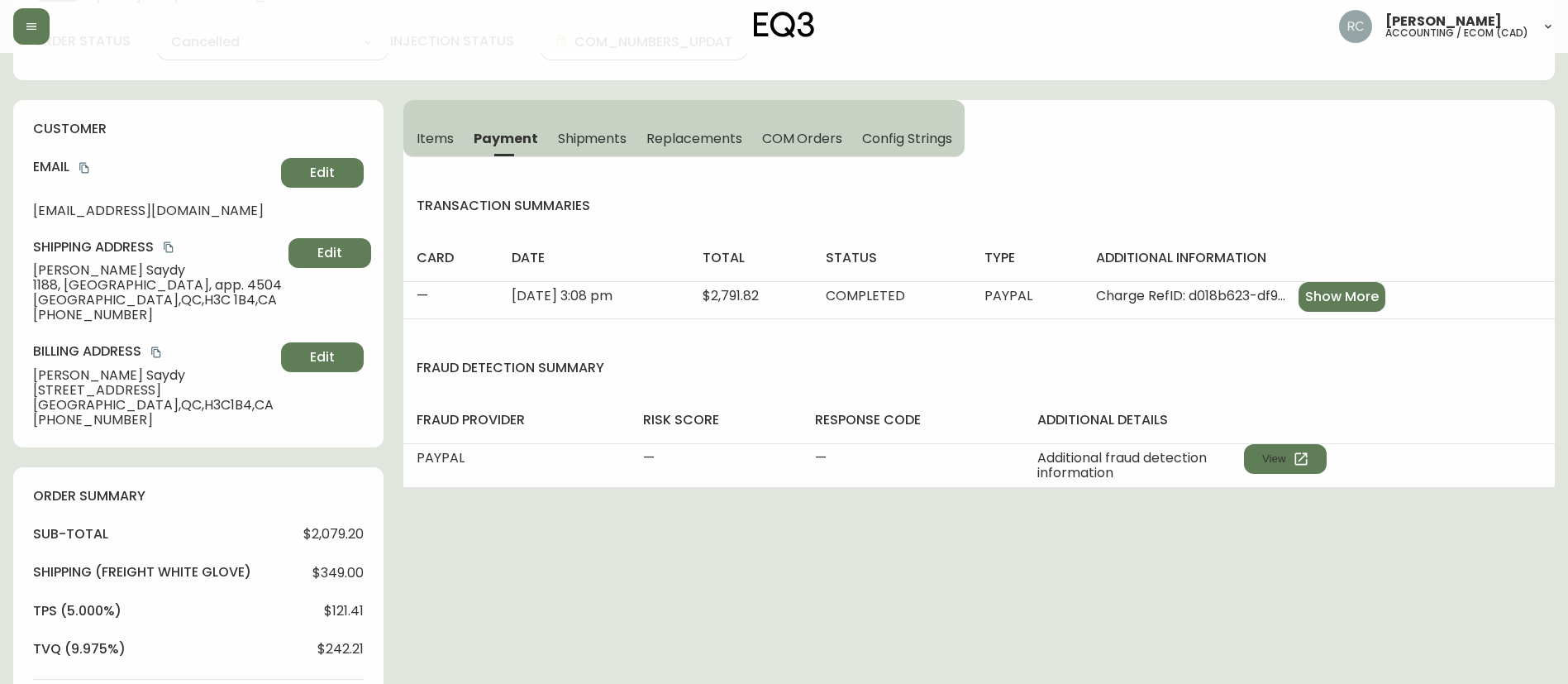
scroll to position [248, 0]
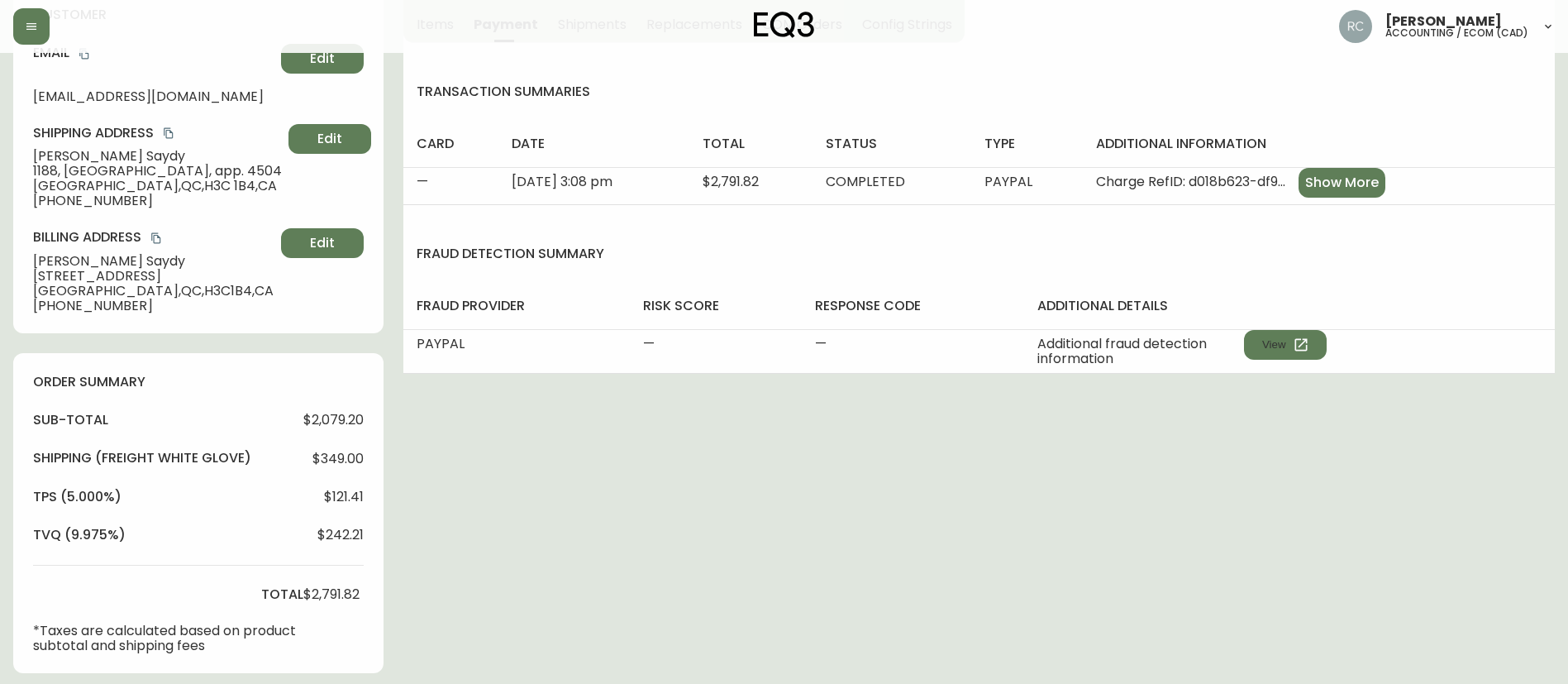
click at [329, 412] on span "$2,079.20" at bounding box center [333, 419] width 60 height 15
copy span "2,079.20"
click at [327, 592] on span "$2,791.82" at bounding box center [331, 594] width 56 height 15
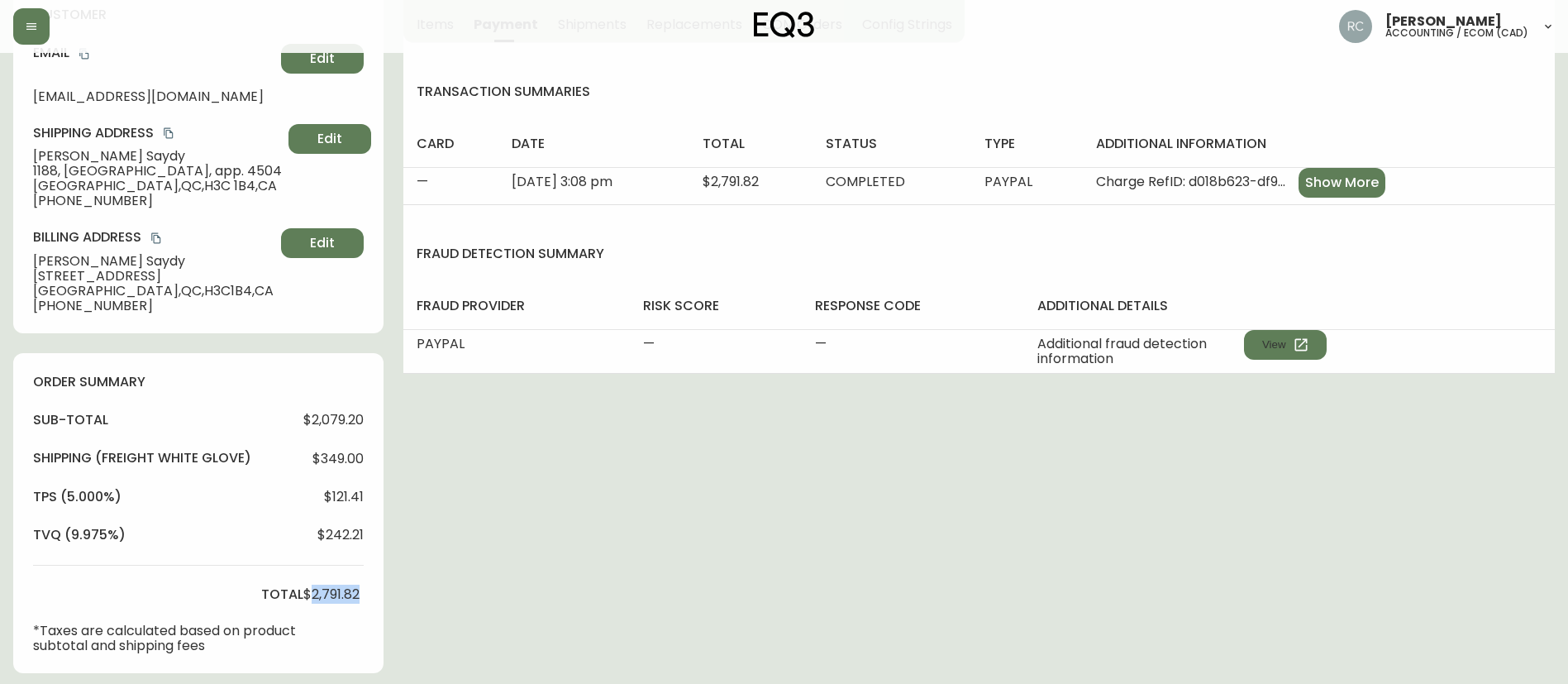
copy span "2,791.82"
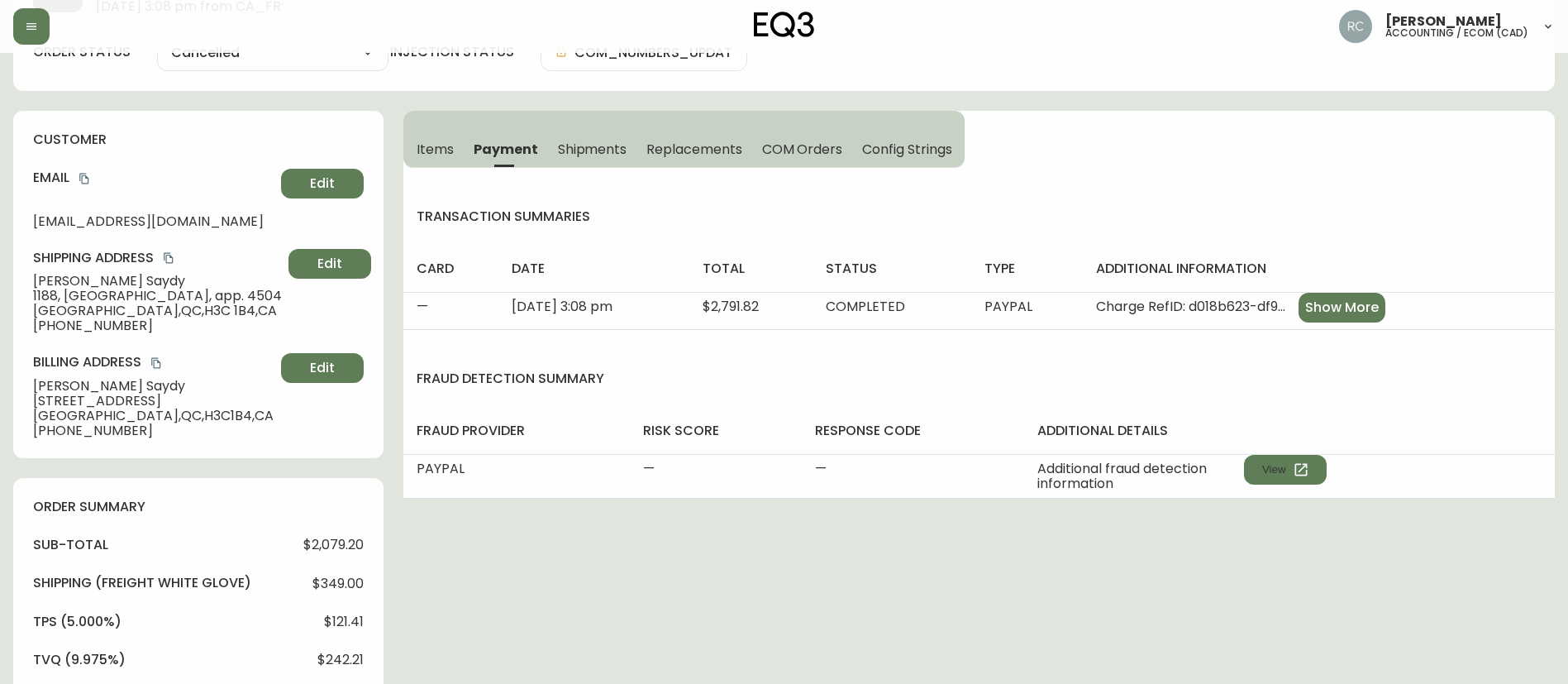
scroll to position [0, 0]
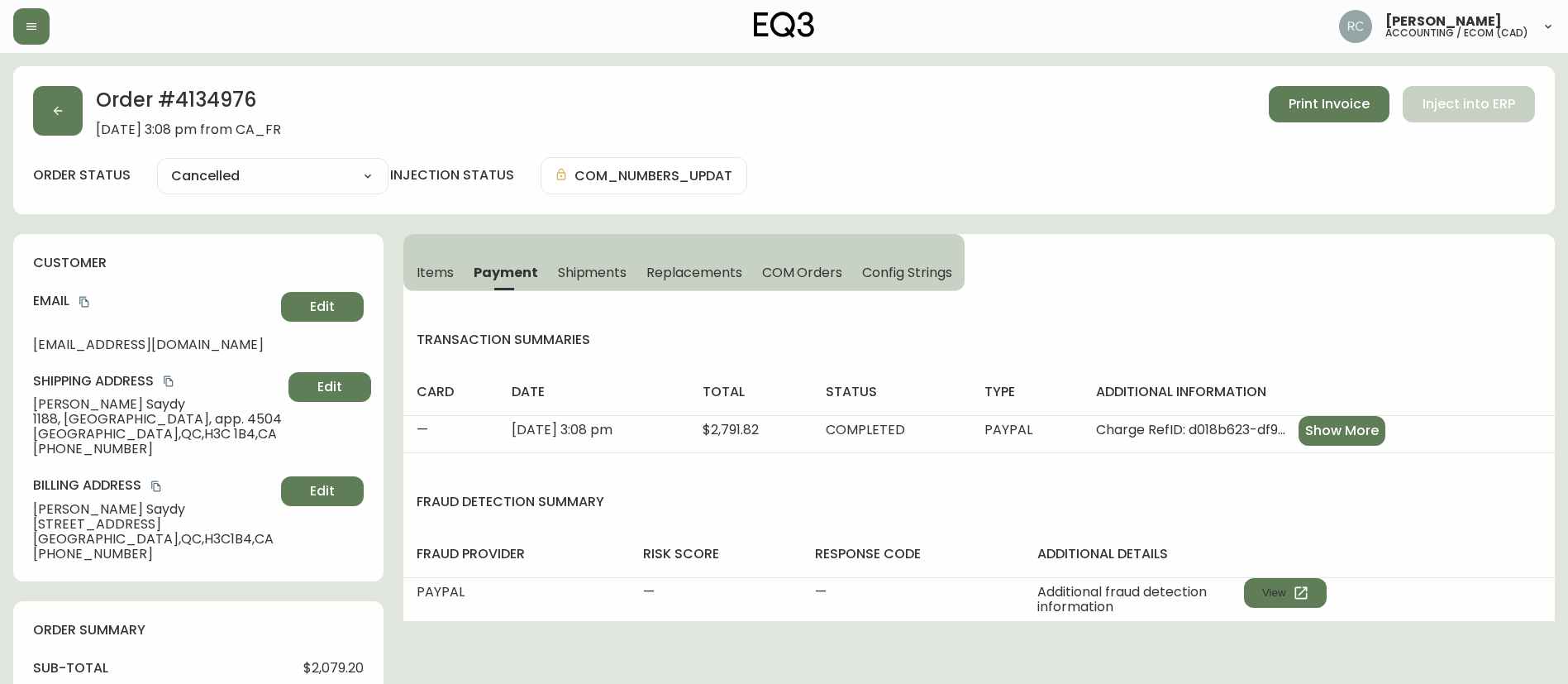
click at [230, 97] on h2 "Order # 4134976" at bounding box center [188, 103] width 185 height 36
drag, startPoint x: 230, startPoint y: 97, endPoint x: 491, endPoint y: 25, distance: 270.7
click at [233, 95] on h2 "Order # 4134976" at bounding box center [188, 103] width 185 height 36
copy h2 "4134976"
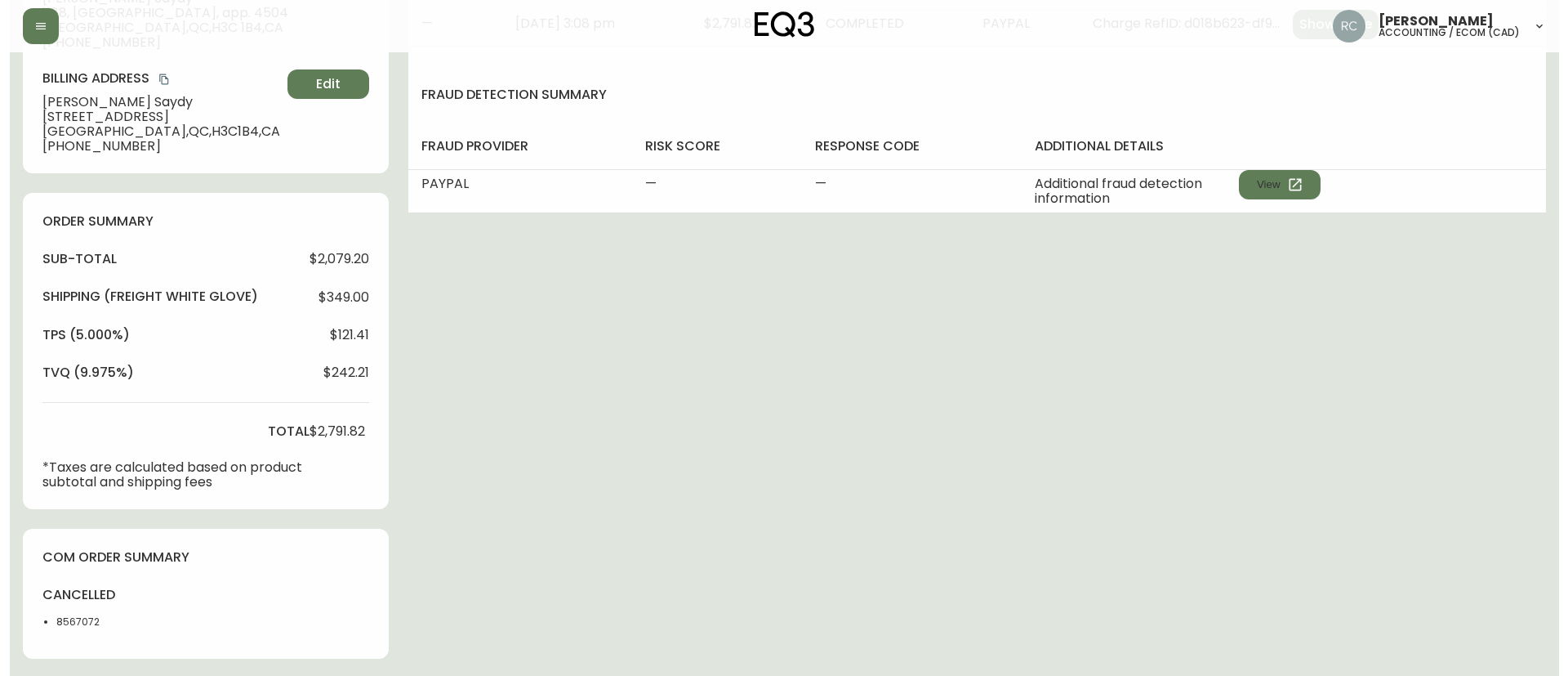
scroll to position [654, 0]
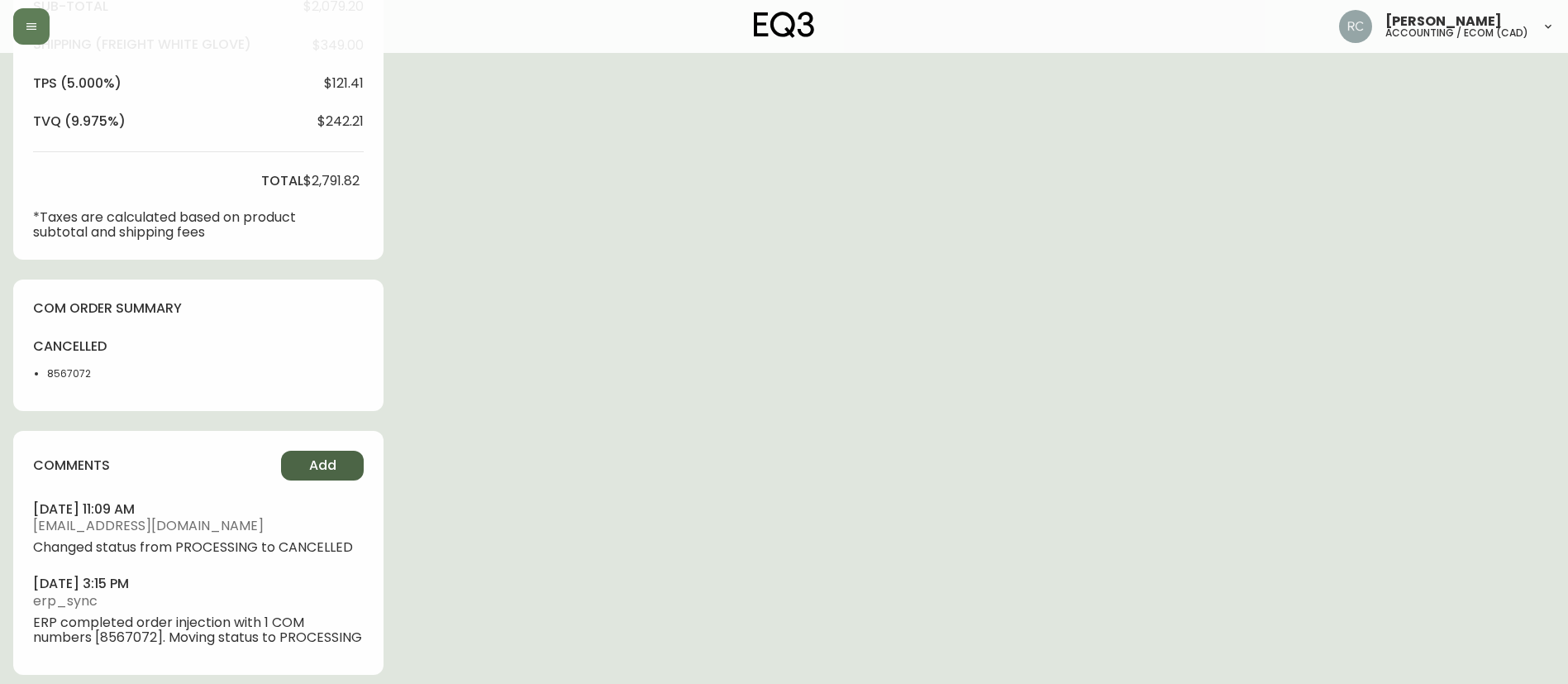
click at [336, 455] on button "Add" at bounding box center [322, 465] width 83 height 30
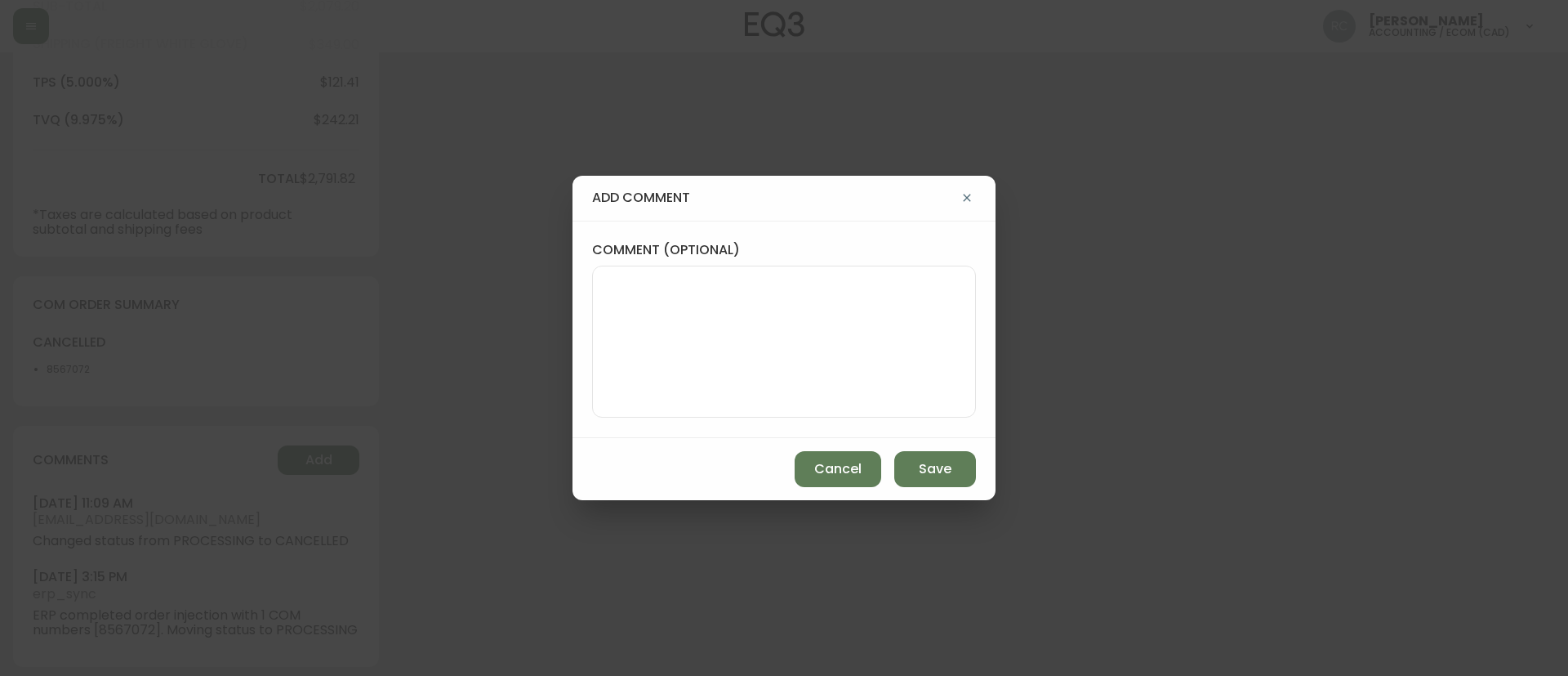
click at [702, 376] on textarea "comment (optional)" at bounding box center [784, 342] width 356 height 131
paste textarea "CANCELLATION - COLOR CHANGE TICKET# 826371 ORD# 4134976 - status in AS400: 20 -…"
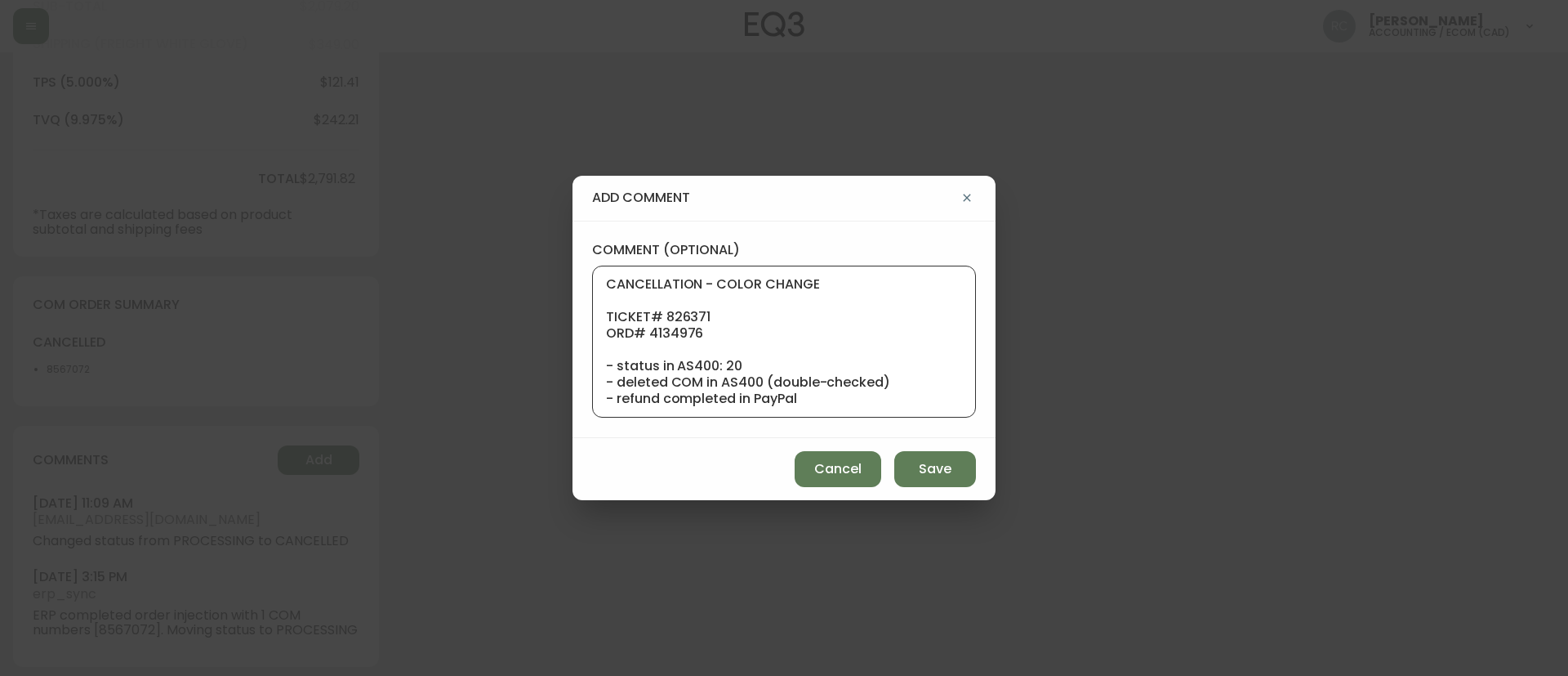
scroll to position [180, 0]
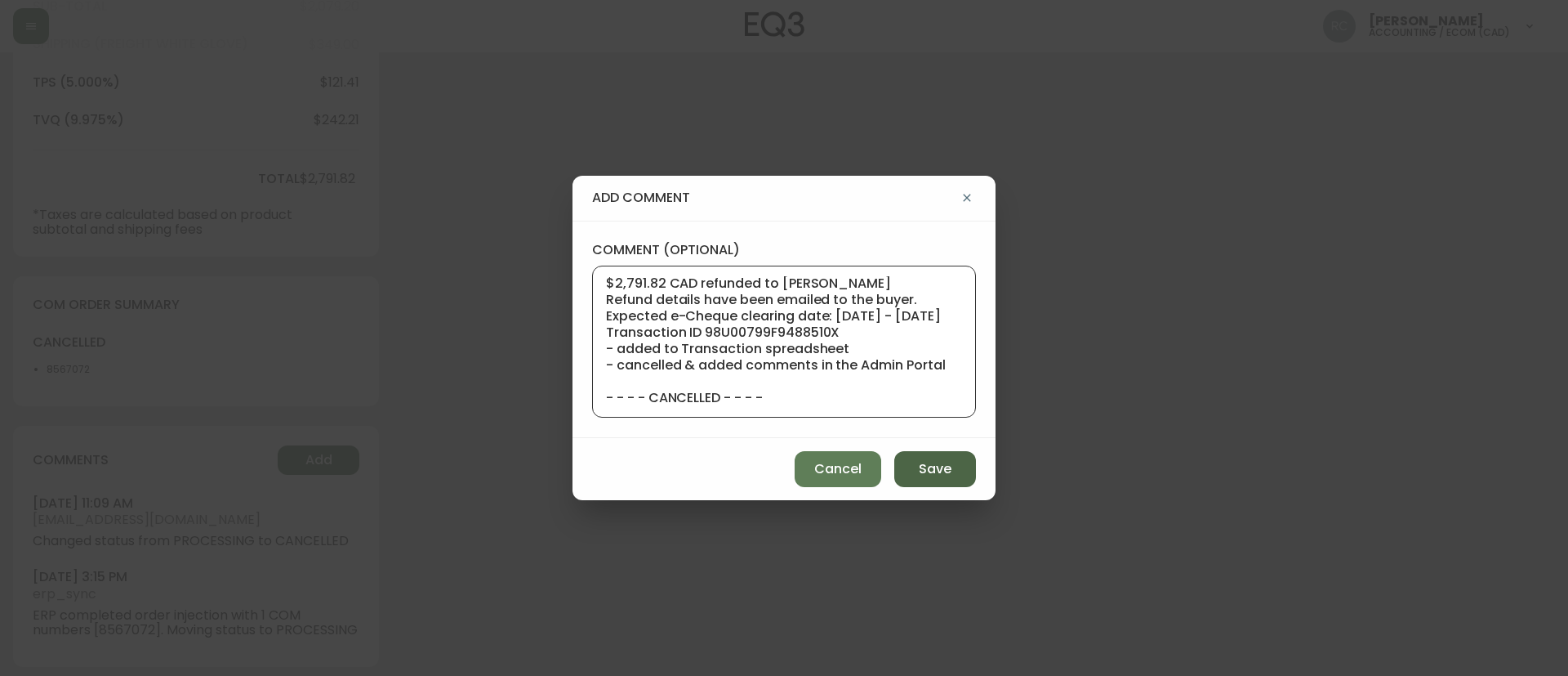
type textarea "CANCELLATION - COLOR CHANGE TICKET# 826371 ORD# 4134976 - status in AS400: 20 -…"
click at [931, 467] on span "Save" at bounding box center [936, 469] width 33 height 18
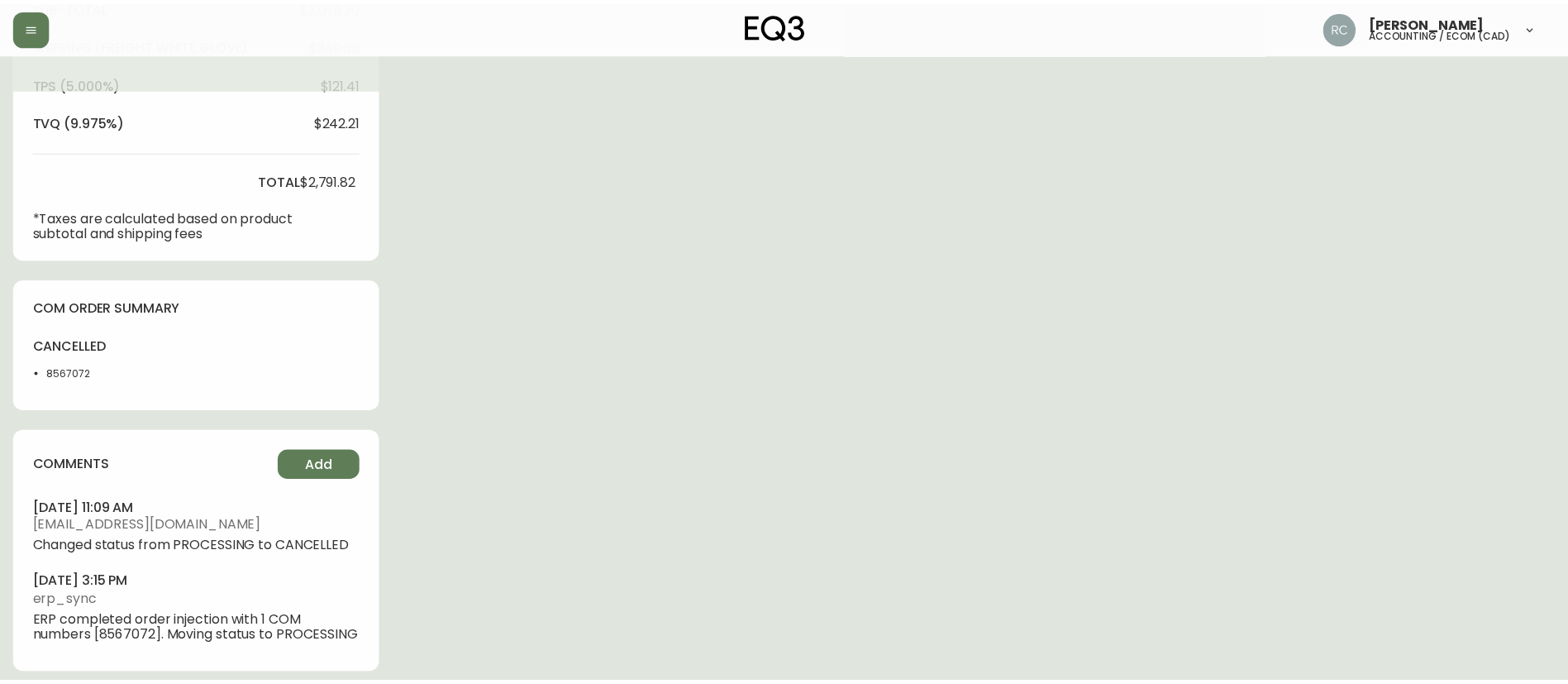
scroll to position [0, 0]
